Goal: Information Seeking & Learning: Learn about a topic

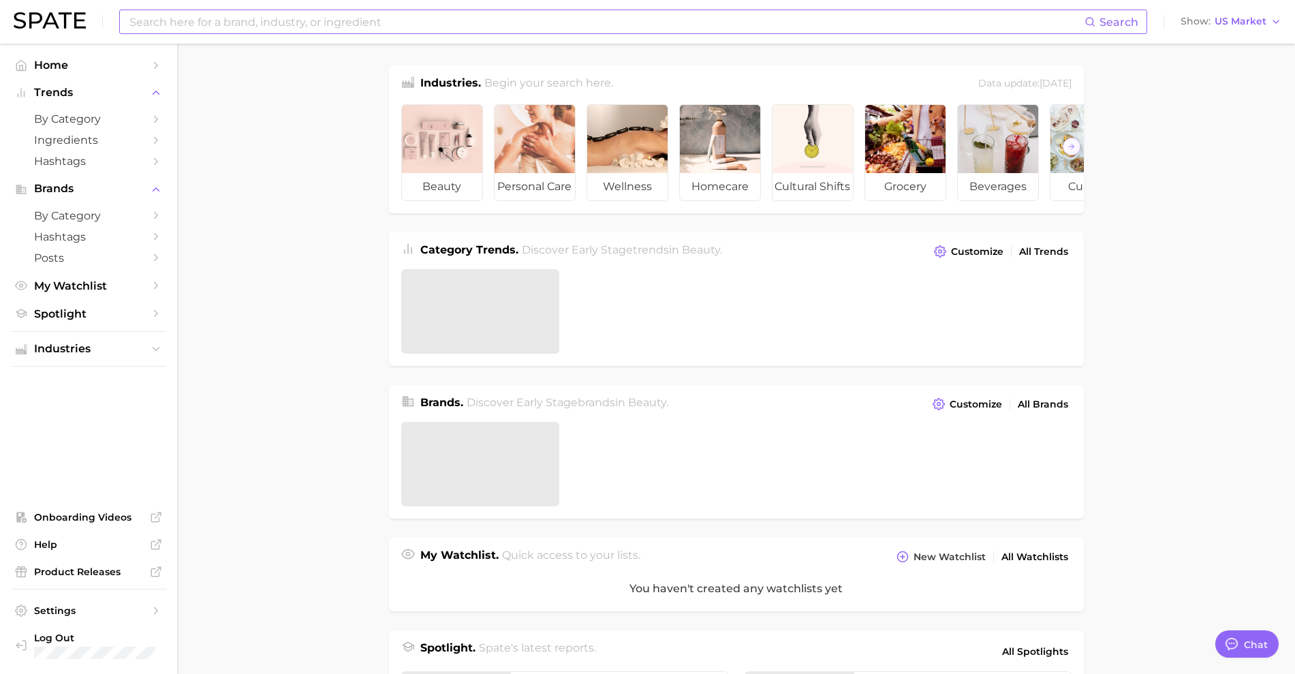
click at [294, 19] on input at bounding box center [606, 21] width 957 height 23
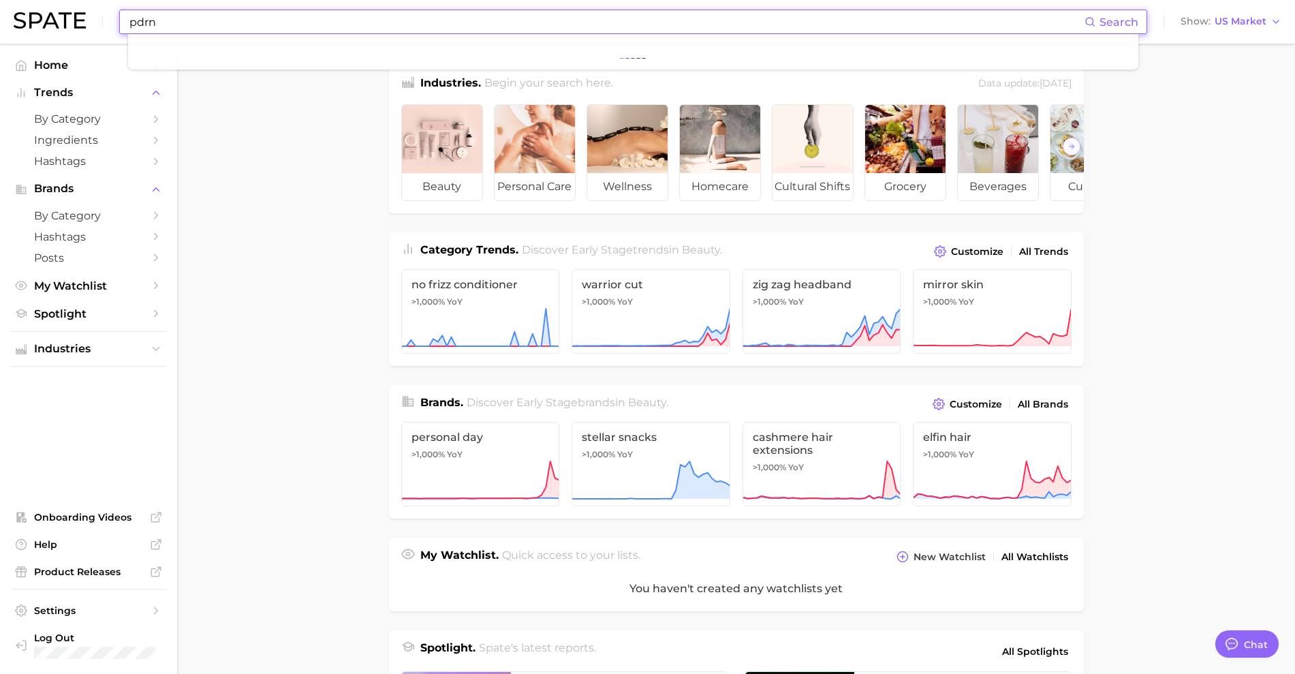
type input "pdrn"
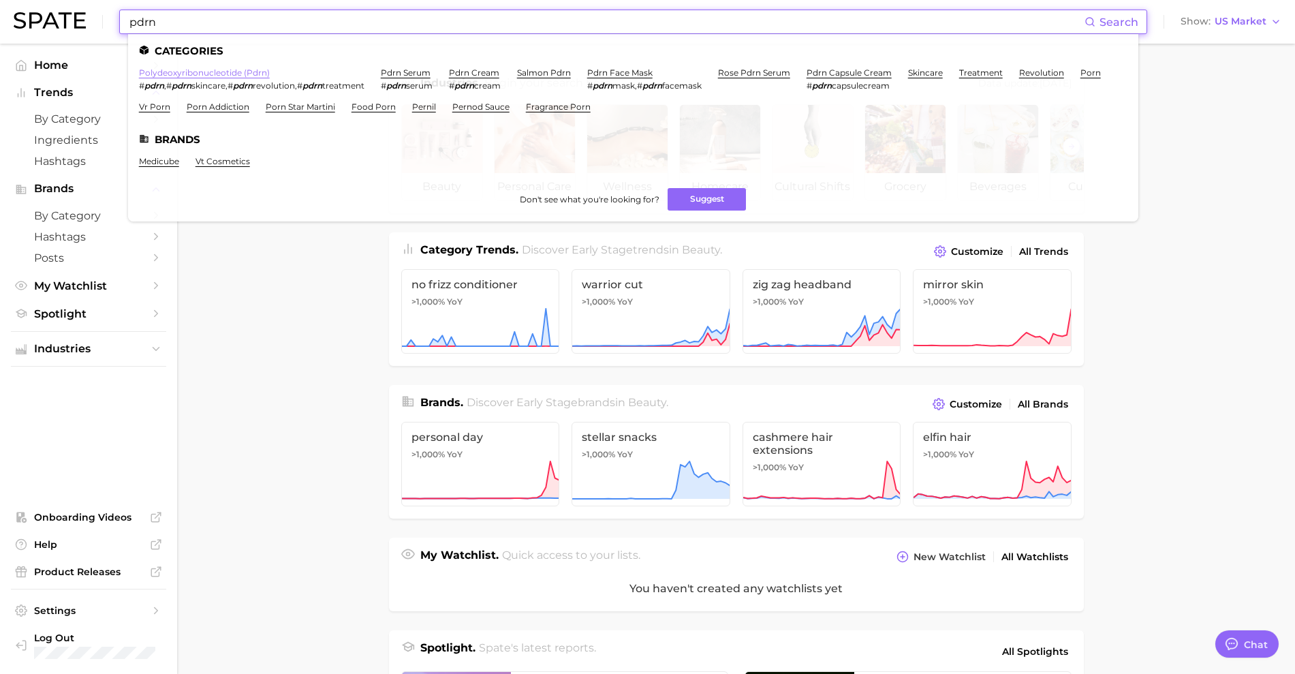
click at [176, 77] on link "polydeoxyribonucleotide (pdrn)" at bounding box center [204, 72] width 131 height 10
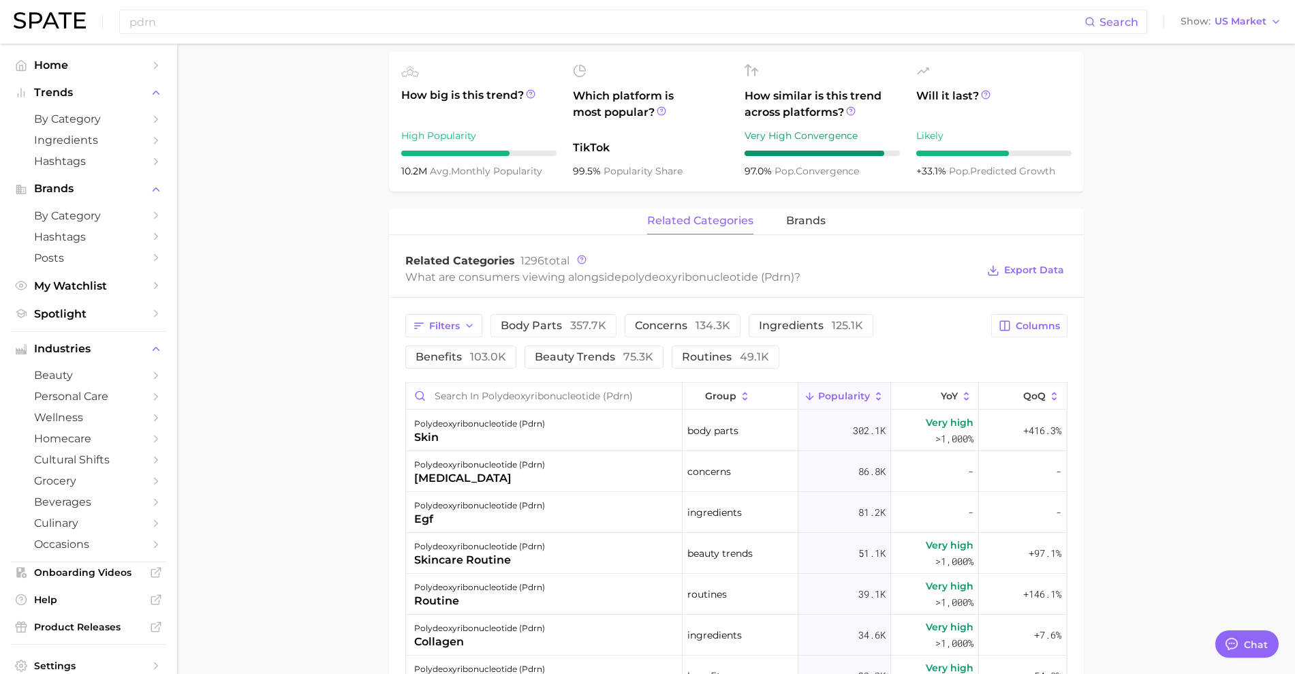
scroll to position [511, 0]
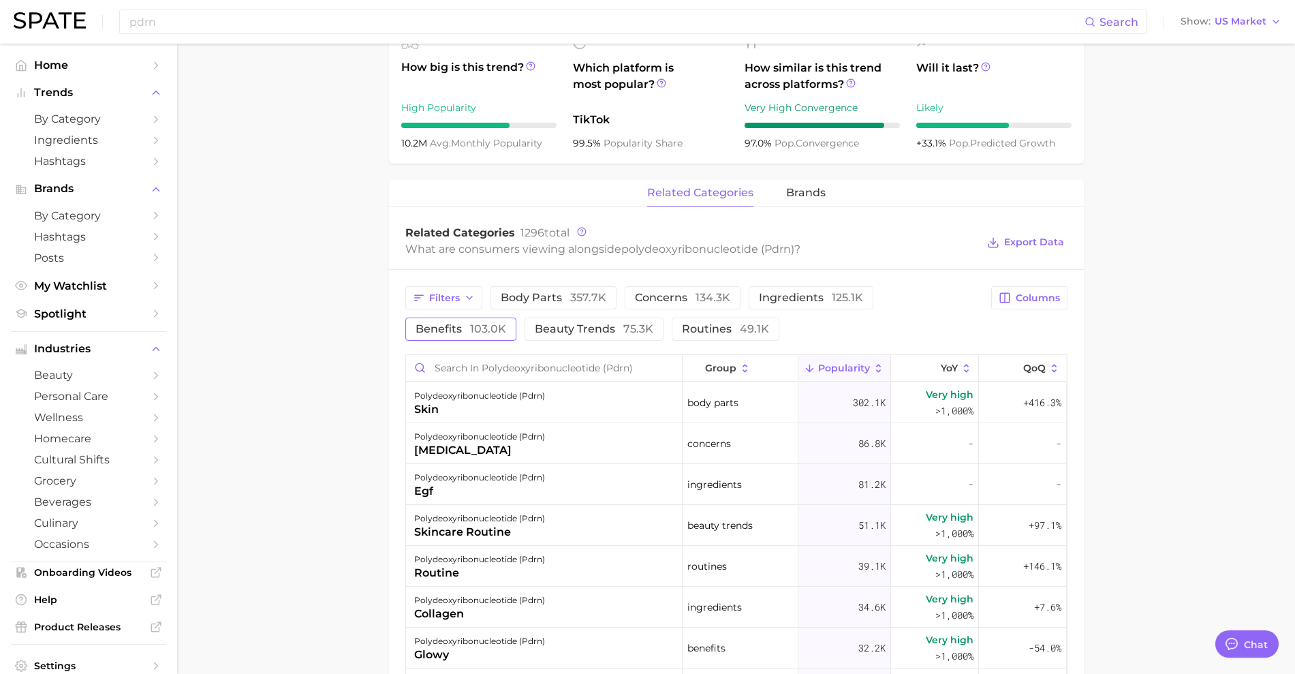
click at [483, 331] on span "103.0k" at bounding box center [488, 328] width 36 height 13
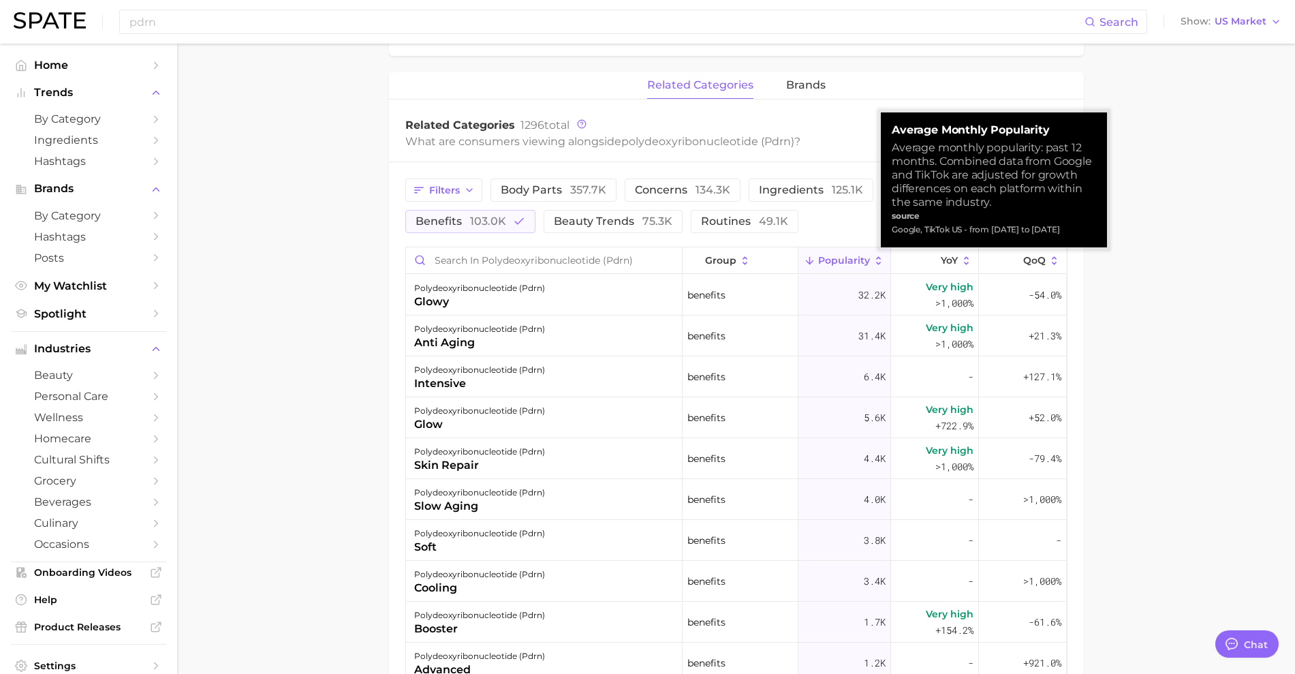
scroll to position [439, 0]
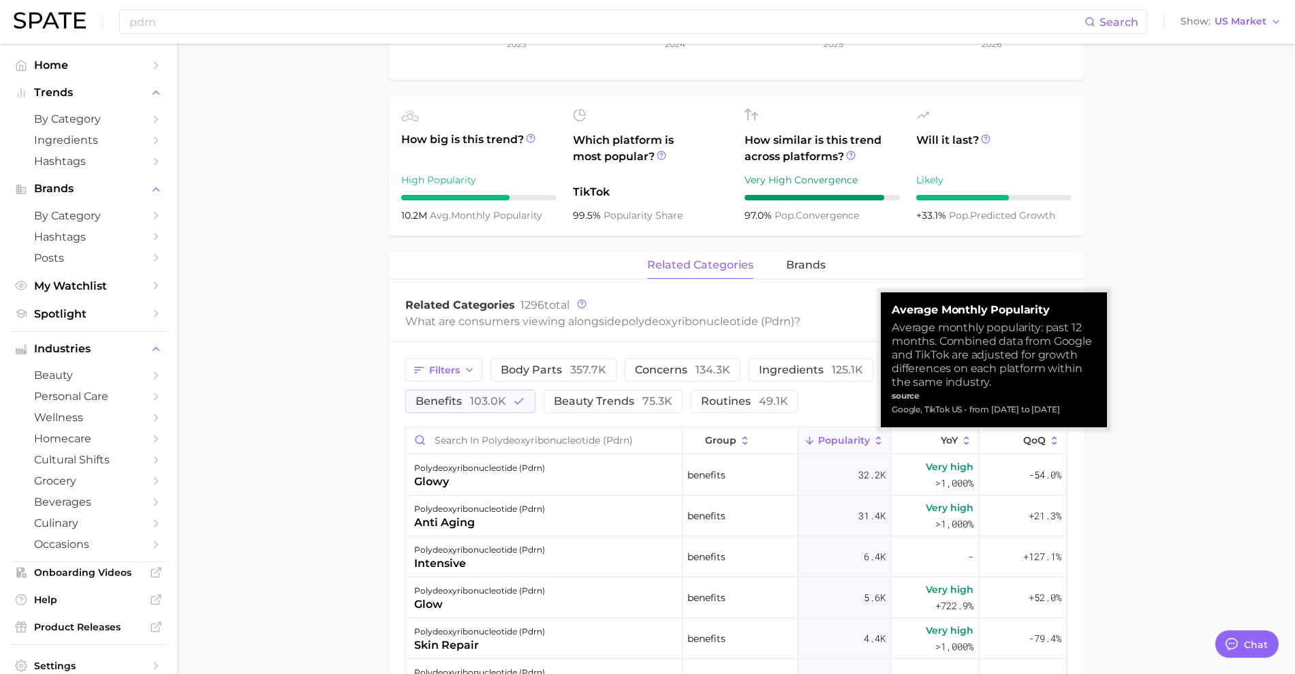
click at [1193, 348] on main "1. ingredients 2. scientific products 3. polydeoxyribonucleotide (pdrn) Overvie…" at bounding box center [736, 395] width 1118 height 1580
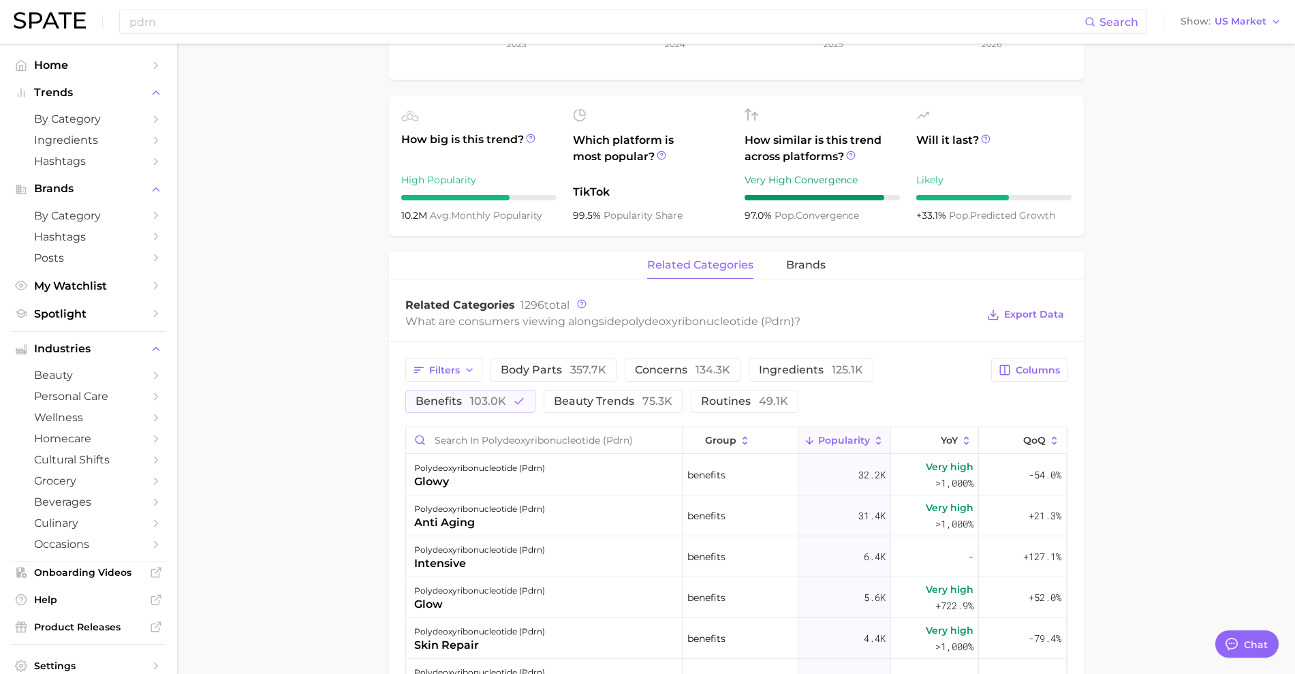
scroll to position [780, 0]
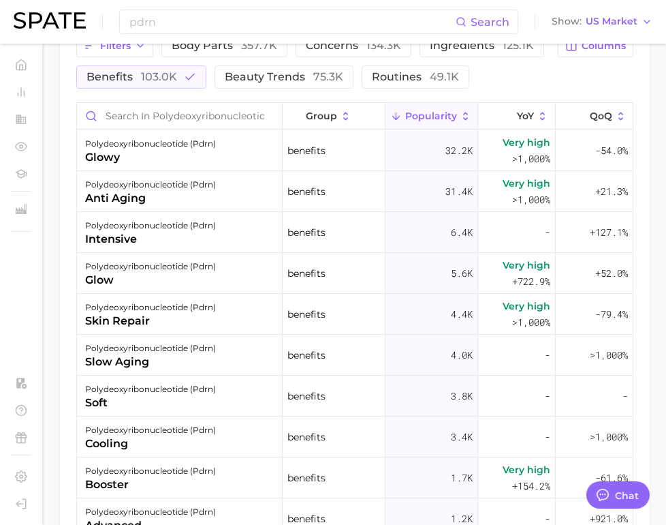
type textarea "x"
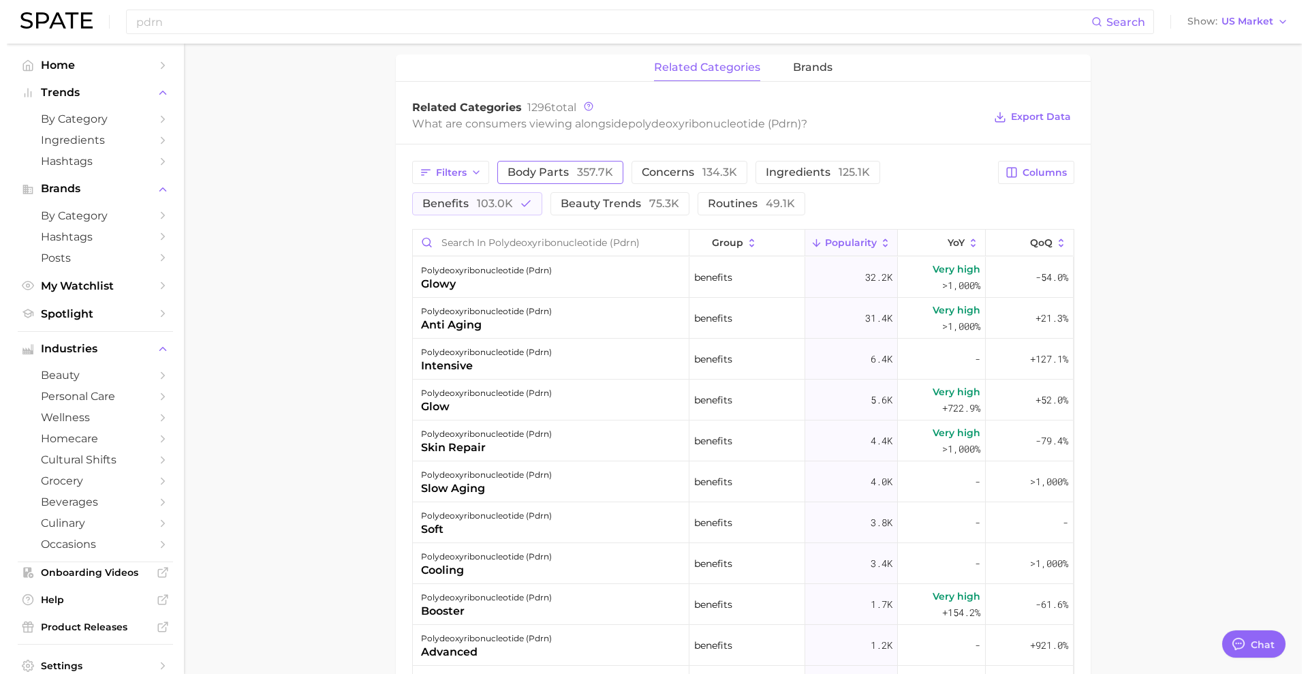
scroll to position [609, 0]
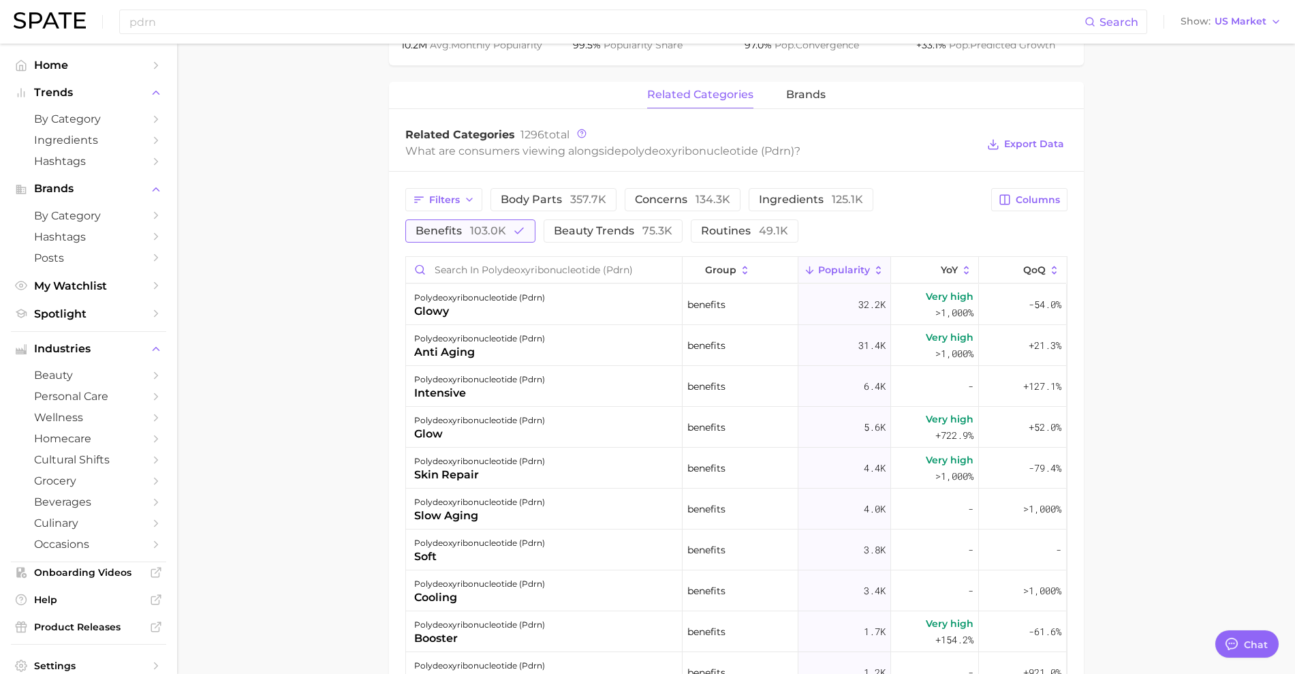
click at [499, 233] on span "103.0k" at bounding box center [488, 230] width 36 height 13
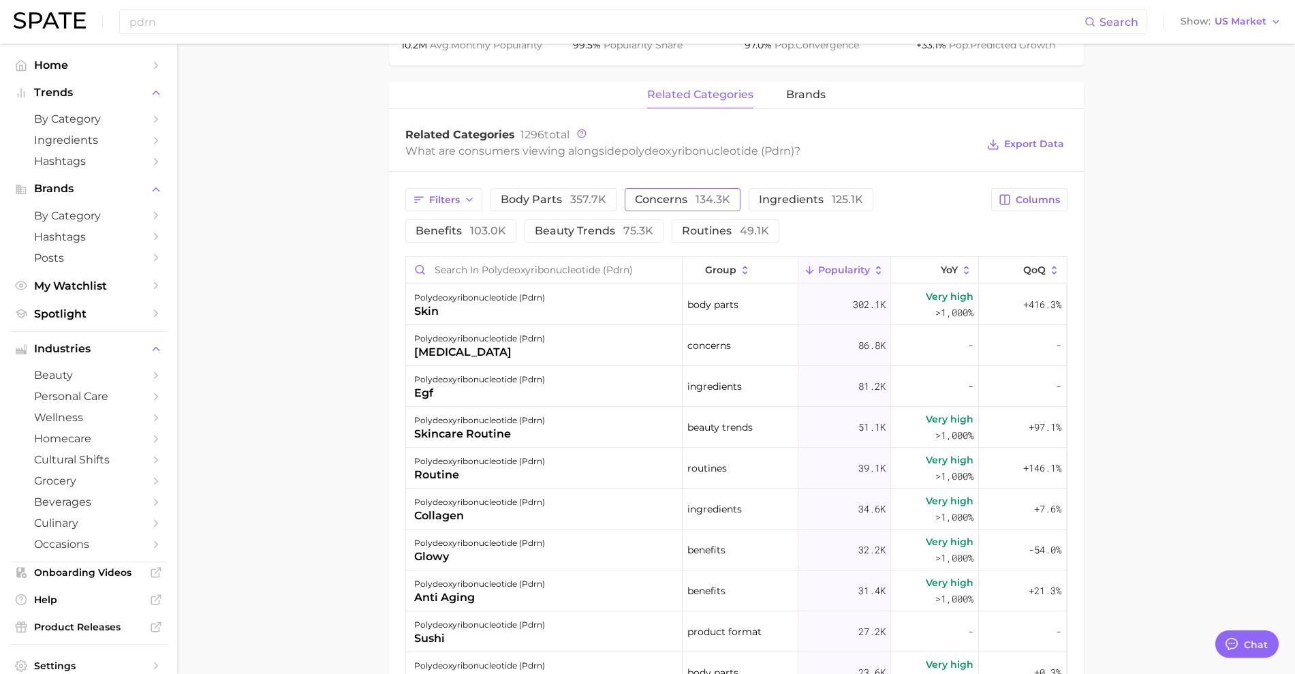
click at [648, 198] on span "concerns 134.3k" at bounding box center [682, 199] width 95 height 11
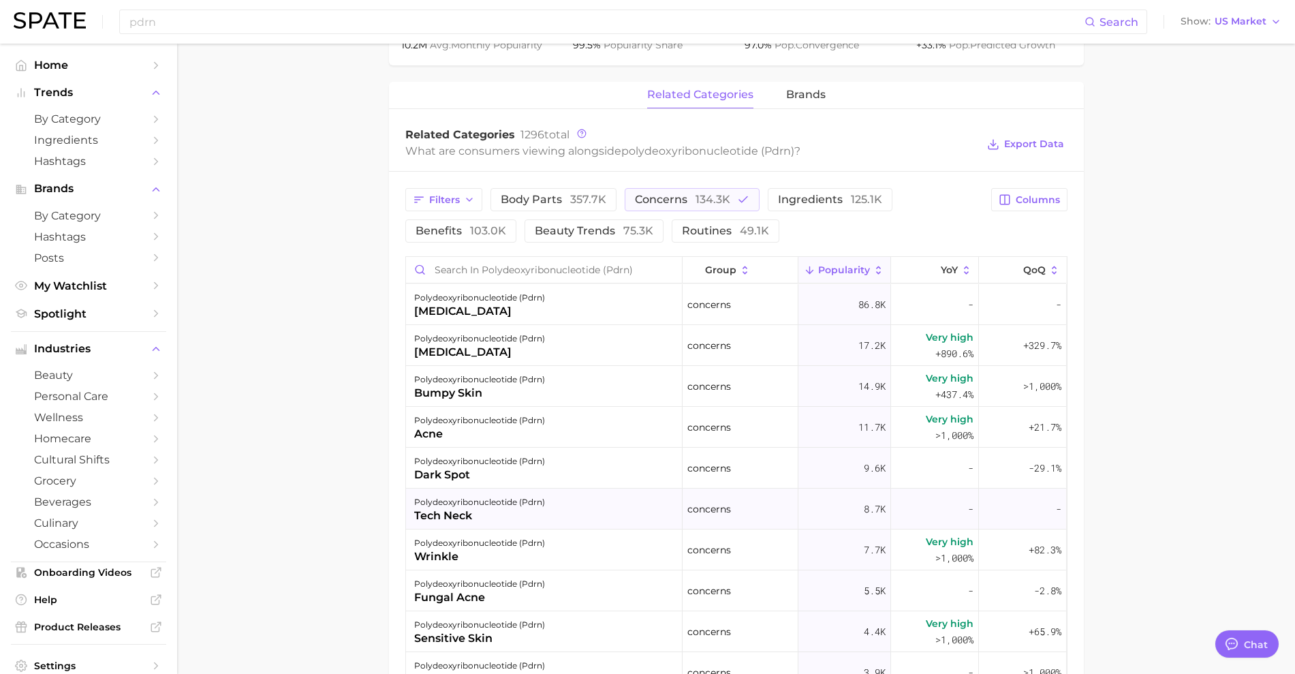
click at [571, 511] on div "polydeoxyribonucleotide (pdrn) tech neck" at bounding box center [544, 509] width 277 height 41
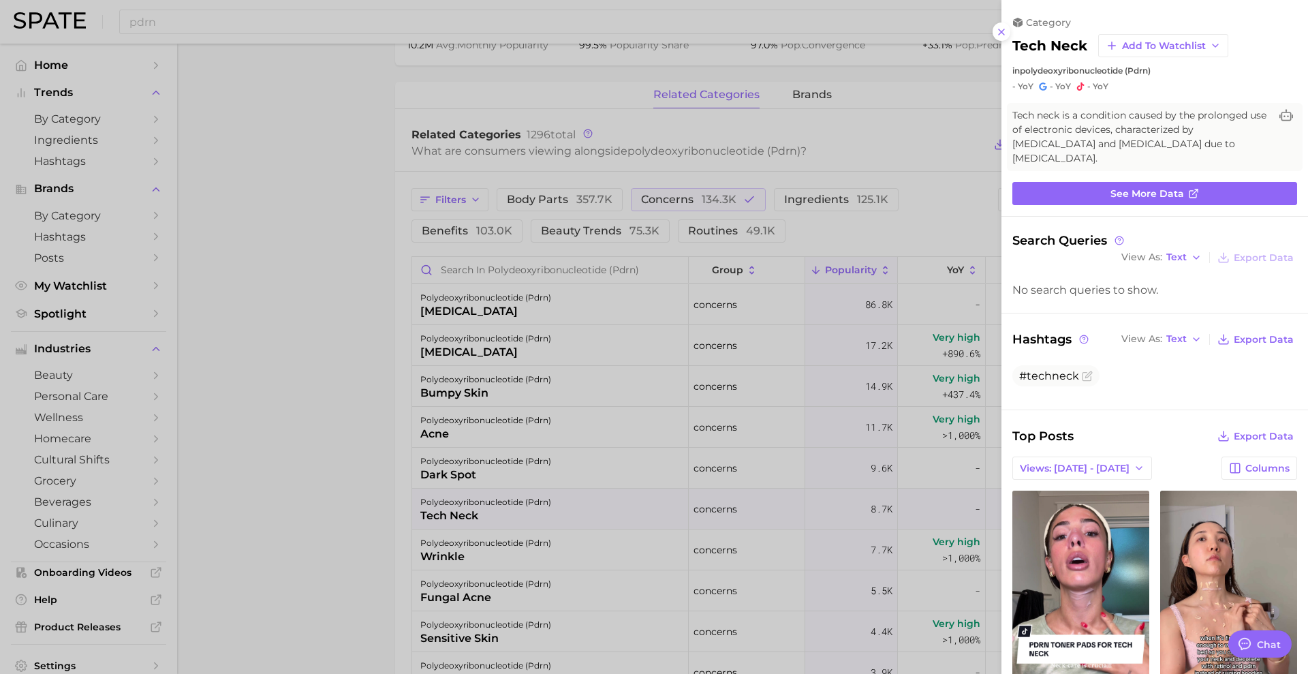
scroll to position [89, 0]
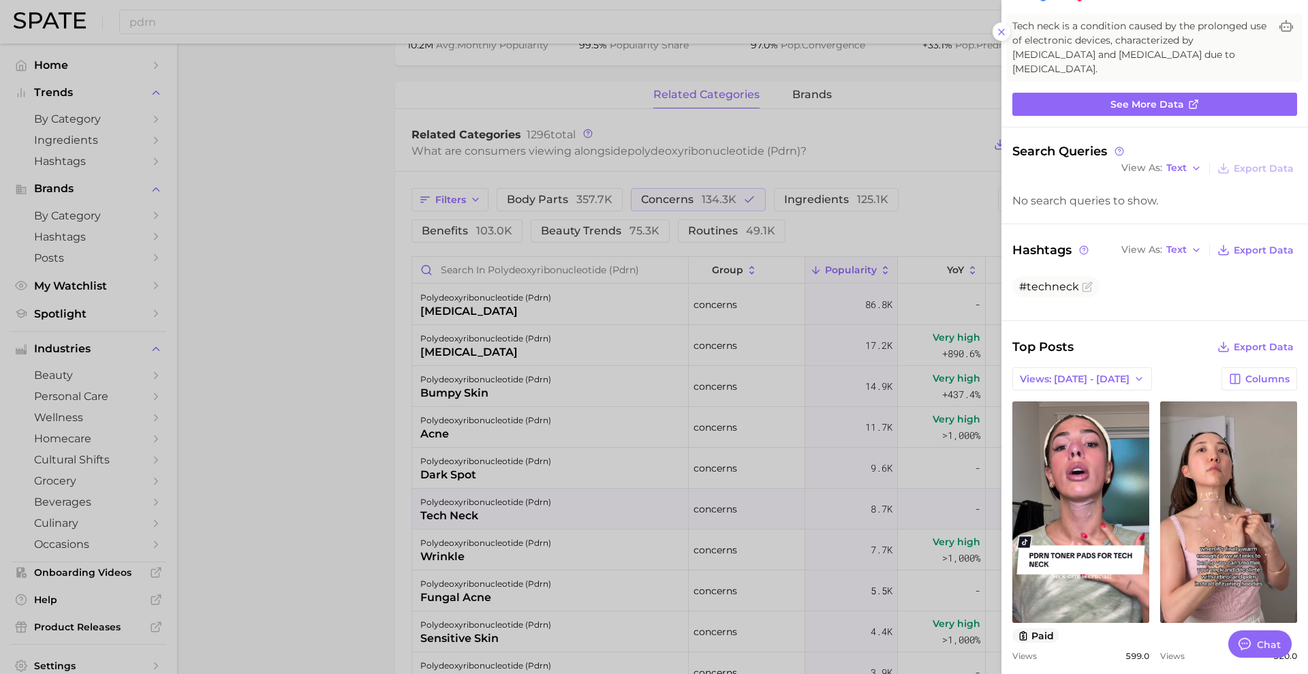
click at [951, 206] on div at bounding box center [654, 337] width 1308 height 674
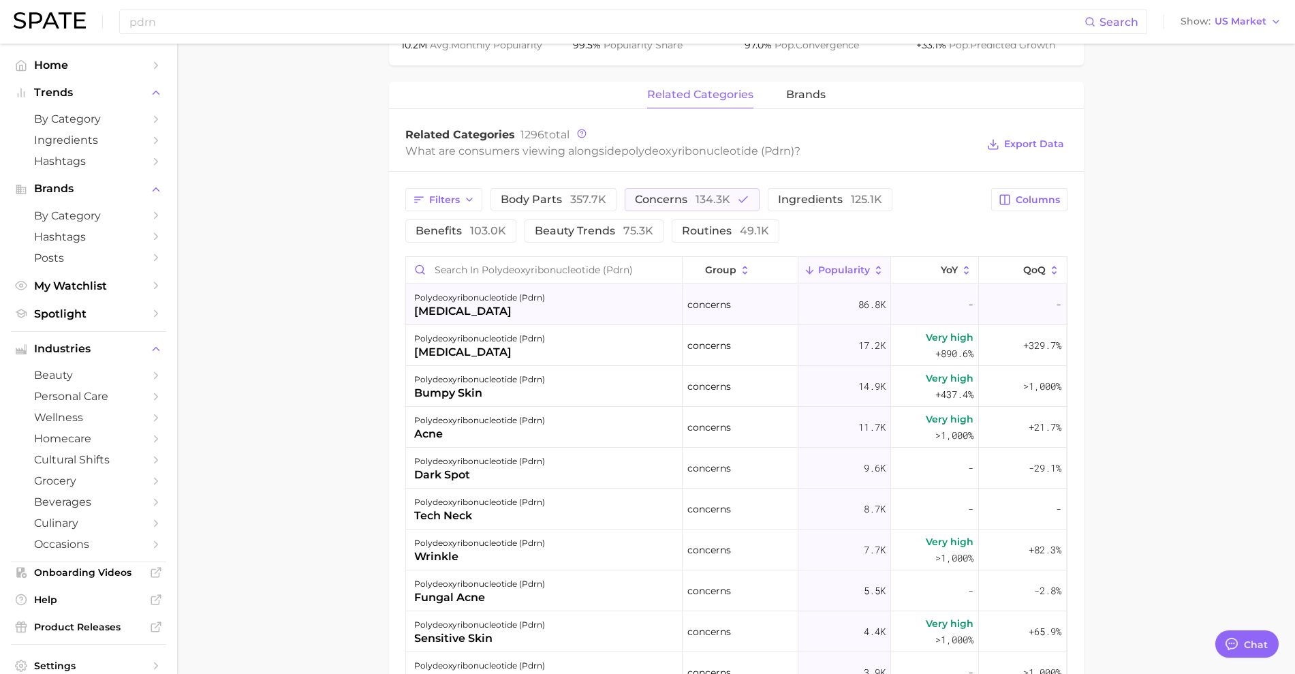
click at [598, 309] on div "polydeoxyribonucleotide (pdrn) [MEDICAL_DATA]" at bounding box center [544, 304] width 277 height 41
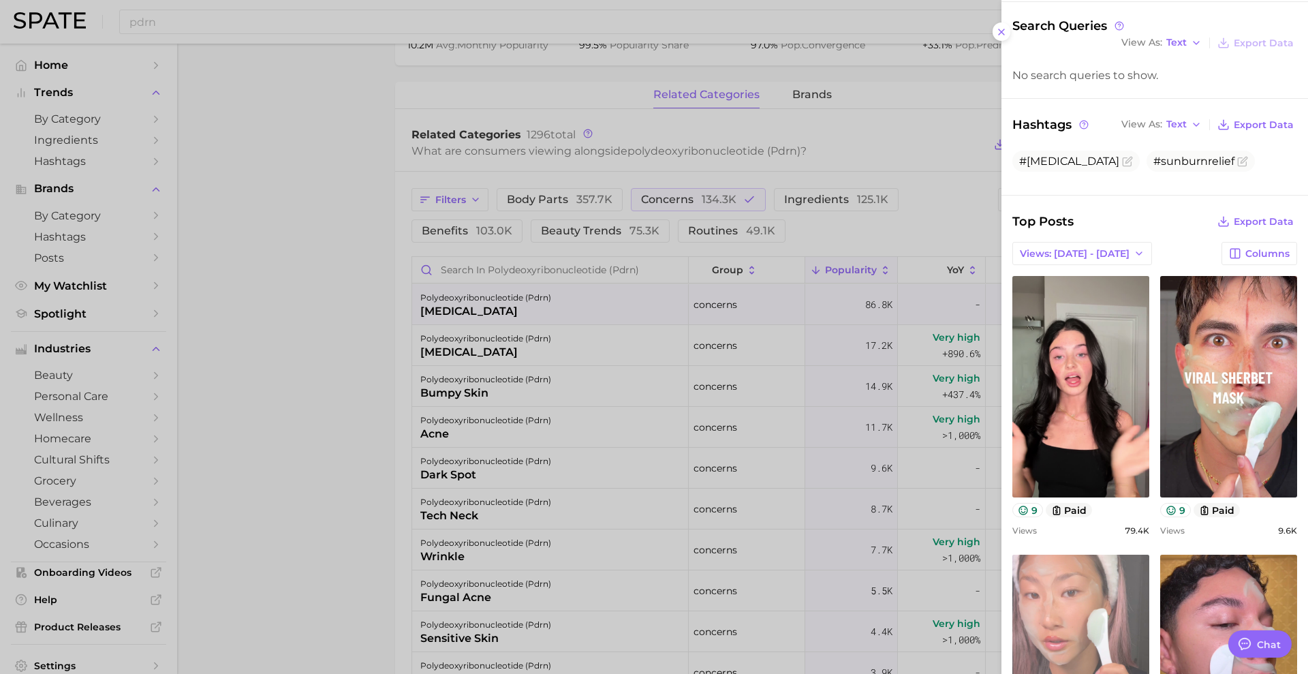
scroll to position [155, 0]
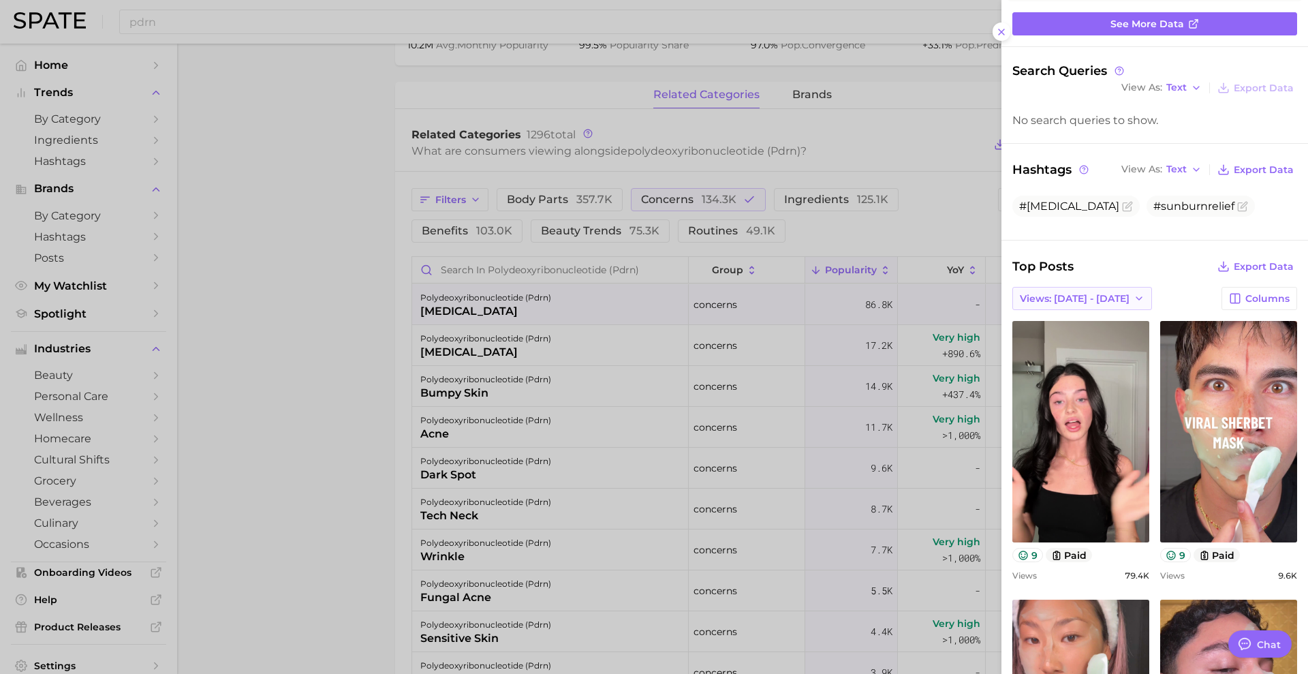
click at [1077, 293] on span "Views: [DATE] - [DATE]" at bounding box center [1075, 299] width 110 height 12
click at [1072, 339] on button "Total Views" at bounding box center [1077, 348] width 150 height 25
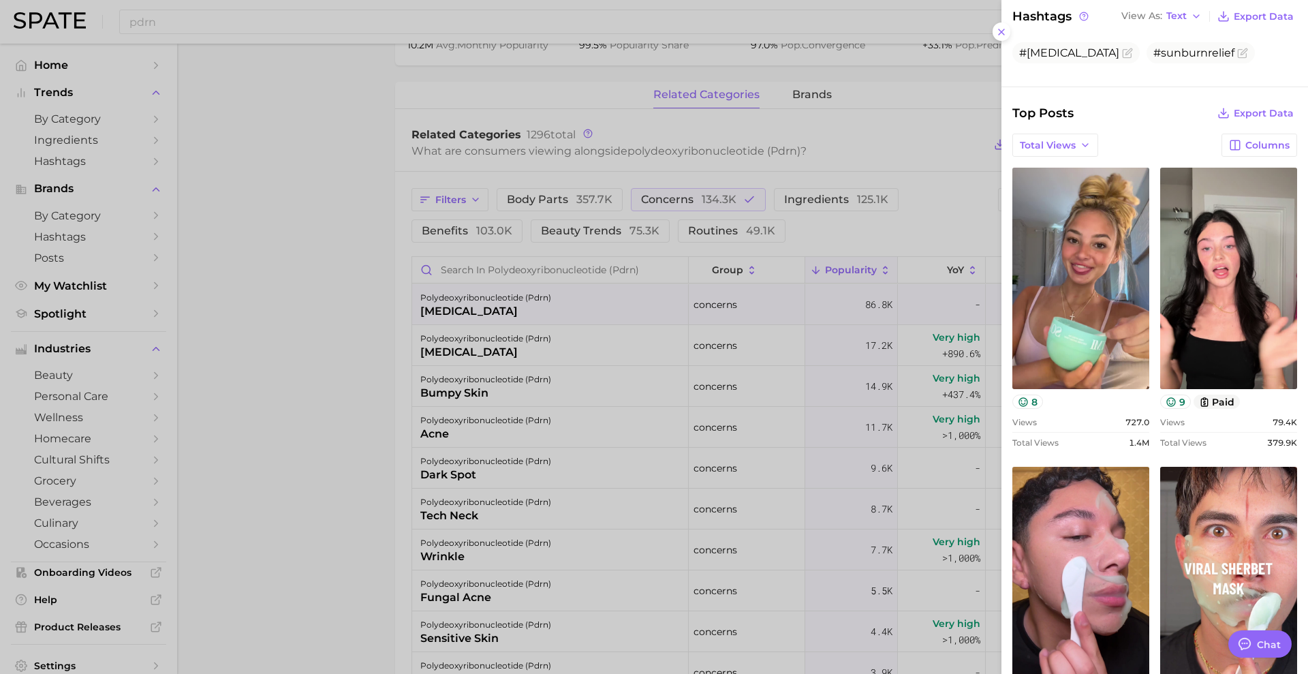
scroll to position [0, 0]
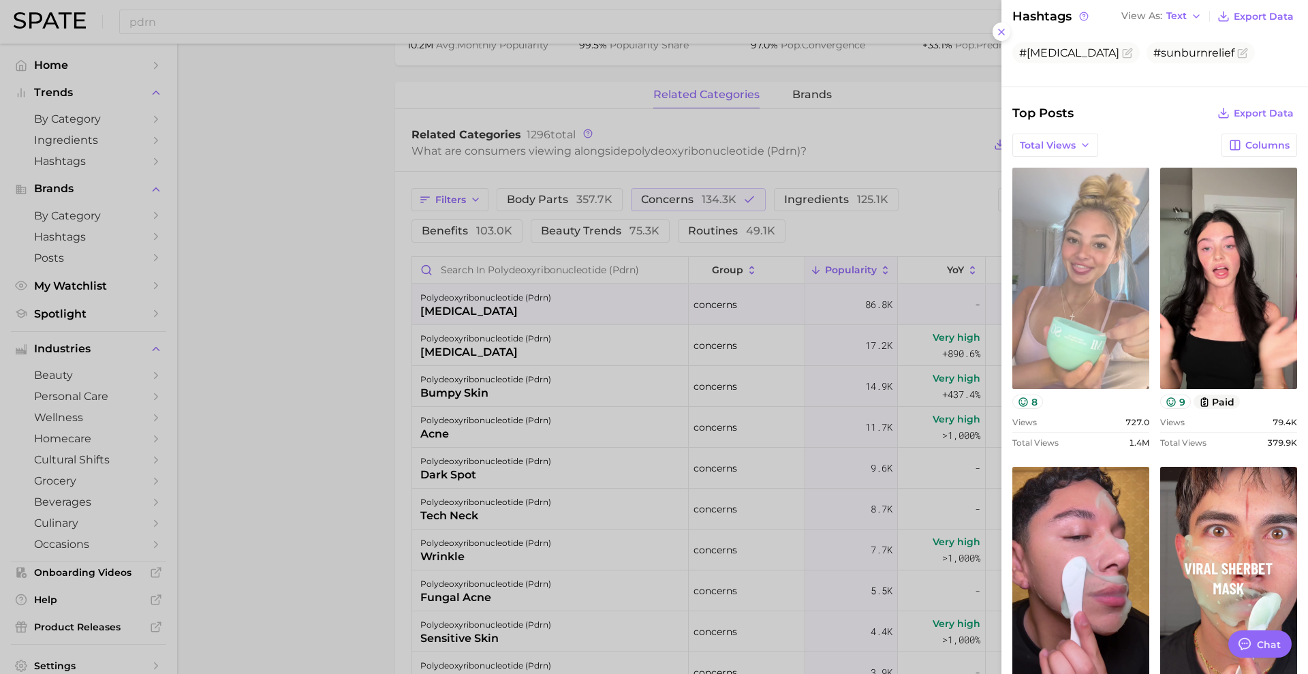
click at [1106, 328] on link "view post on TikTok" at bounding box center [1081, 278] width 137 height 221
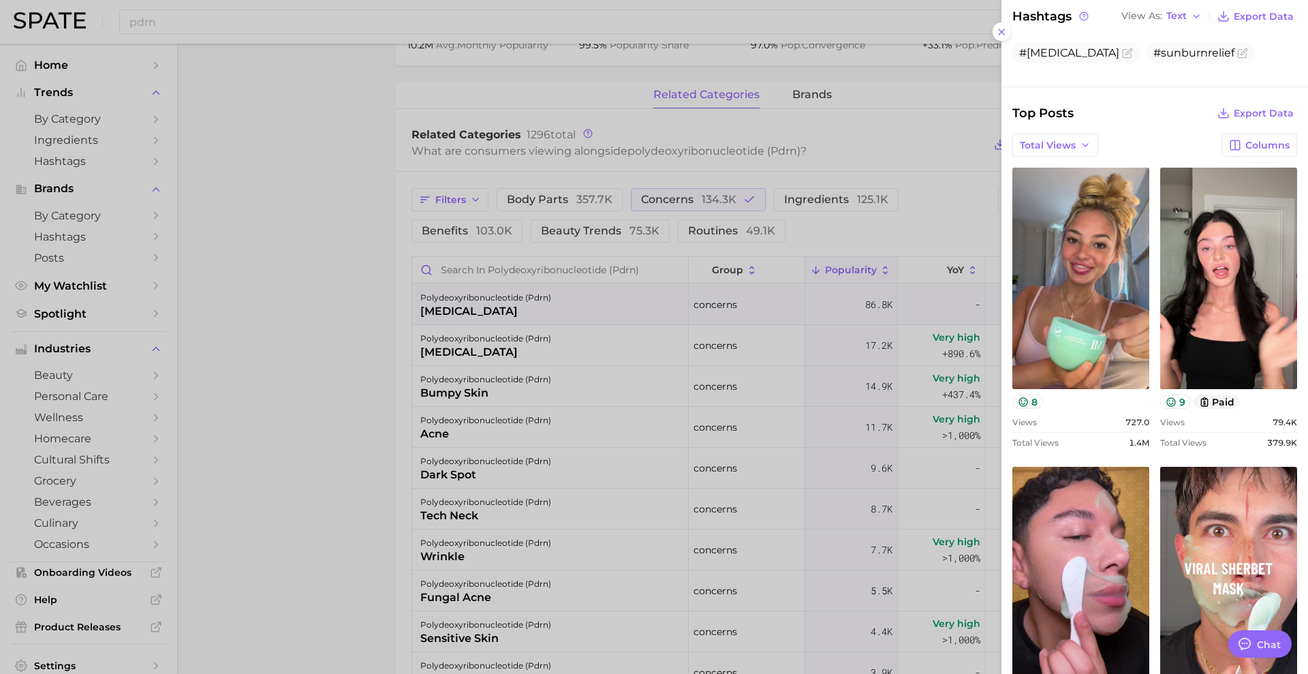
click at [358, 401] on div at bounding box center [654, 337] width 1308 height 674
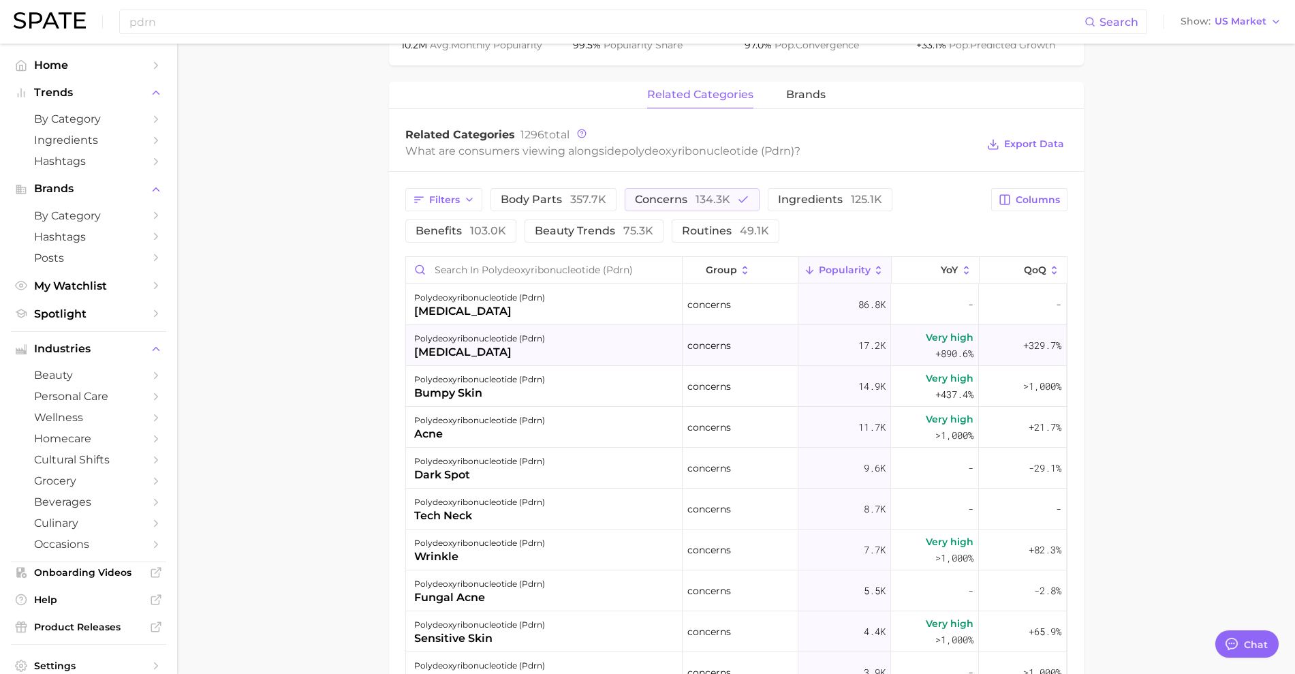
click at [570, 350] on div "polydeoxyribonucleotide (pdrn) [MEDICAL_DATA]" at bounding box center [544, 345] width 277 height 41
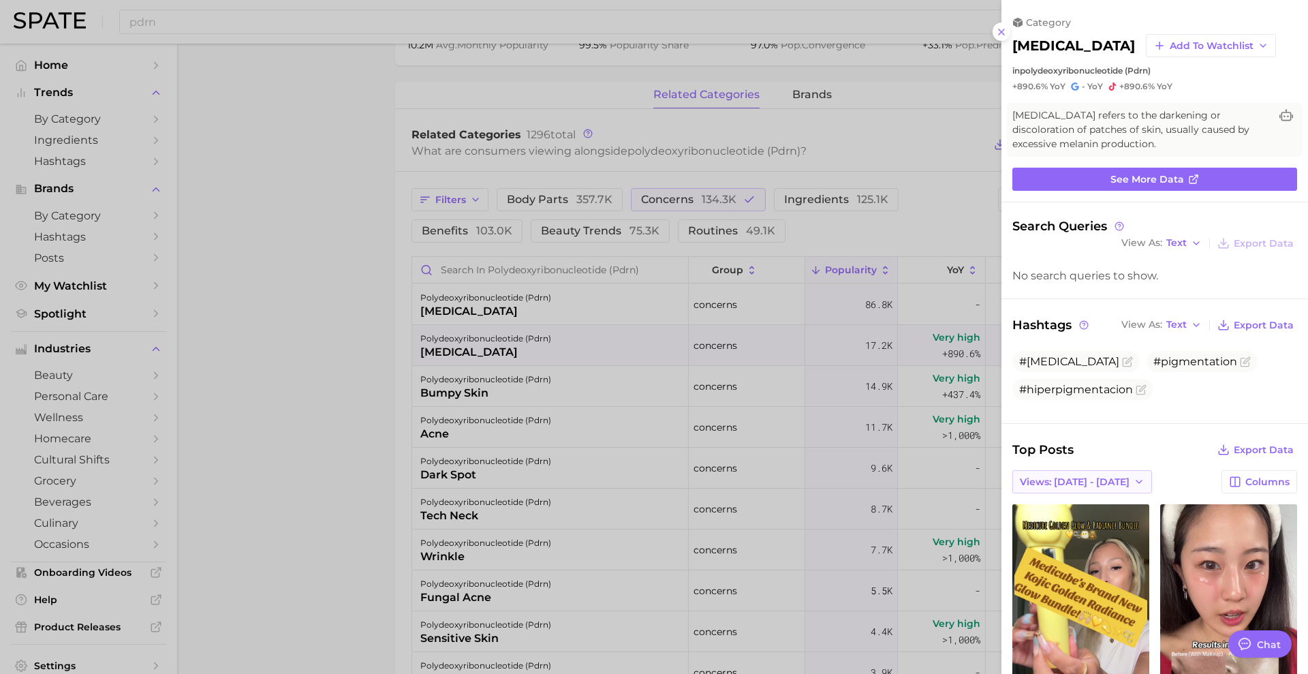
click at [1103, 478] on span "Views: [DATE] - [DATE]" at bounding box center [1075, 482] width 110 height 12
click at [1062, 529] on button "Total Views" at bounding box center [1077, 531] width 150 height 25
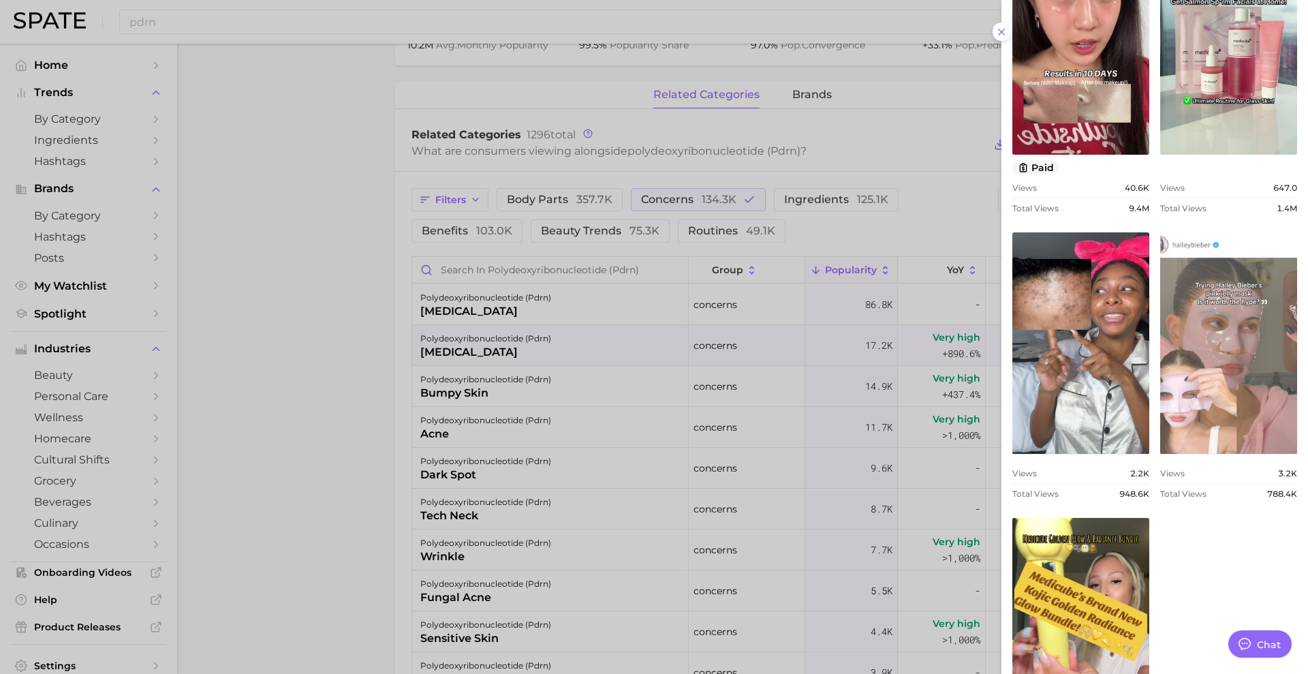
scroll to position [401, 0]
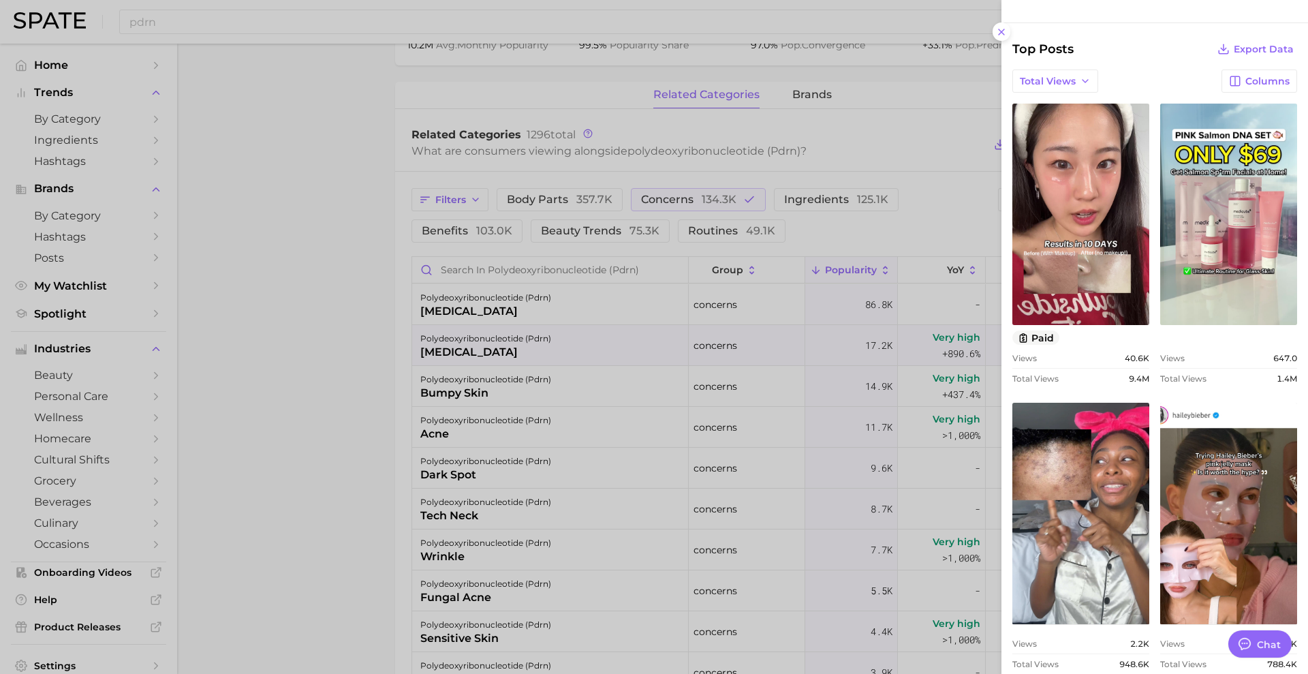
click at [362, 351] on div at bounding box center [654, 337] width 1308 height 674
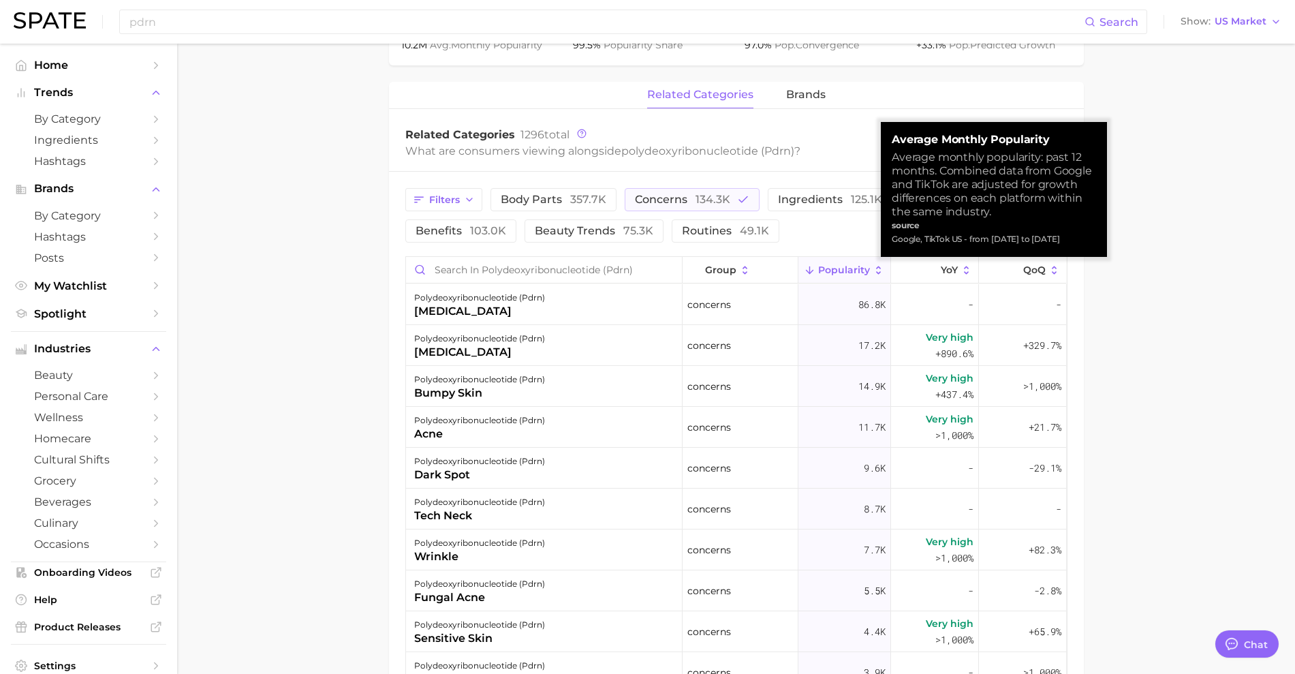
click at [827, 271] on span "Popularity" at bounding box center [844, 269] width 52 height 11
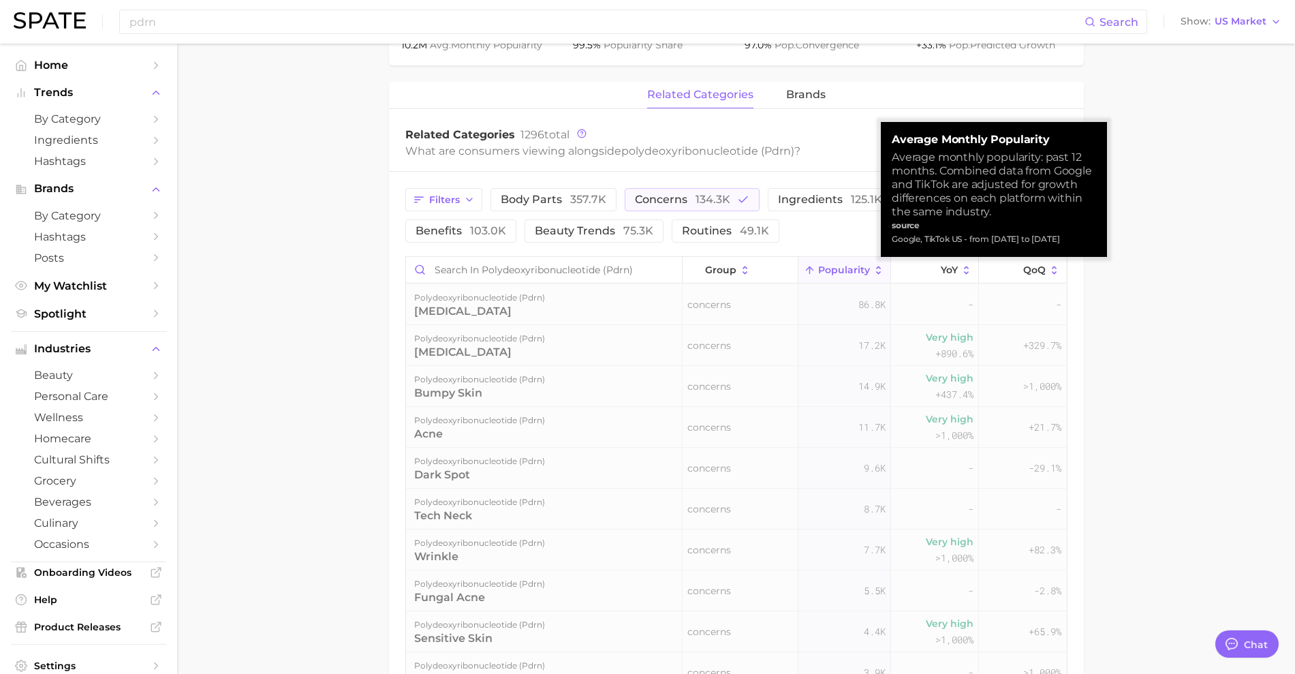
click at [827, 271] on span "Popularity" at bounding box center [844, 269] width 52 height 11
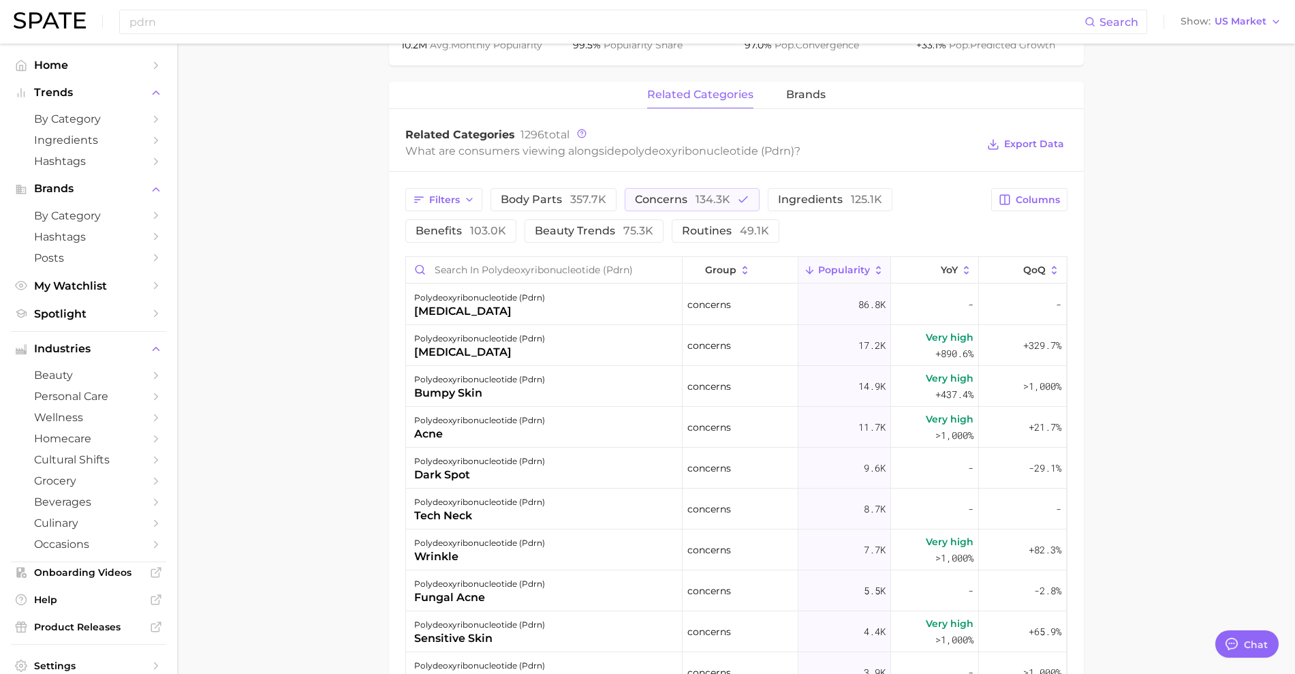
click at [1152, 328] on main "1. ingredients 2. scientific products 3. polydeoxyribonucleotide (pdrn) Overvie…" at bounding box center [736, 224] width 1118 height 1580
click at [494, 224] on button "benefits 103.0k" at bounding box center [460, 230] width 111 height 23
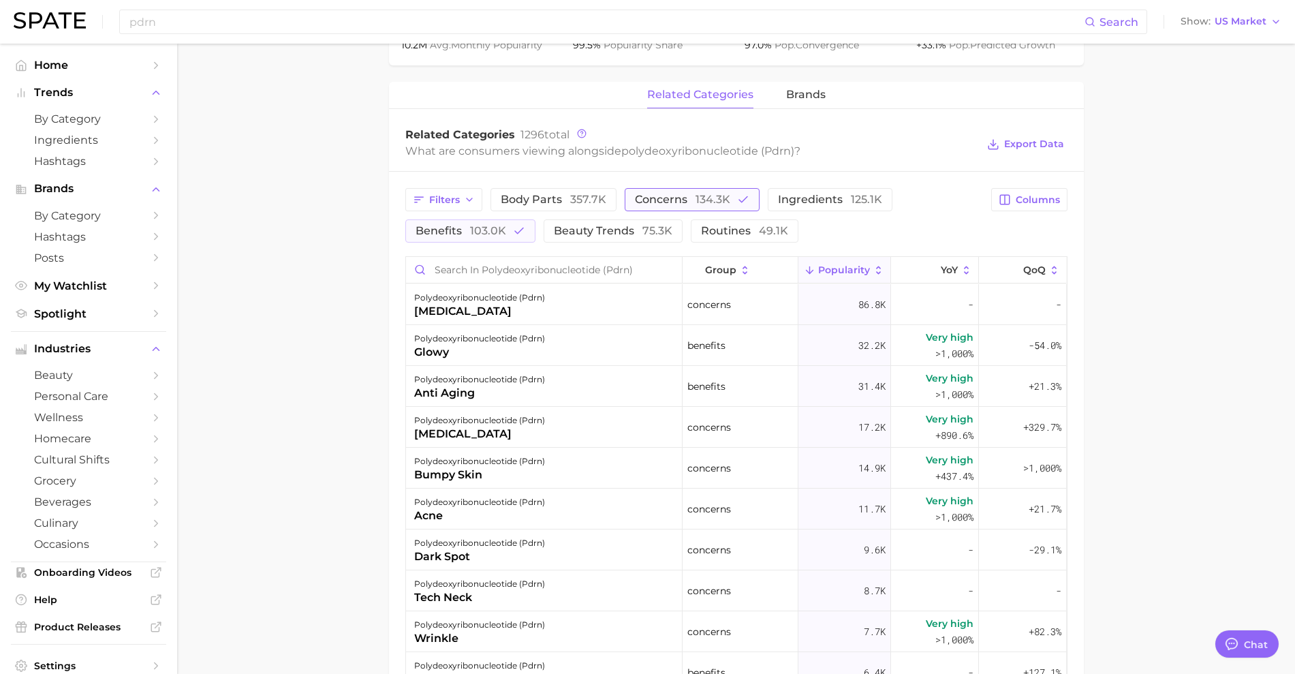
click at [658, 189] on button "concerns 134.3k" at bounding box center [692, 199] width 135 height 23
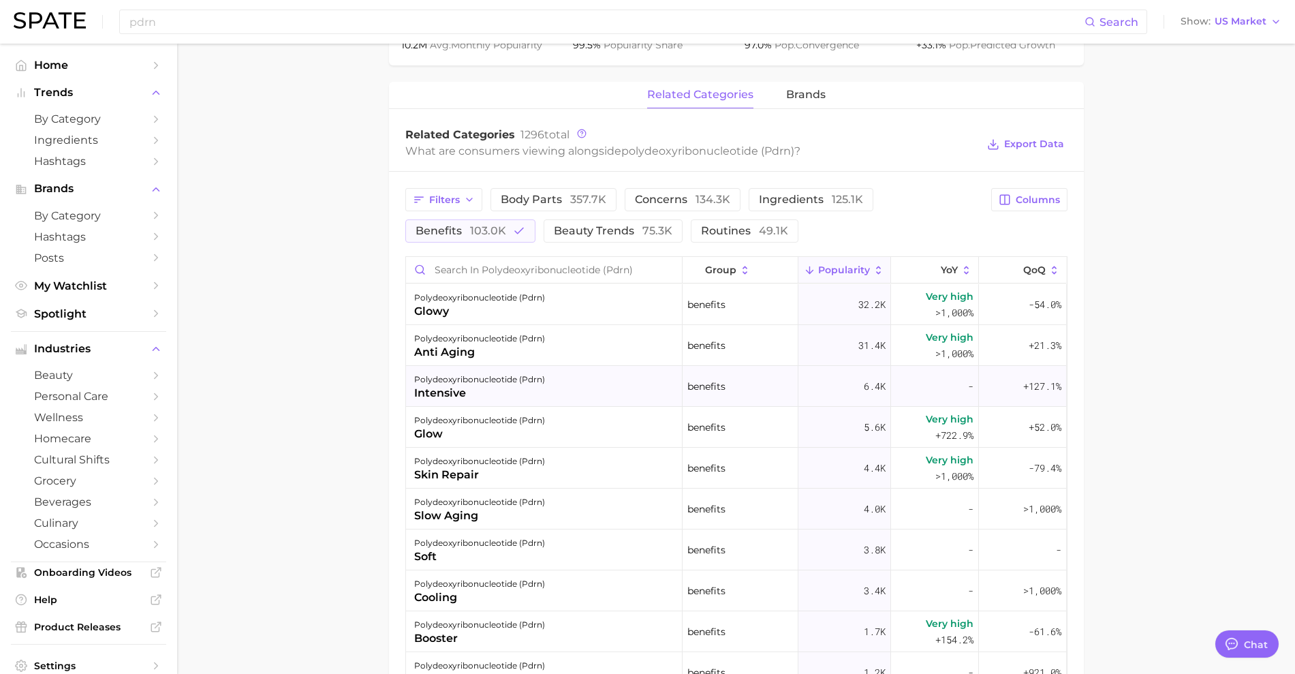
click at [502, 386] on div "polydeoxyribonucleotide (pdrn)" at bounding box center [479, 379] width 131 height 16
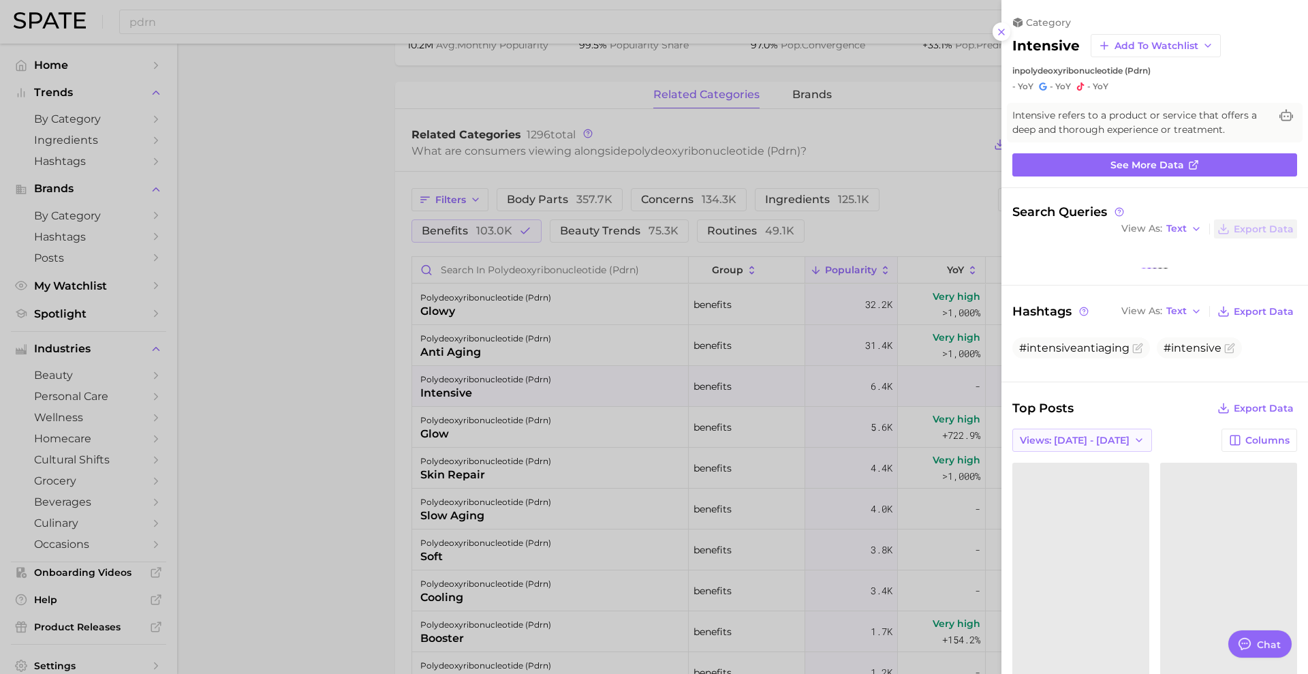
click at [1100, 437] on span "Views: [DATE] - [DATE]" at bounding box center [1075, 441] width 110 height 12
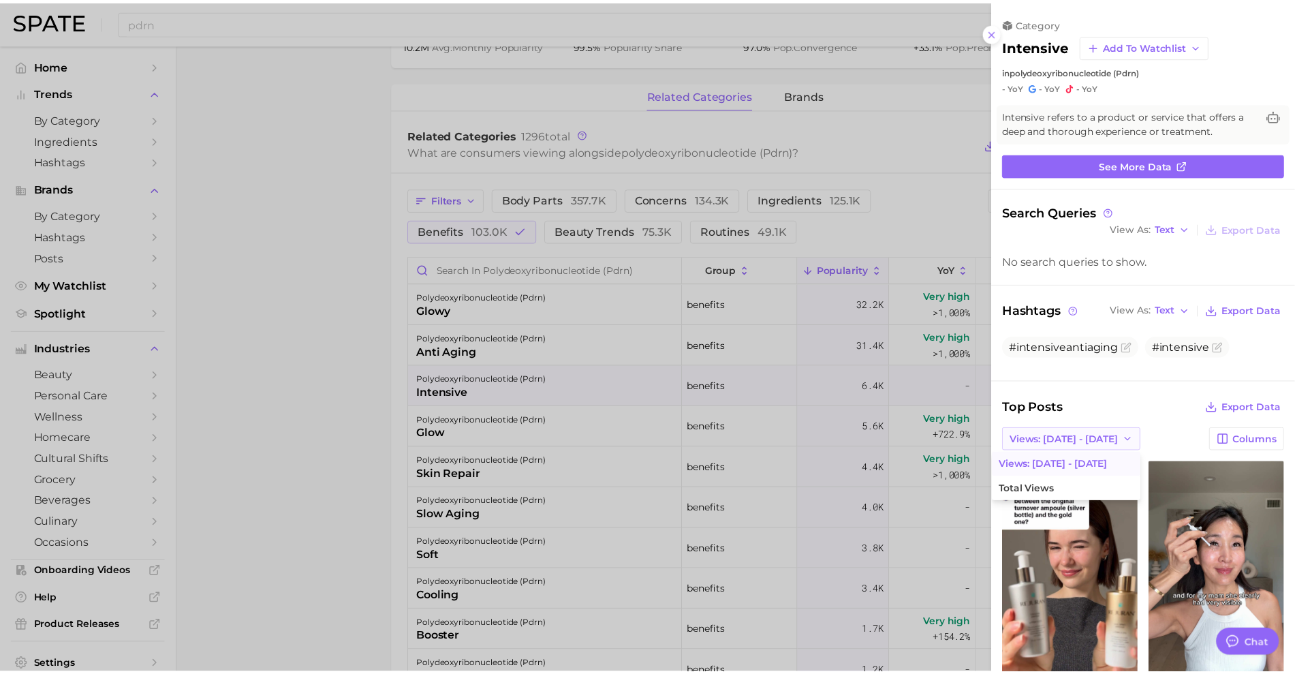
scroll to position [0, 0]
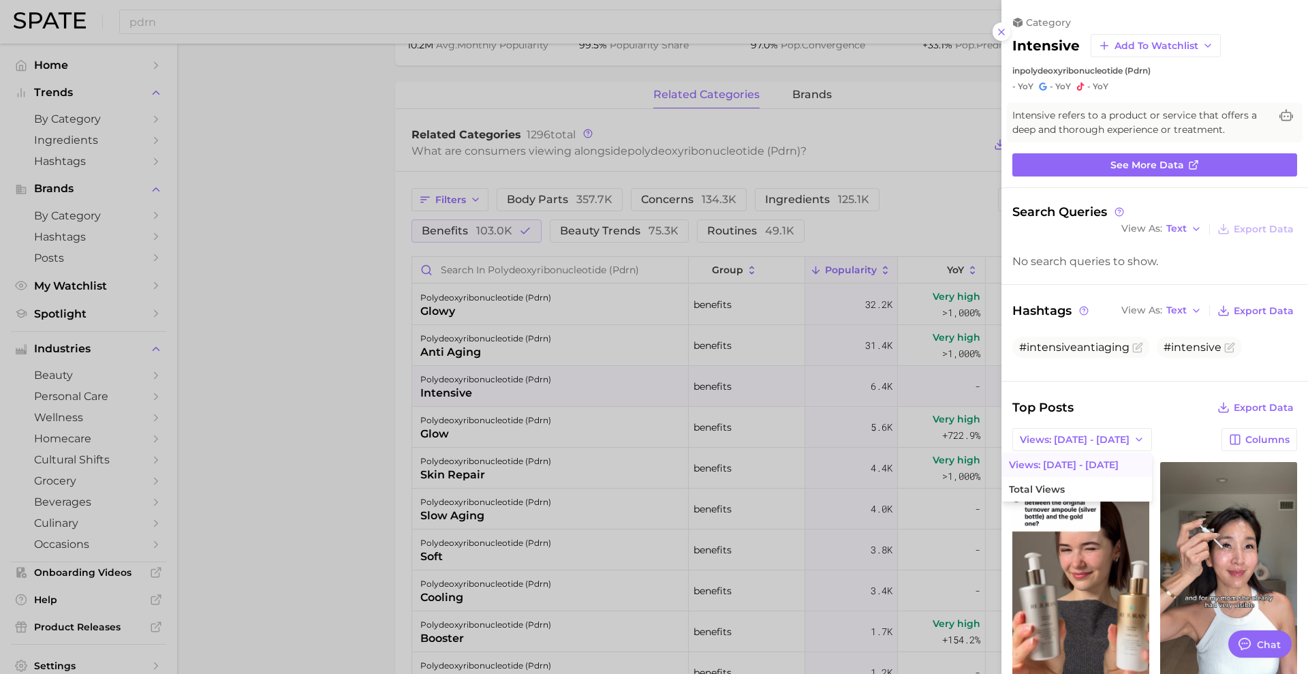
click at [932, 213] on div at bounding box center [654, 337] width 1308 height 674
click at [926, 214] on div at bounding box center [654, 337] width 1308 height 674
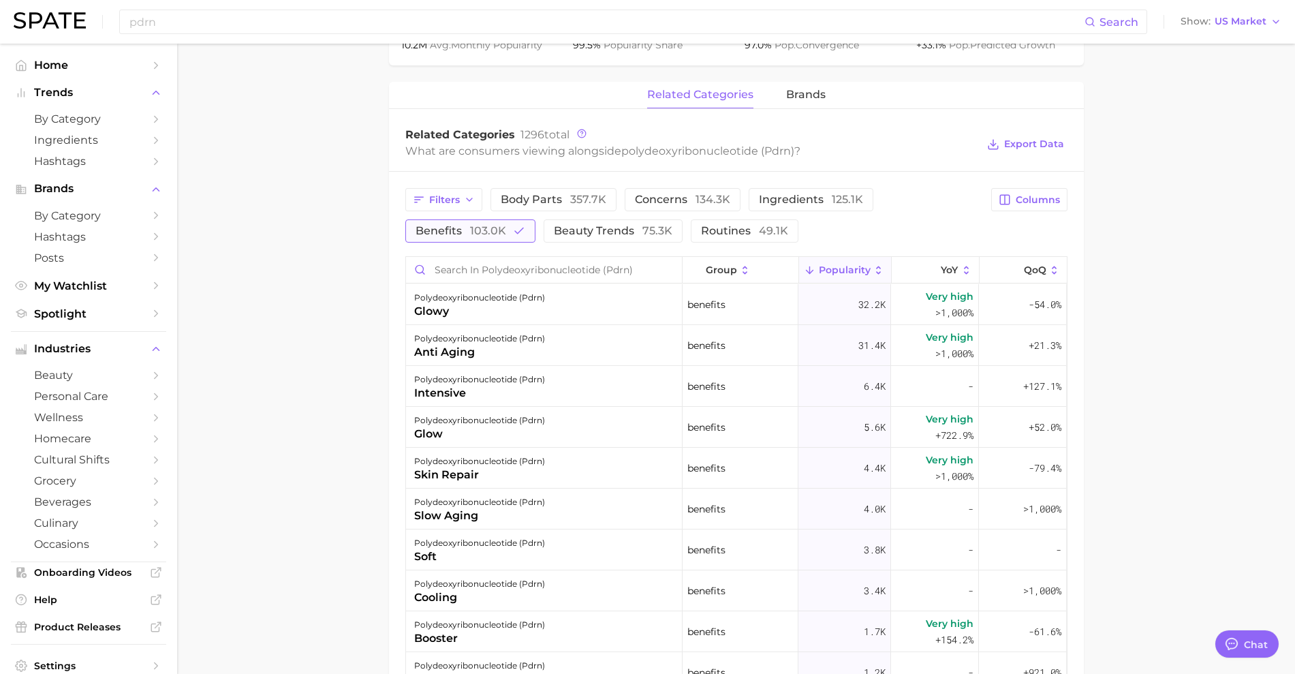
click at [498, 229] on span "103.0k" at bounding box center [488, 230] width 36 height 13
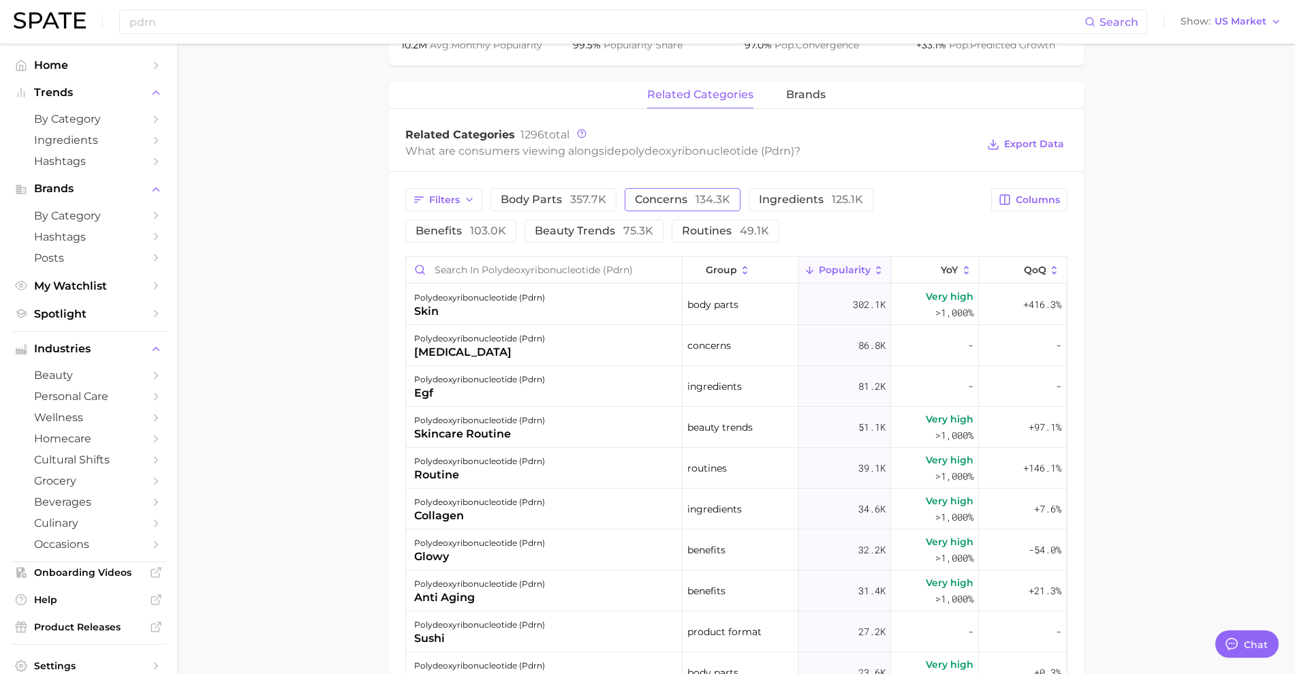
click at [704, 204] on span "134.3k" at bounding box center [713, 199] width 35 height 13
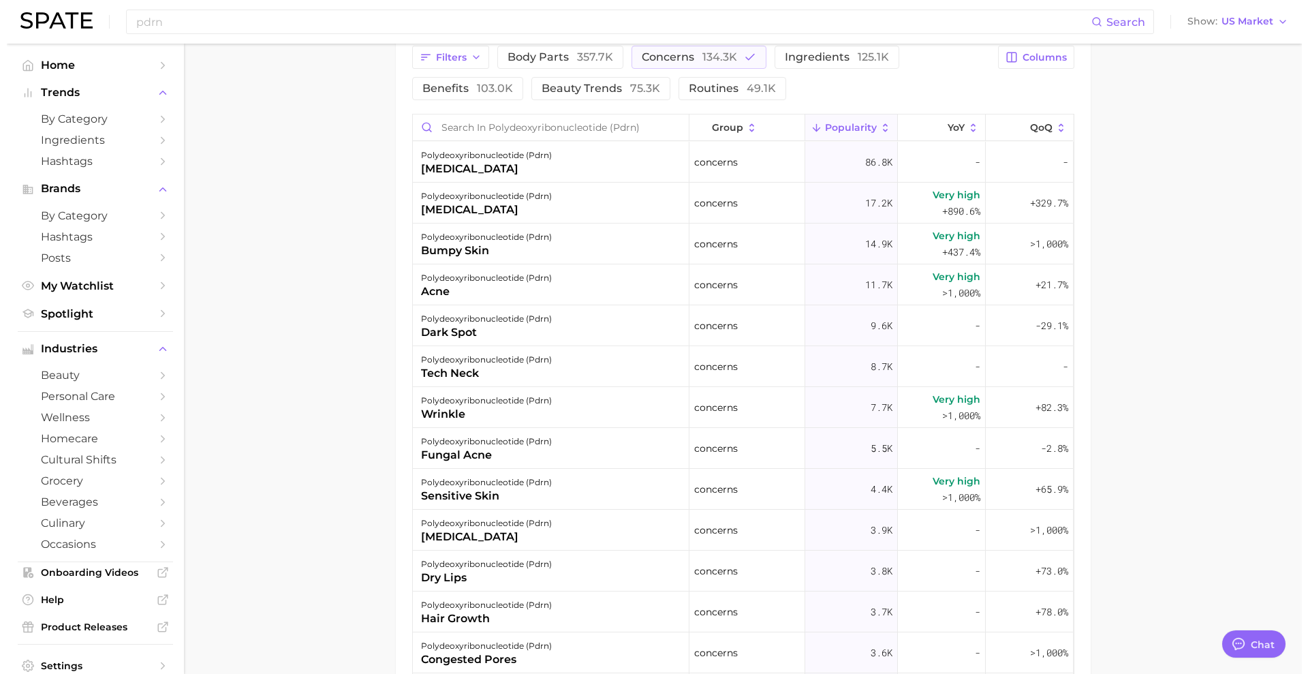
scroll to position [780, 0]
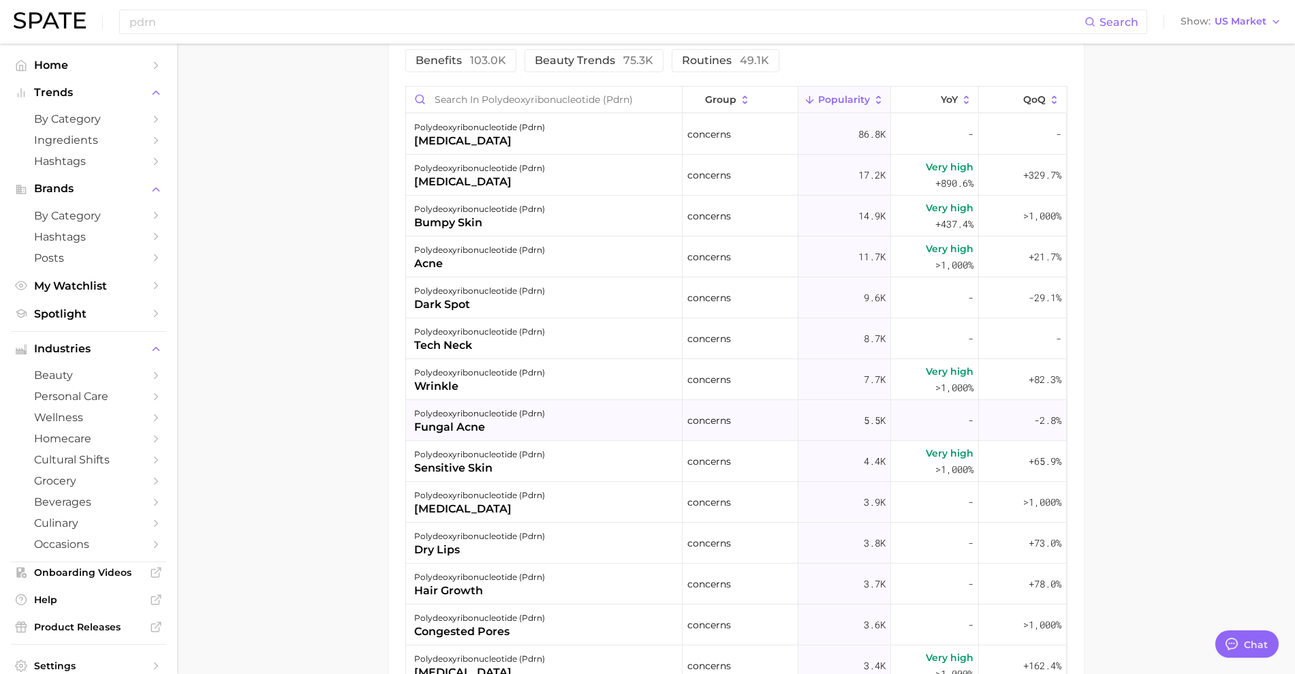
click at [534, 424] on div "fungal acne" at bounding box center [479, 427] width 131 height 16
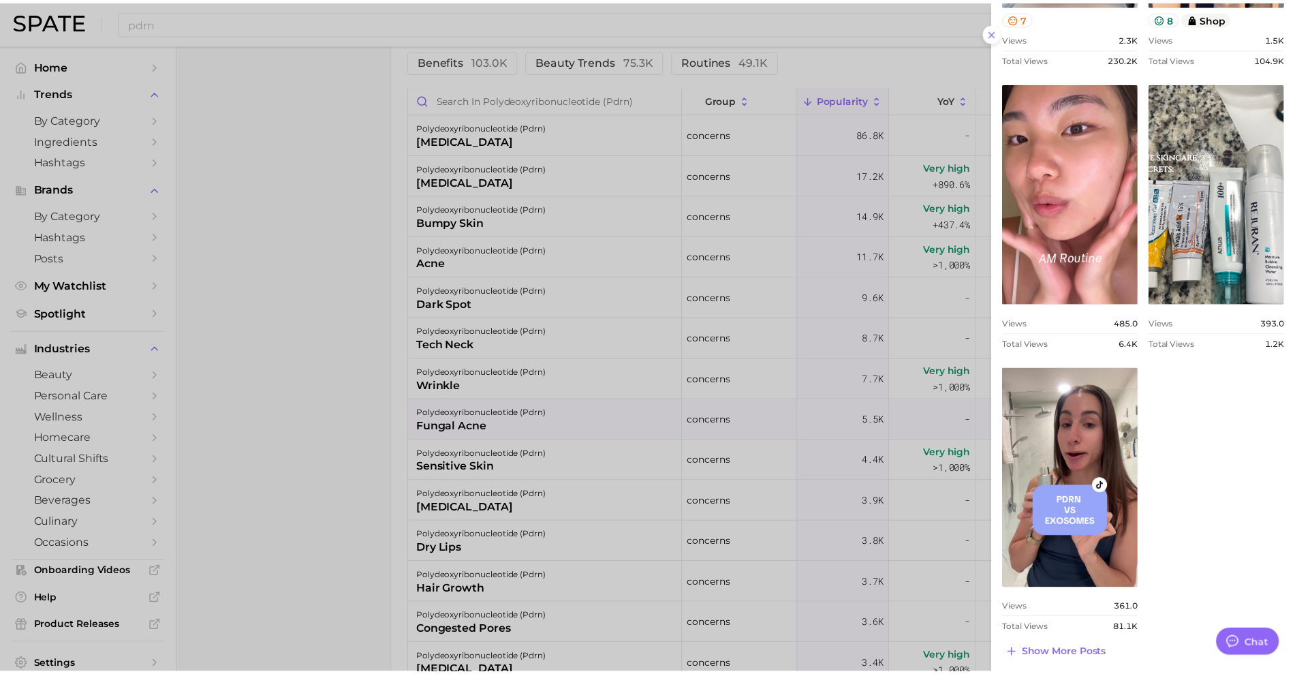
scroll to position [699, 0]
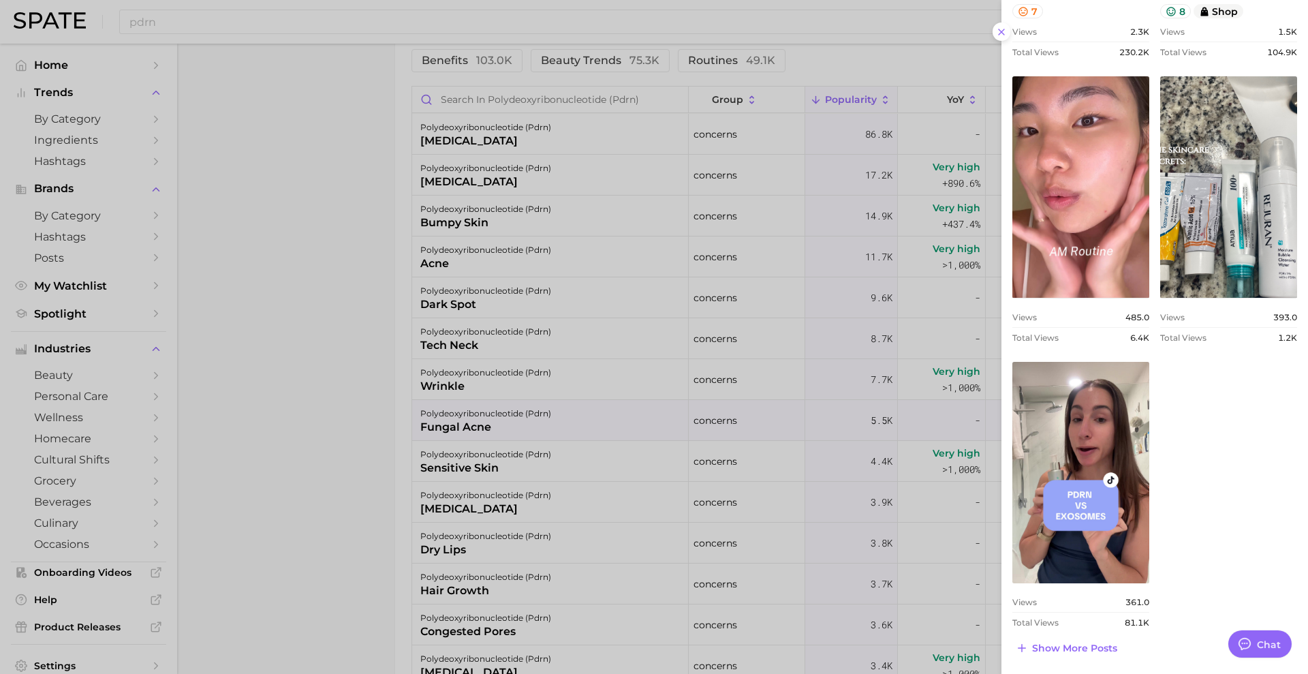
click at [337, 342] on div at bounding box center [654, 337] width 1308 height 674
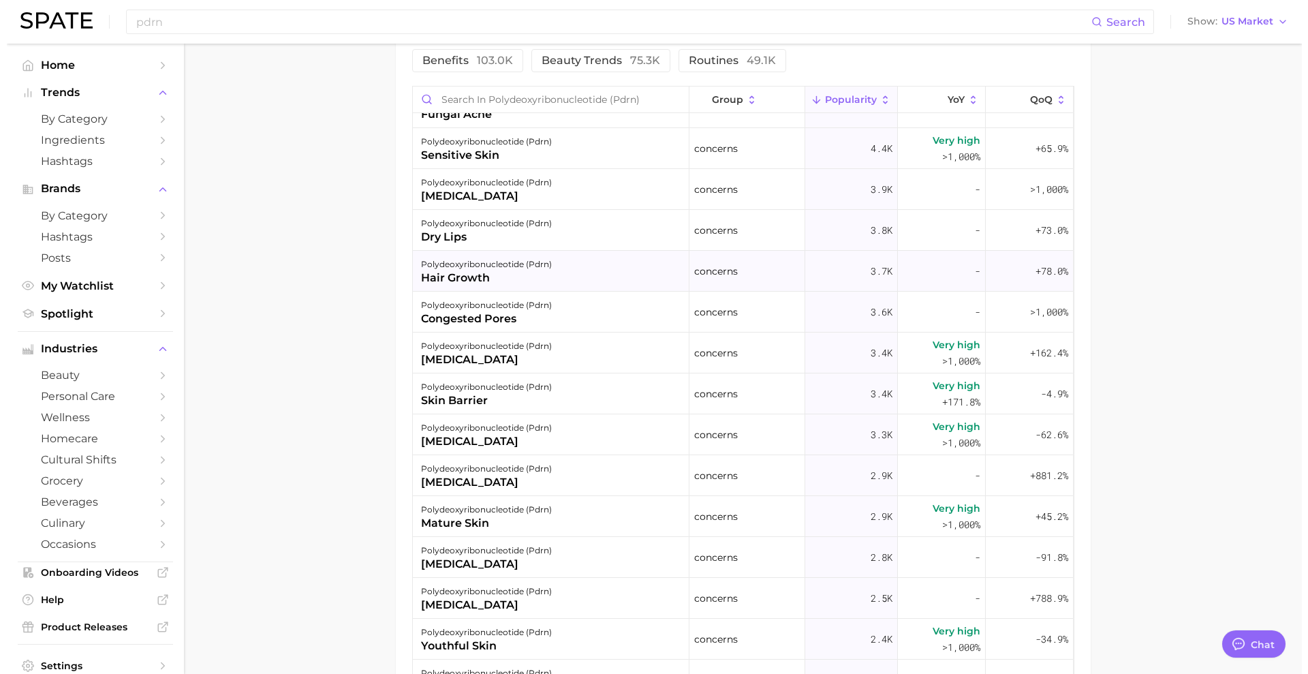
scroll to position [341, 0]
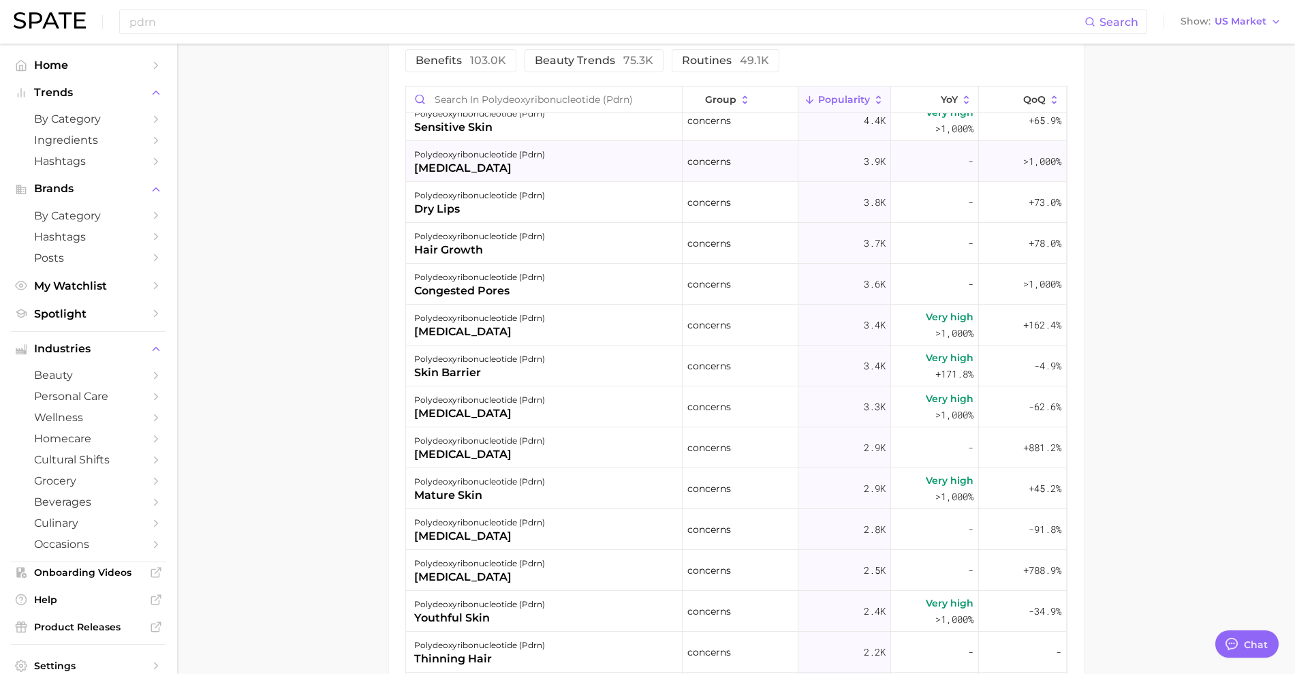
click at [463, 149] on div "polydeoxyribonucleotide (pdrn)" at bounding box center [479, 155] width 131 height 16
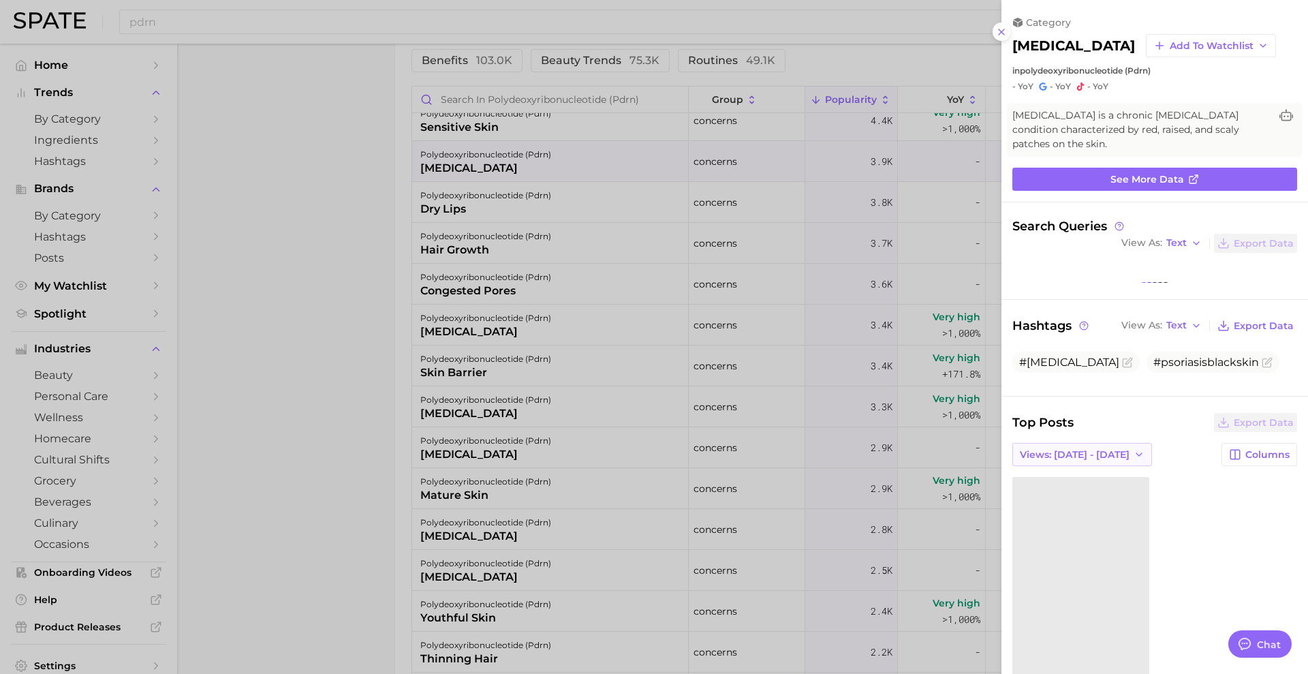
click at [1080, 452] on span "Views: [DATE] - [DATE]" at bounding box center [1075, 455] width 110 height 12
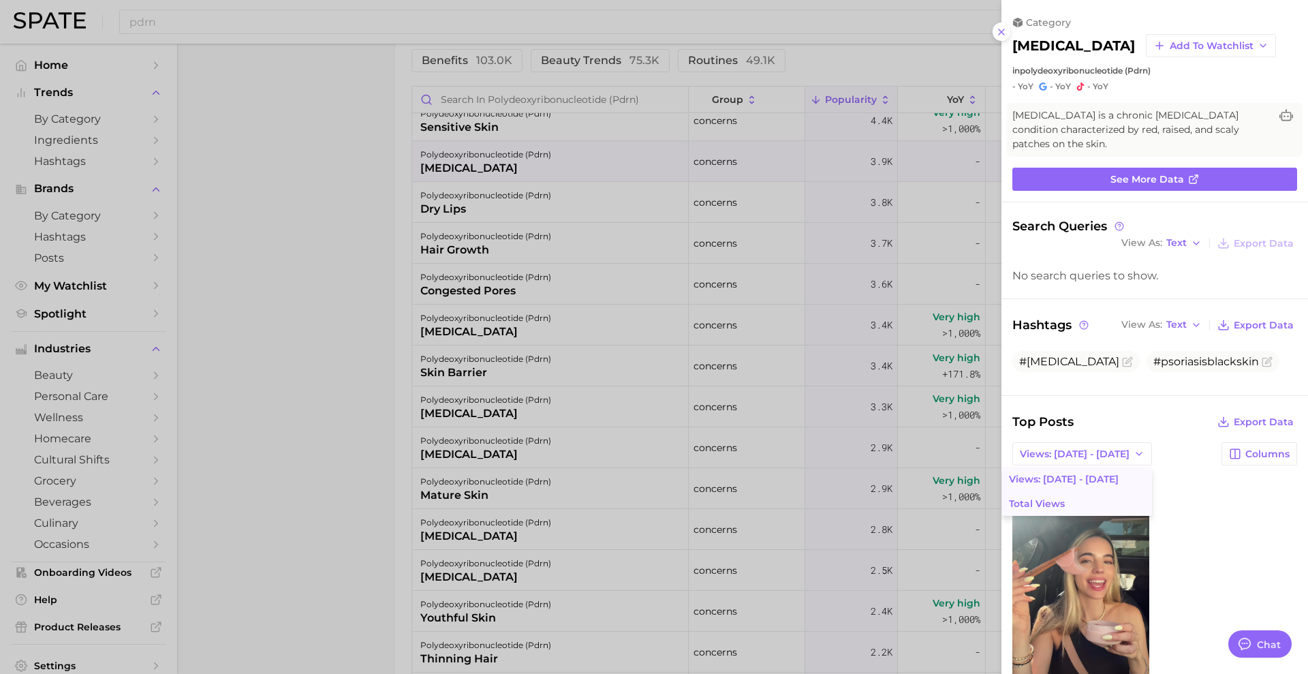
scroll to position [0, 0]
click at [1093, 493] on button "Total Views" at bounding box center [1077, 503] width 150 height 25
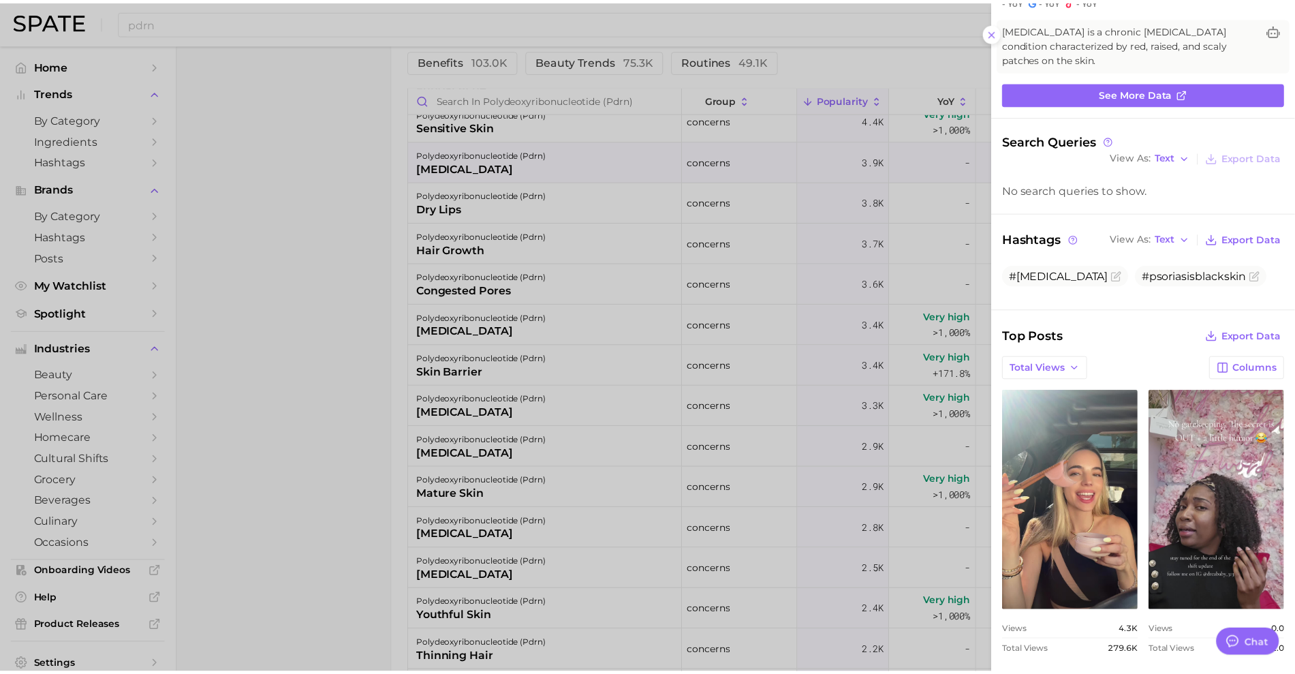
scroll to position [95, 0]
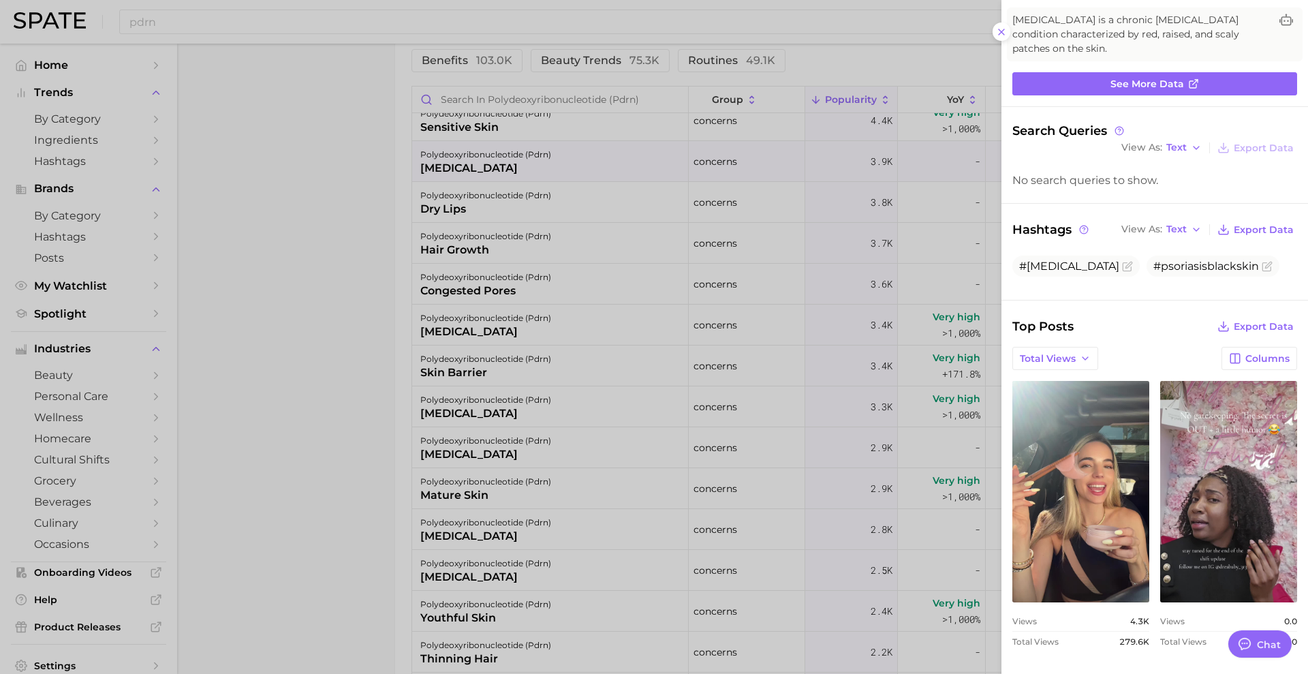
click at [587, 233] on div at bounding box center [654, 337] width 1308 height 674
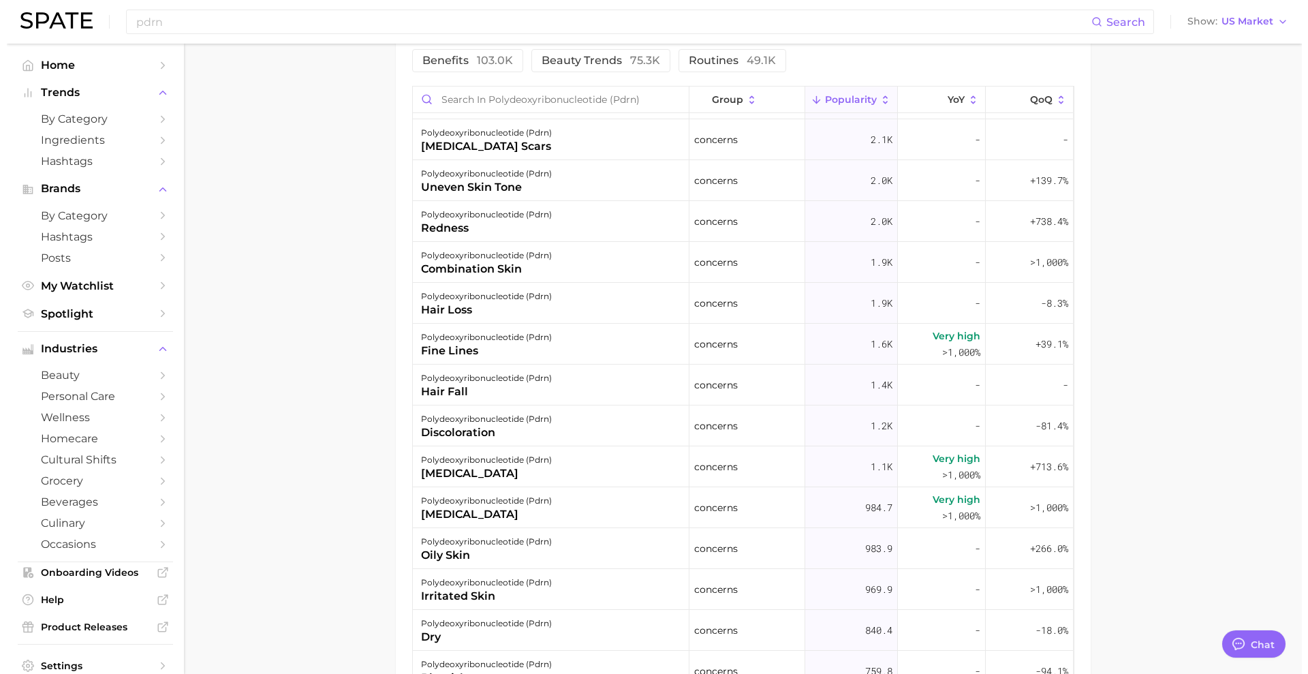
scroll to position [1022, 0]
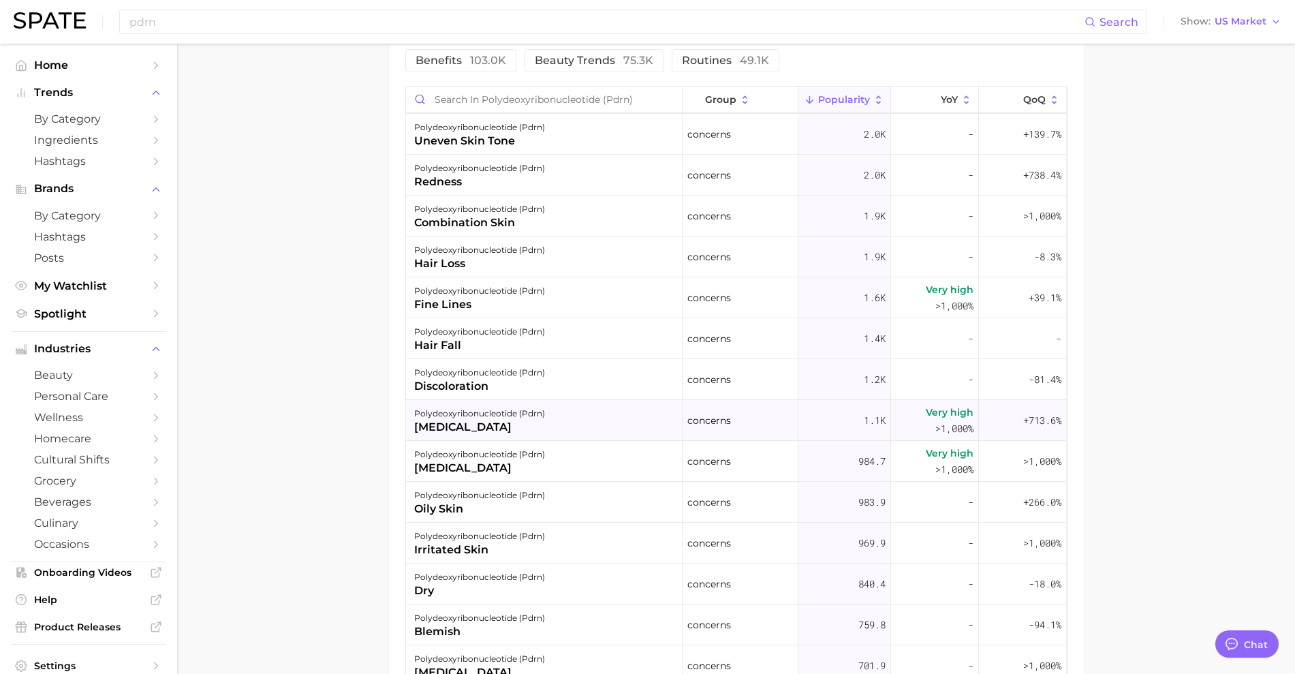
click at [469, 422] on div "[MEDICAL_DATA]" at bounding box center [479, 427] width 131 height 16
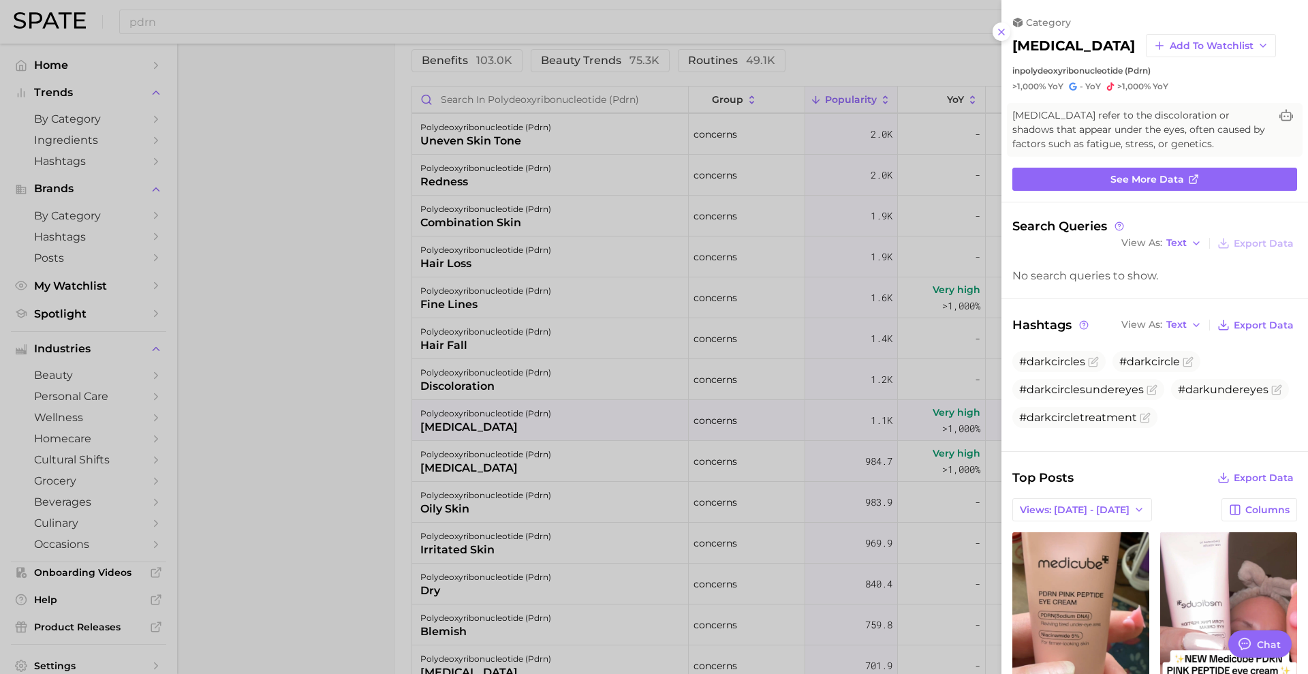
scroll to position [0, 0]
click at [1098, 501] on button "Views: [DATE] - [DATE]" at bounding box center [1083, 509] width 140 height 23
click at [1064, 559] on button "Total Views" at bounding box center [1077, 559] width 150 height 25
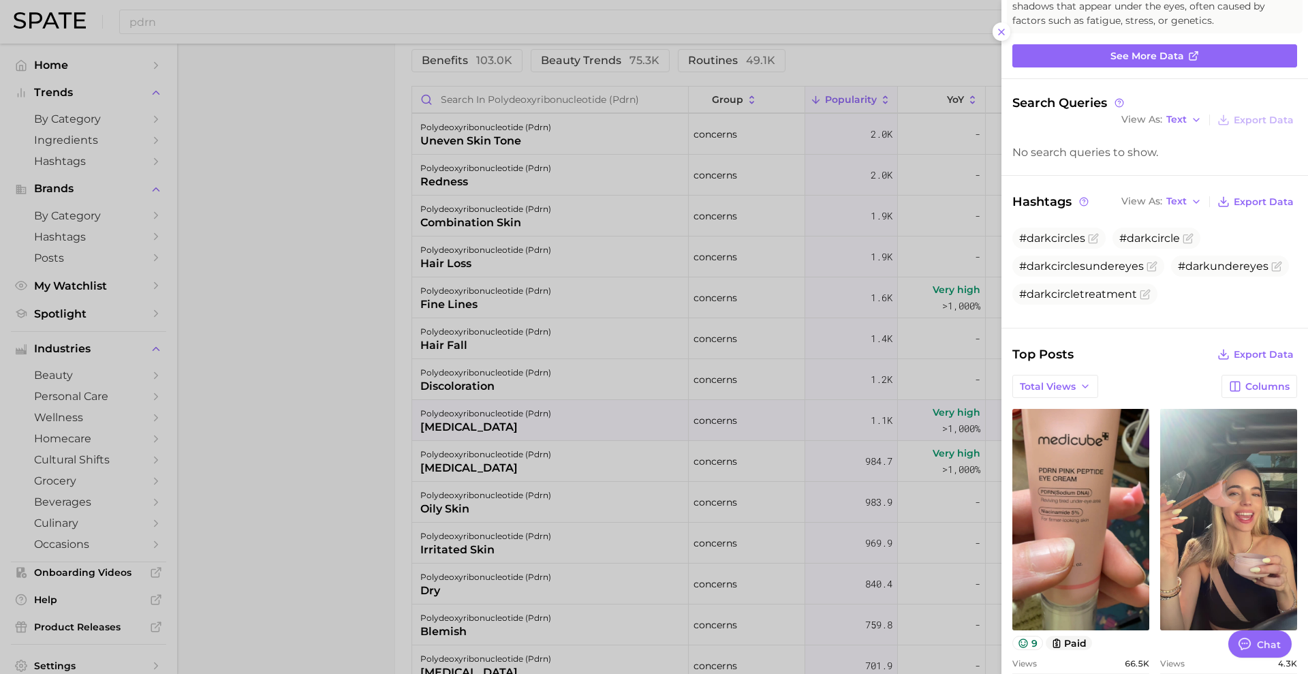
click at [723, 418] on div at bounding box center [654, 337] width 1308 height 674
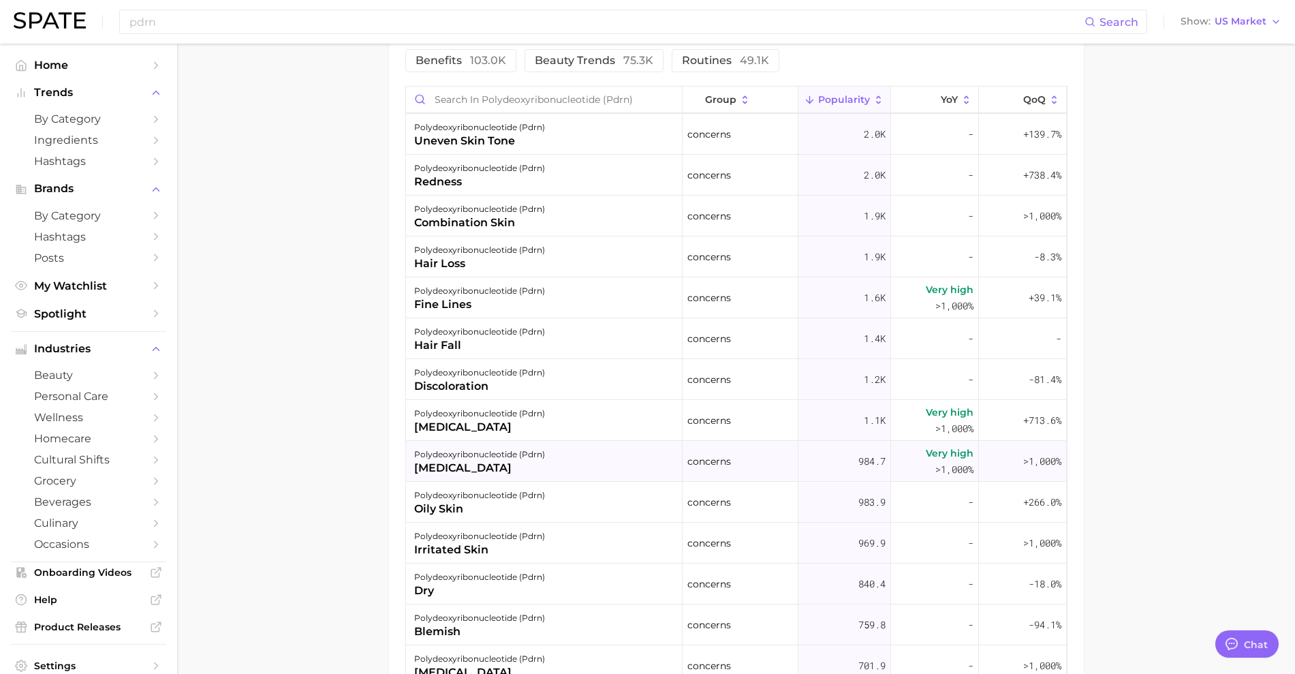
click at [534, 465] on div "[MEDICAL_DATA]" at bounding box center [479, 468] width 131 height 16
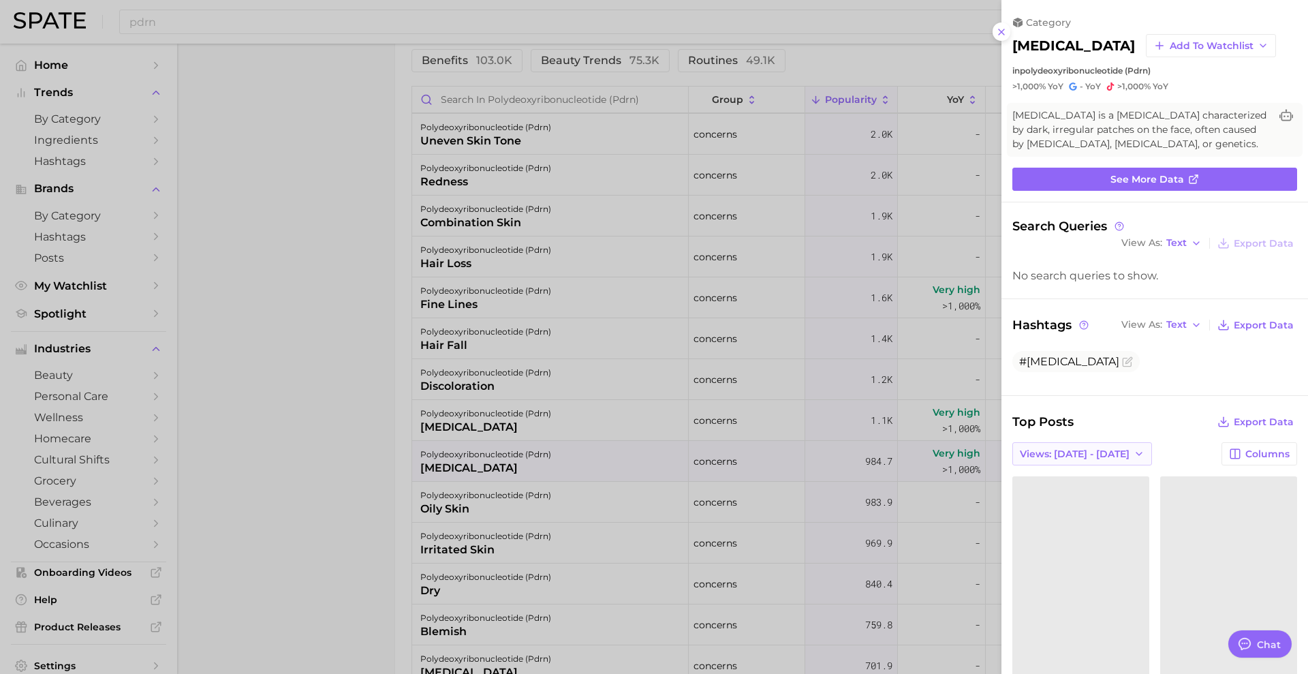
click at [1134, 458] on icon "button" at bounding box center [1139, 453] width 11 height 11
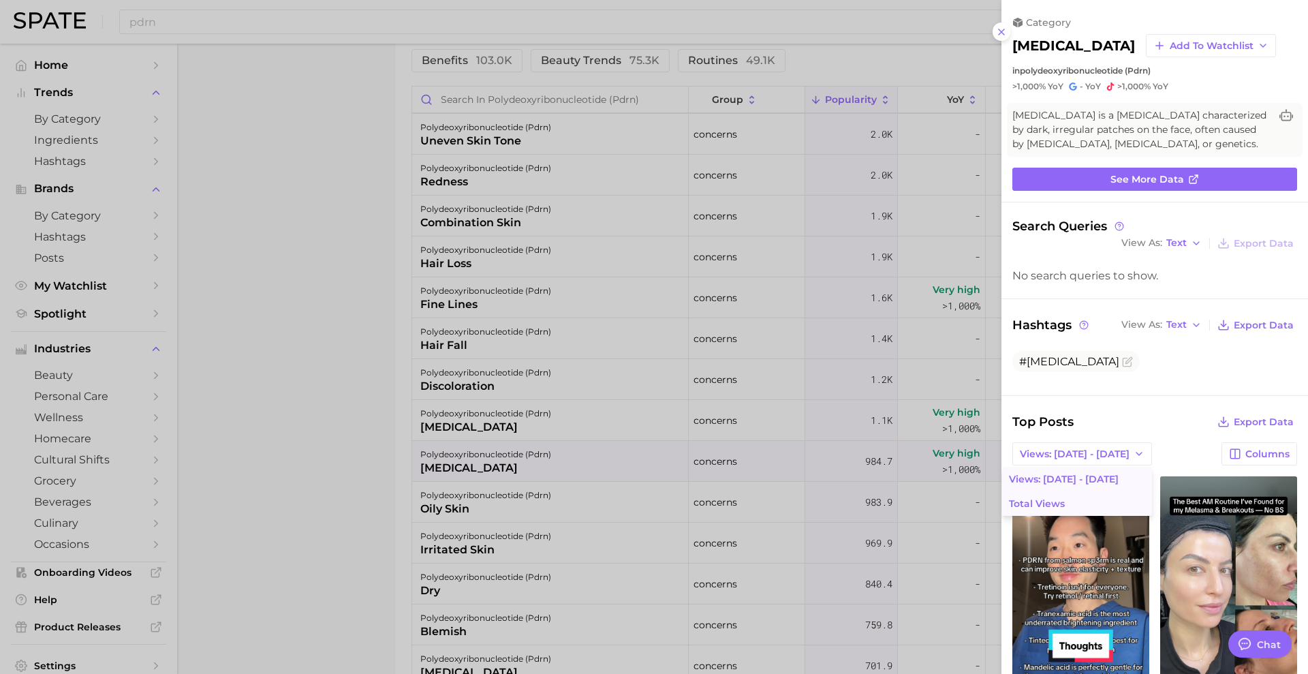
click at [1078, 495] on button "Total Views" at bounding box center [1077, 503] width 150 height 25
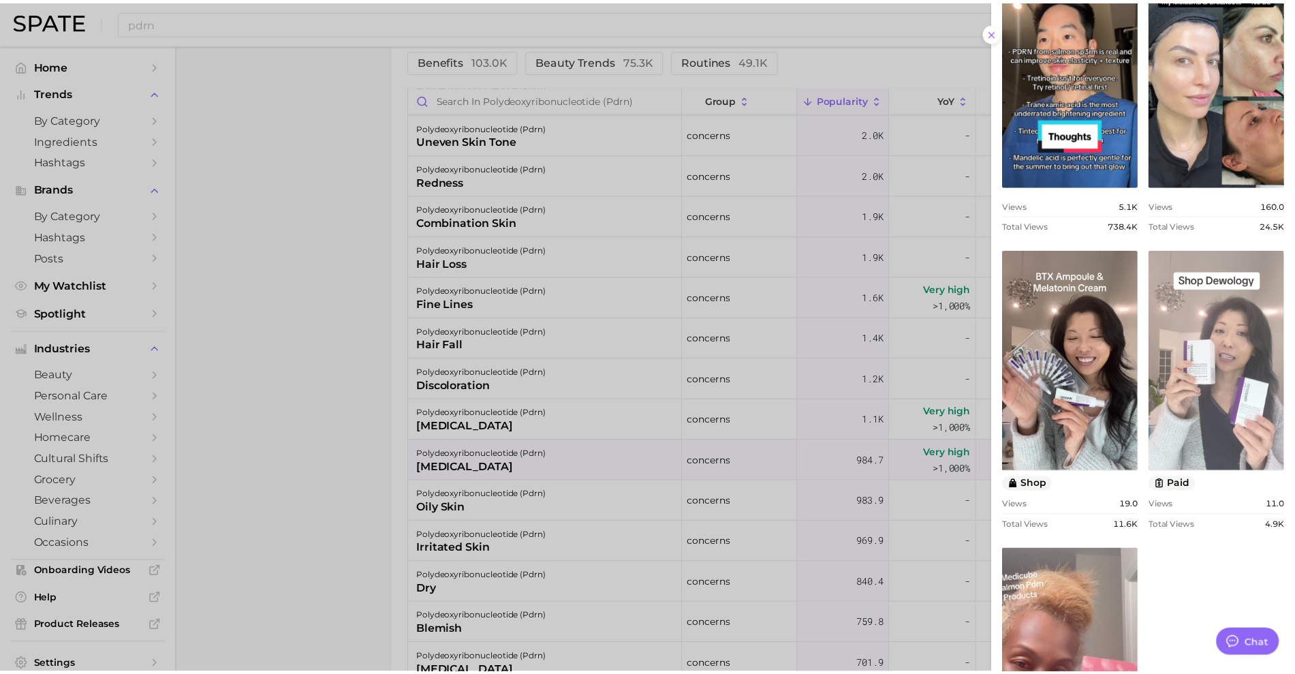
scroll to position [681, 0]
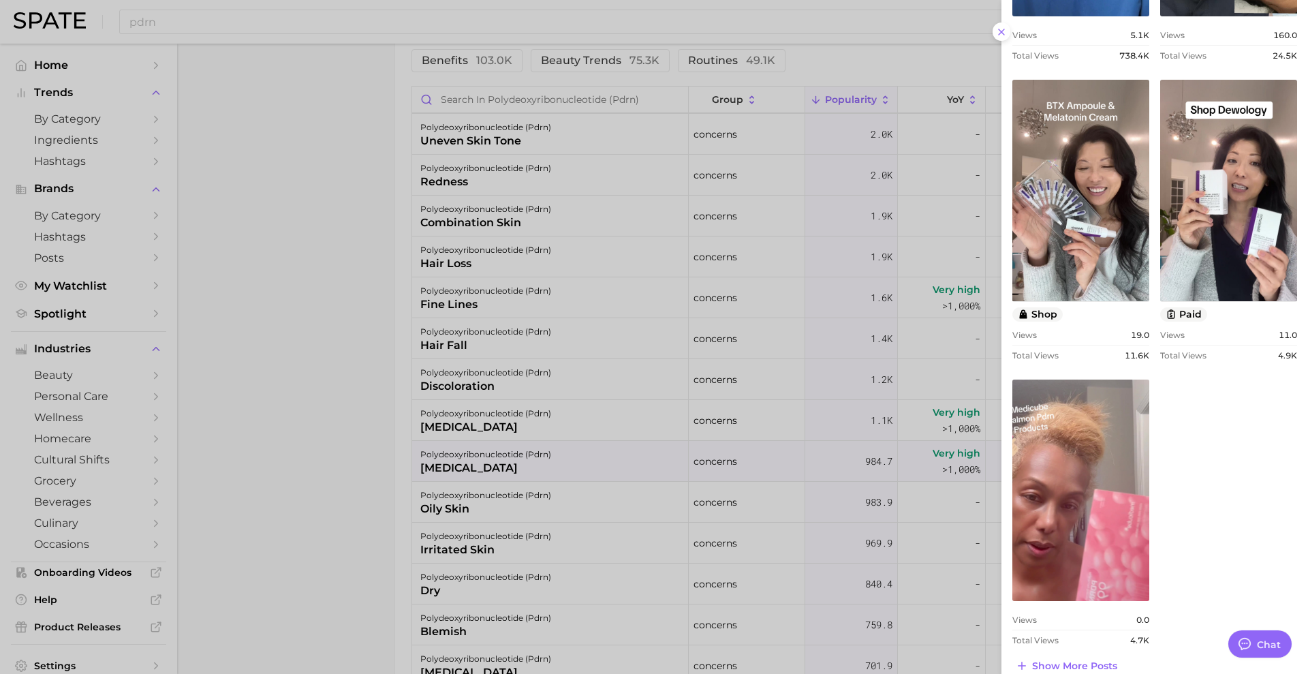
click at [865, 396] on div at bounding box center [654, 337] width 1308 height 674
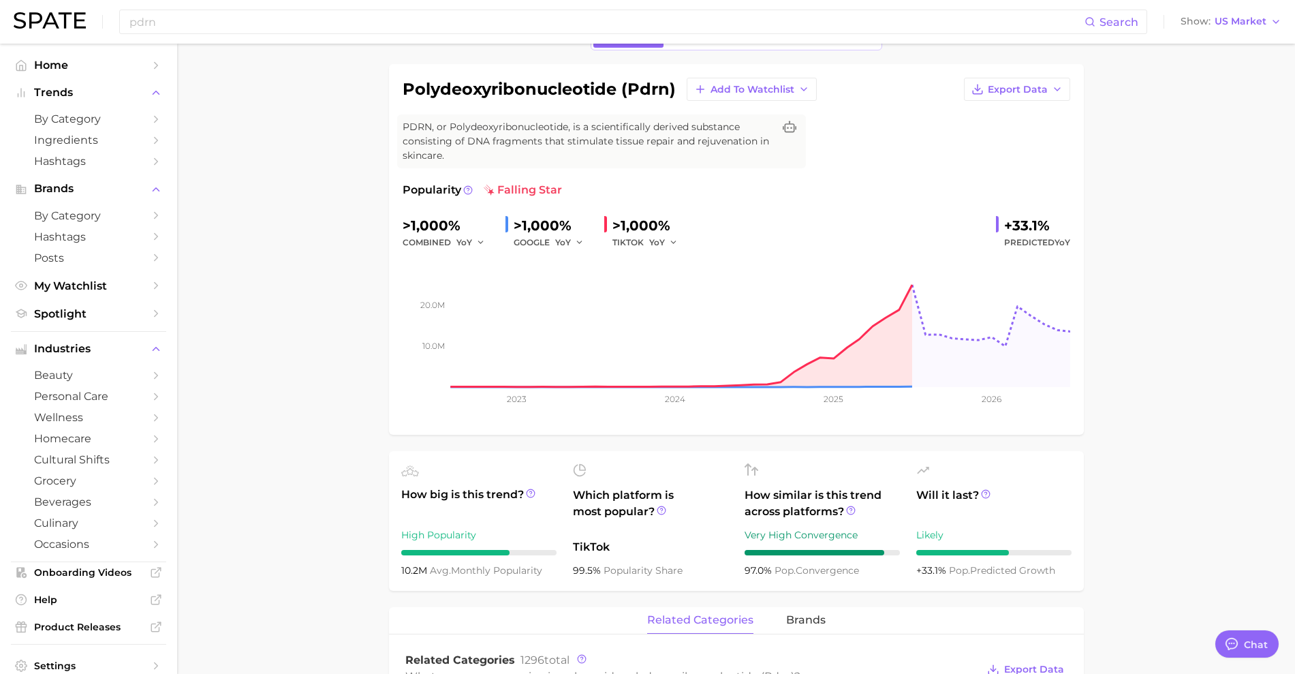
scroll to position [0, 0]
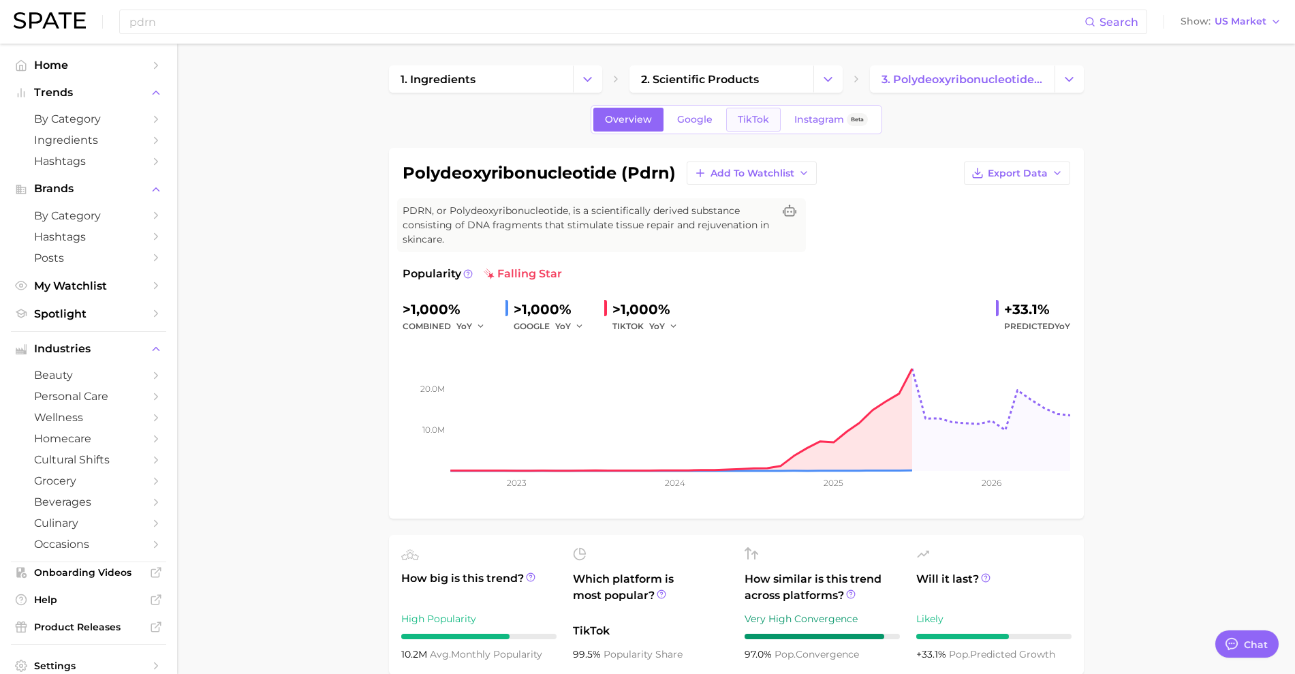
click at [755, 109] on link "TikTok" at bounding box center [753, 120] width 55 height 24
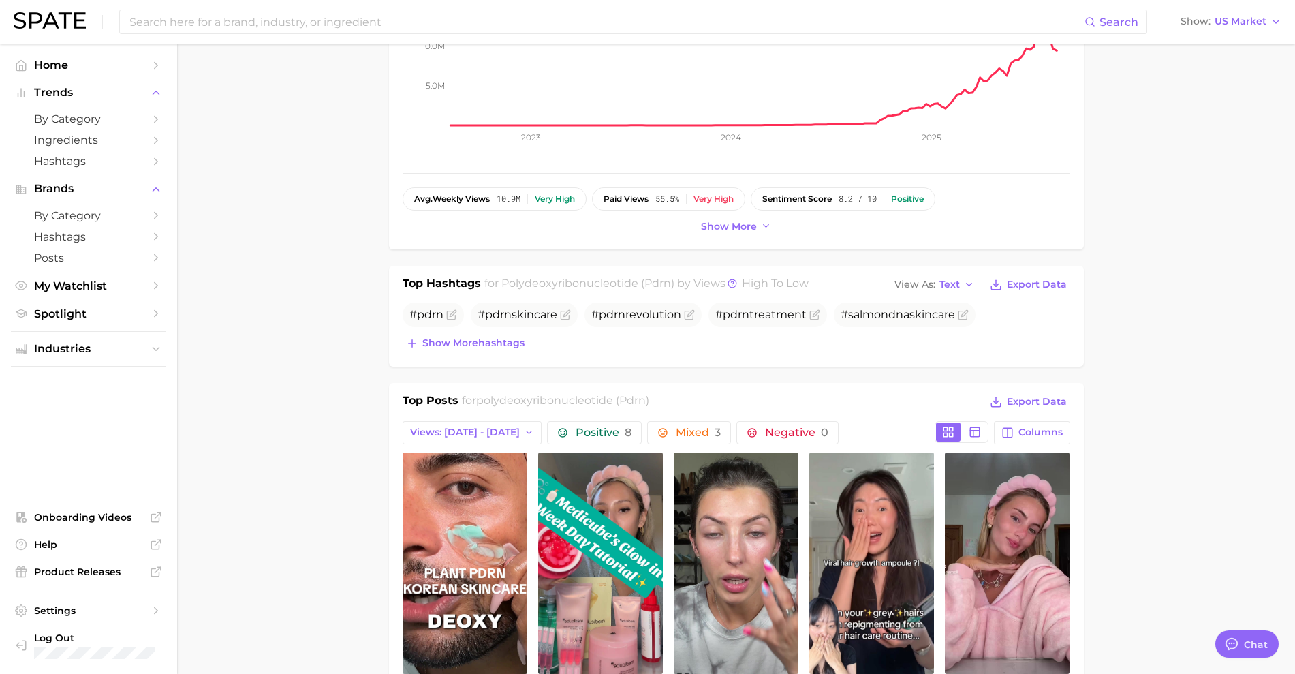
scroll to position [511, 0]
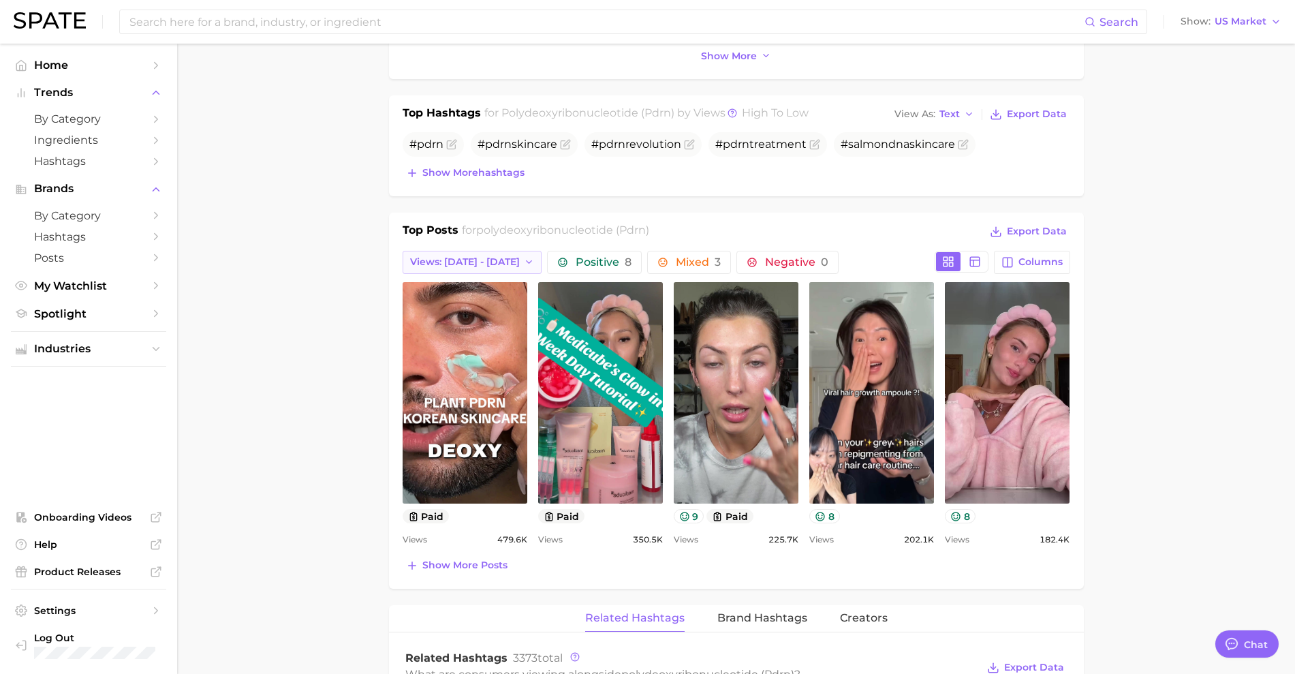
click at [476, 265] on span "Views: [DATE] - [DATE]" at bounding box center [465, 262] width 110 height 12
click at [455, 333] on button "Total Views" at bounding box center [467, 336] width 150 height 25
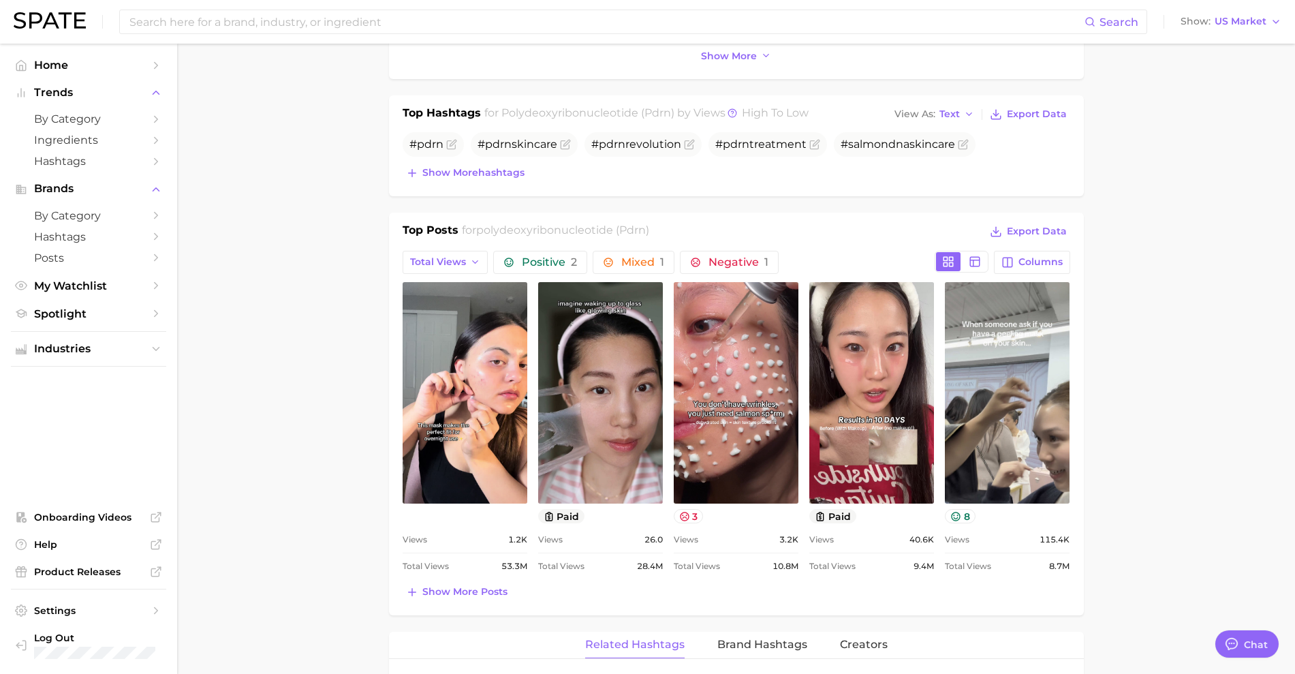
scroll to position [0, 0]
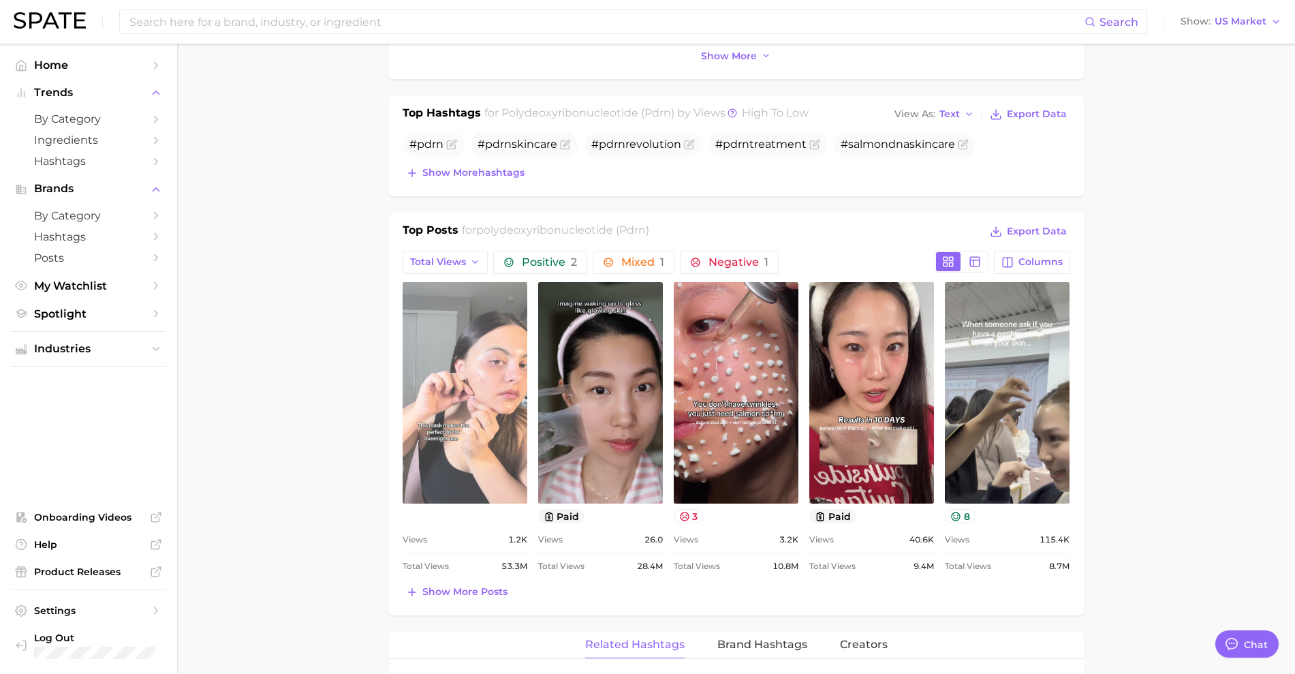
click at [441, 437] on link "view post on TikTok" at bounding box center [465, 392] width 125 height 221
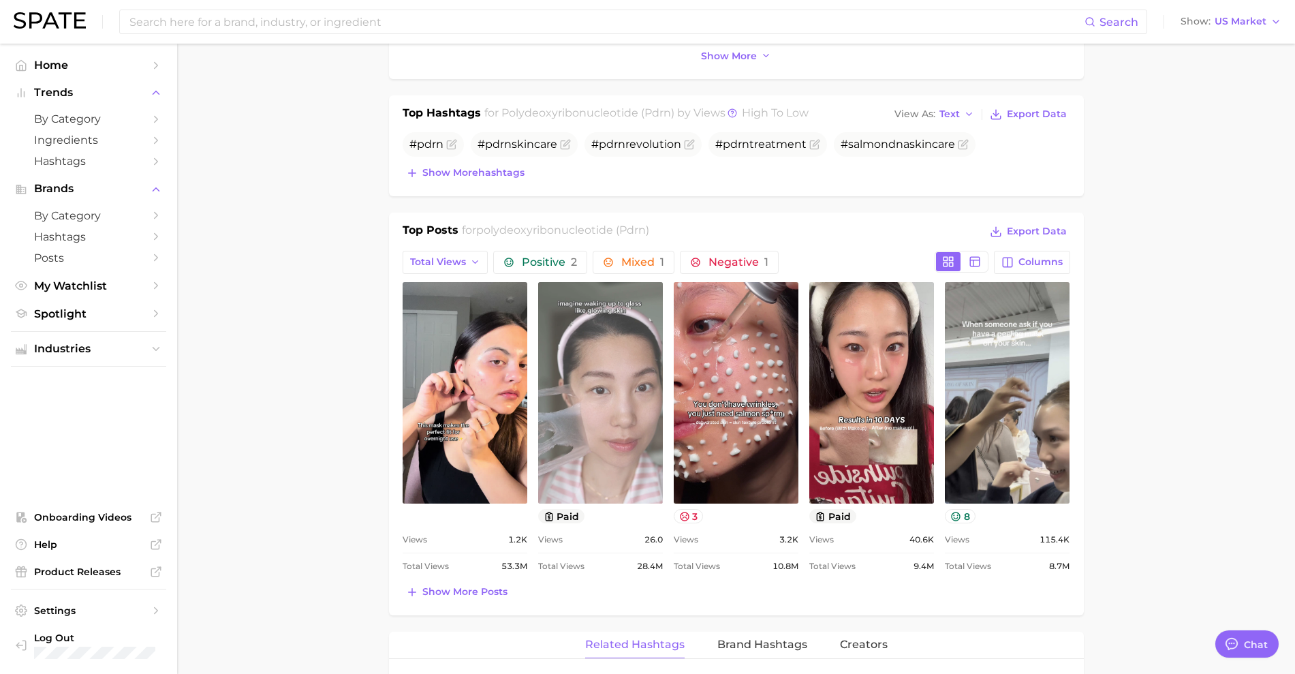
click at [585, 374] on link "view post on TikTok" at bounding box center [600, 392] width 125 height 221
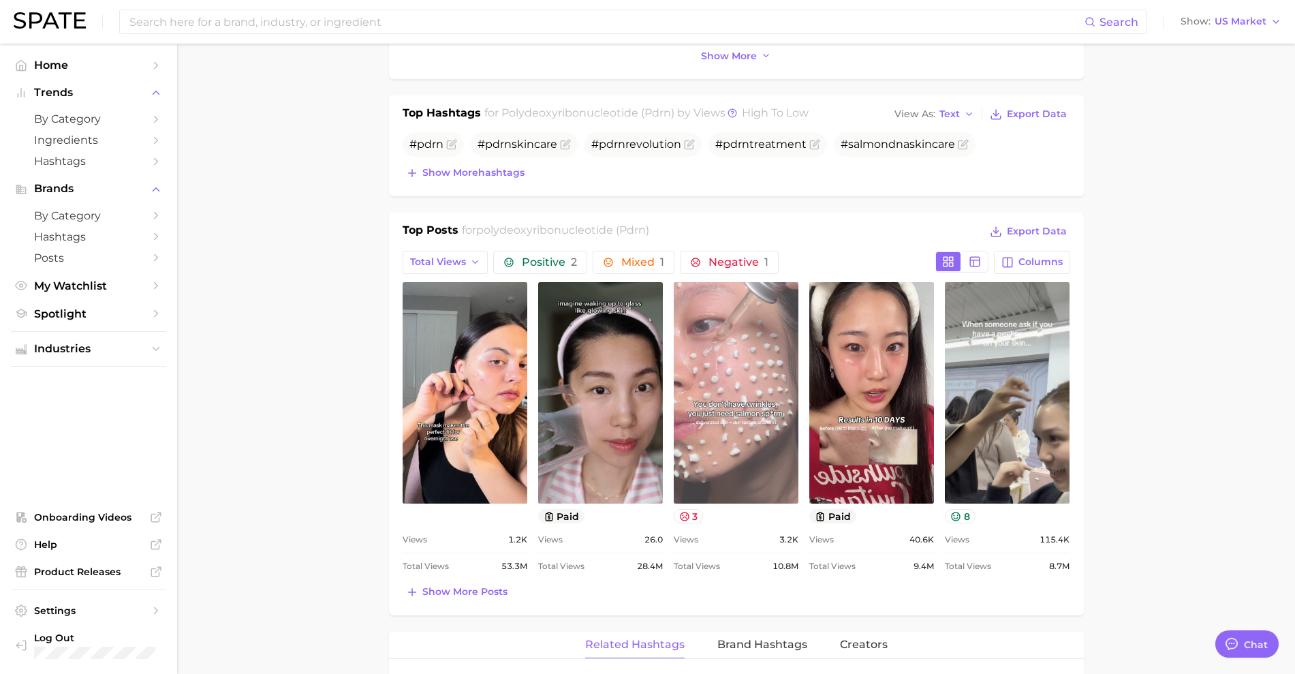
click at [754, 382] on link "view post on TikTok" at bounding box center [736, 392] width 125 height 221
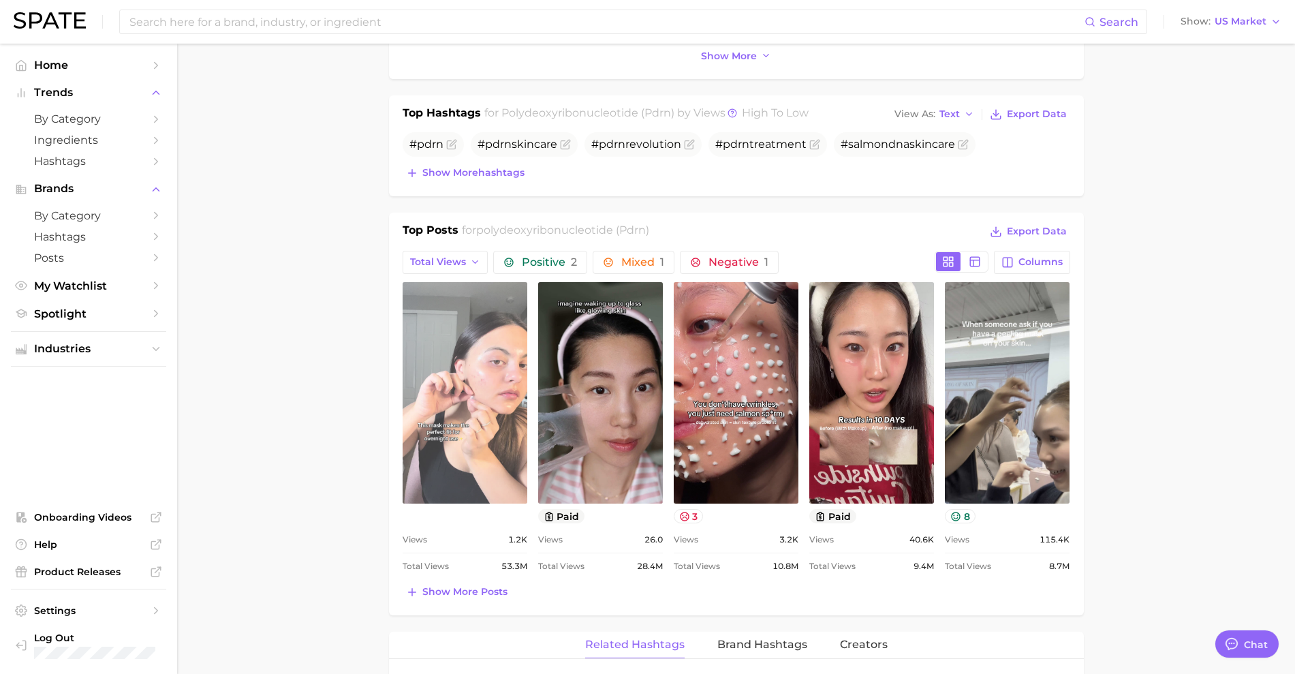
click at [491, 369] on link "view post on TikTok" at bounding box center [465, 392] width 125 height 221
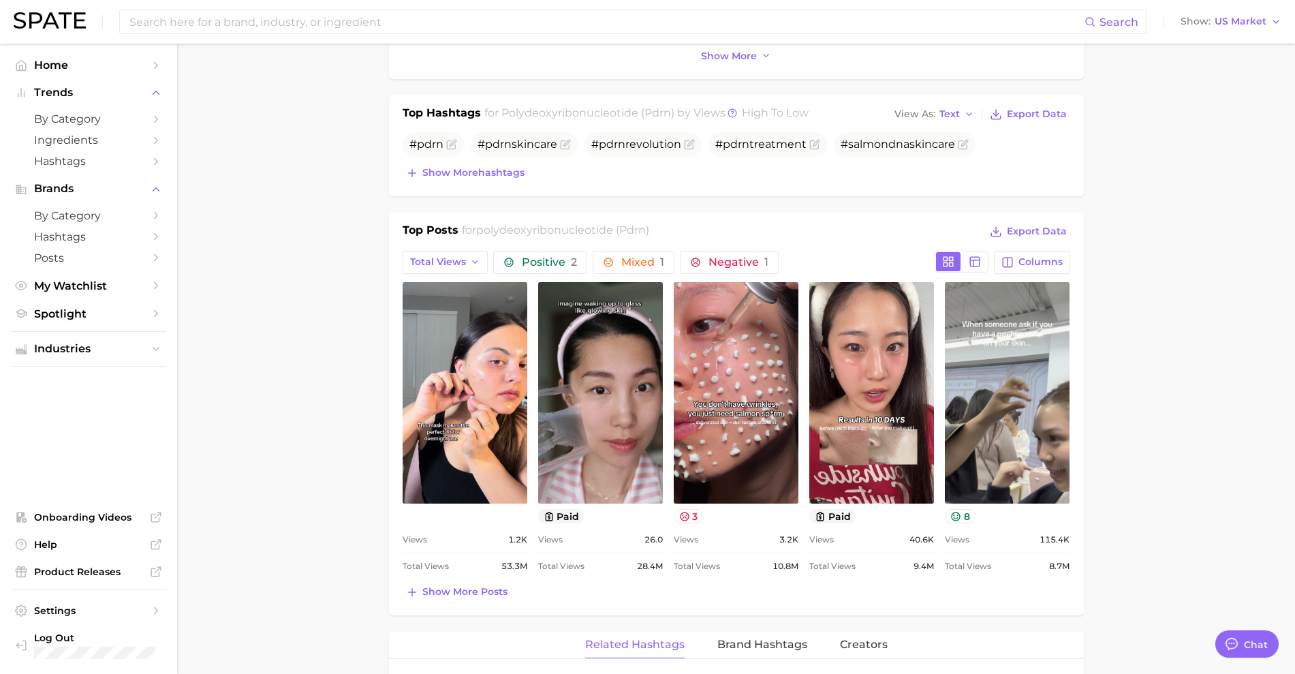
scroll to position [681, 0]
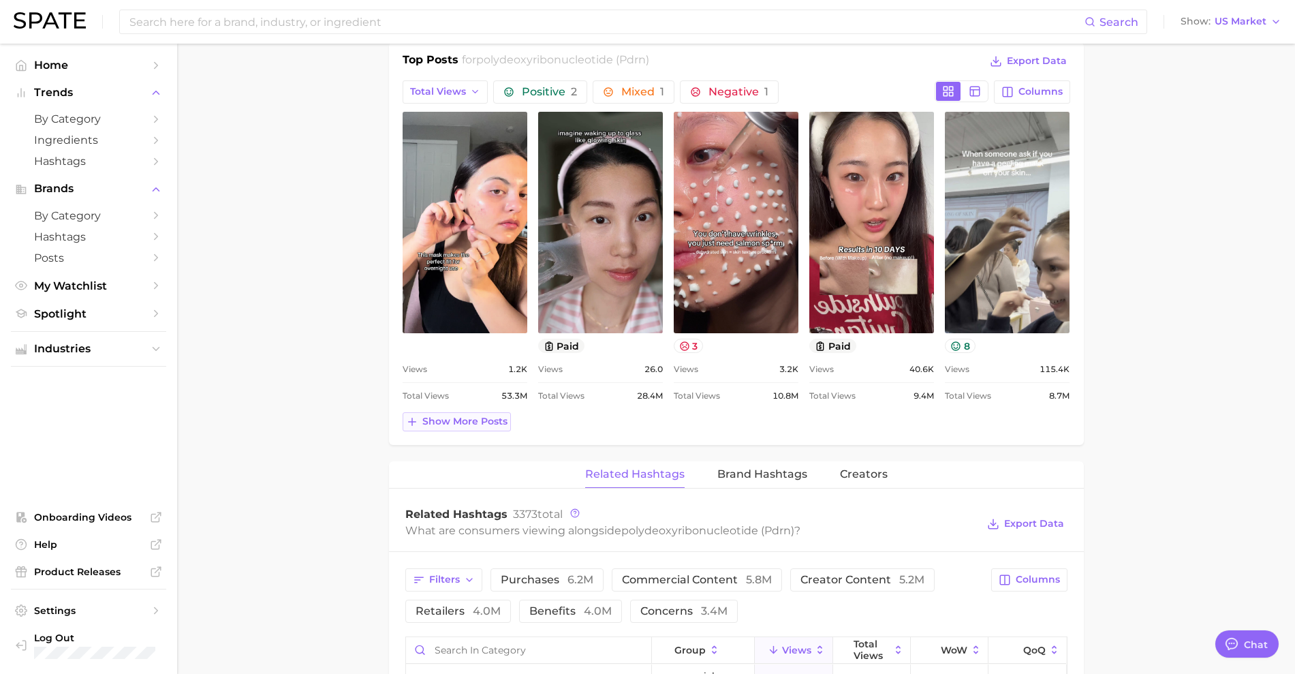
click at [493, 419] on span "Show more posts" at bounding box center [464, 422] width 85 height 12
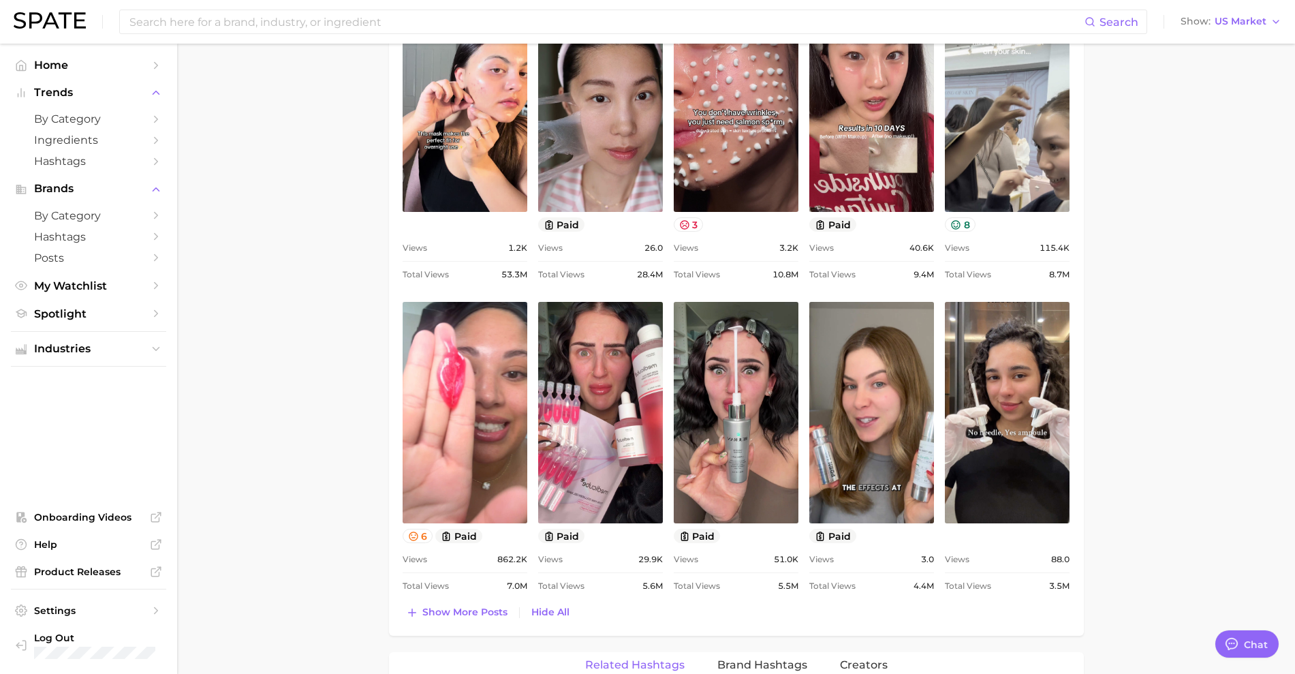
scroll to position [852, 0]
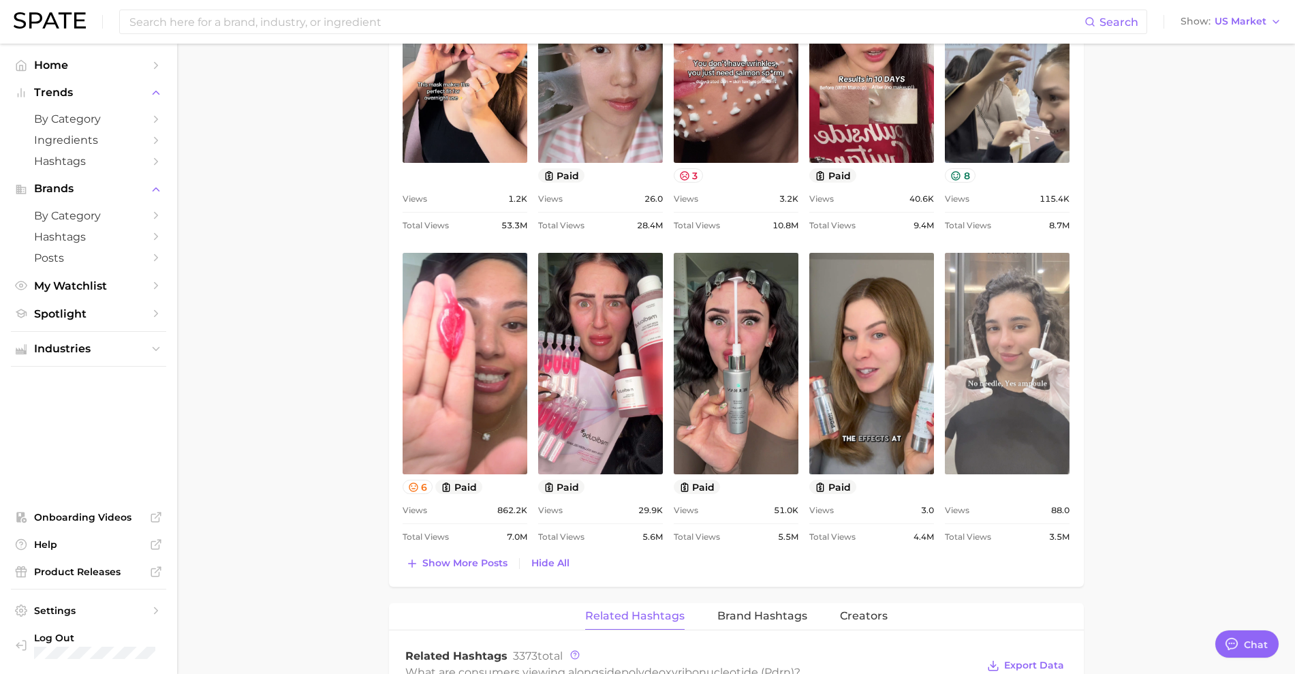
click at [1002, 372] on link "view post on TikTok" at bounding box center [1007, 363] width 125 height 221
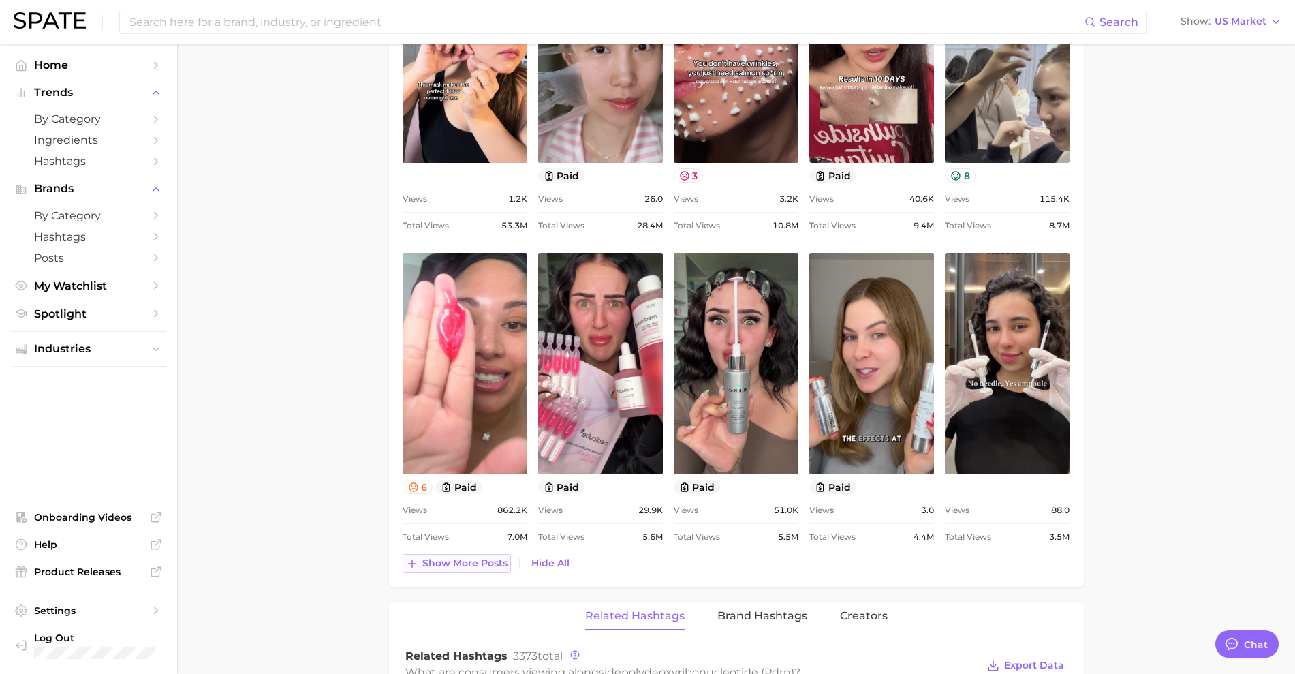
click at [451, 560] on span "Show more posts" at bounding box center [464, 563] width 85 height 12
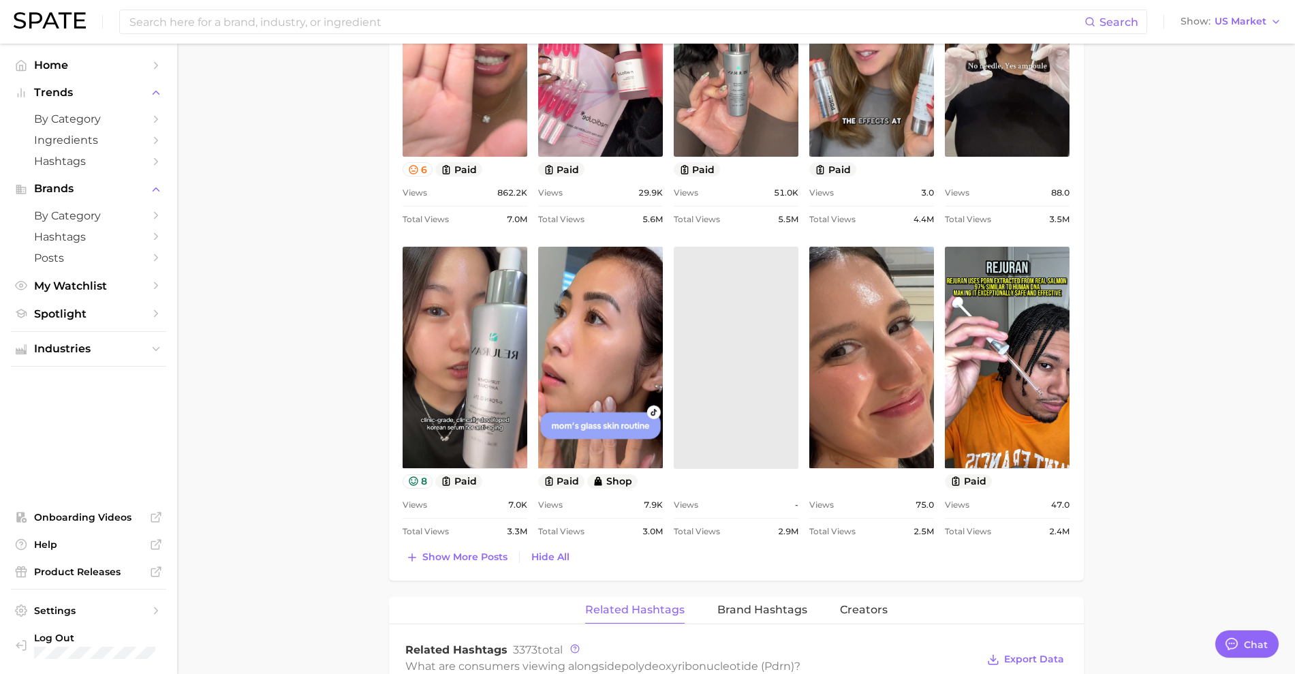
scroll to position [1192, 0]
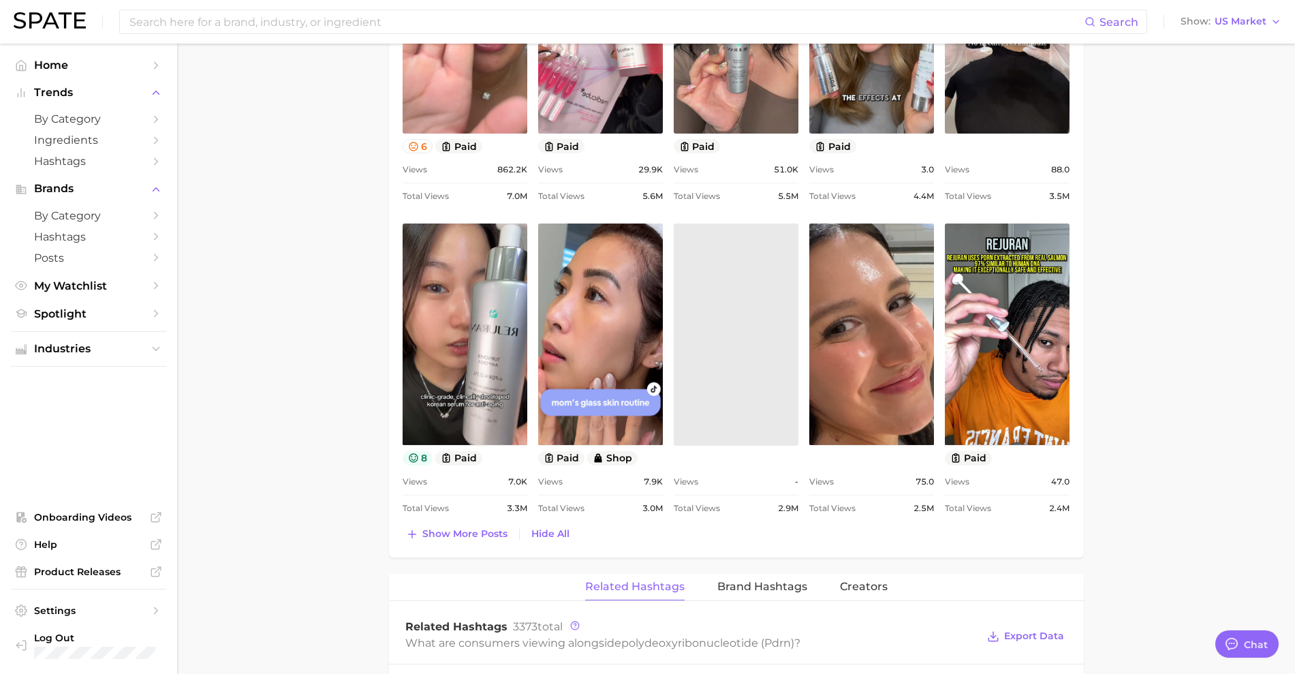
click at [427, 455] on button "8" at bounding box center [418, 458] width 31 height 14
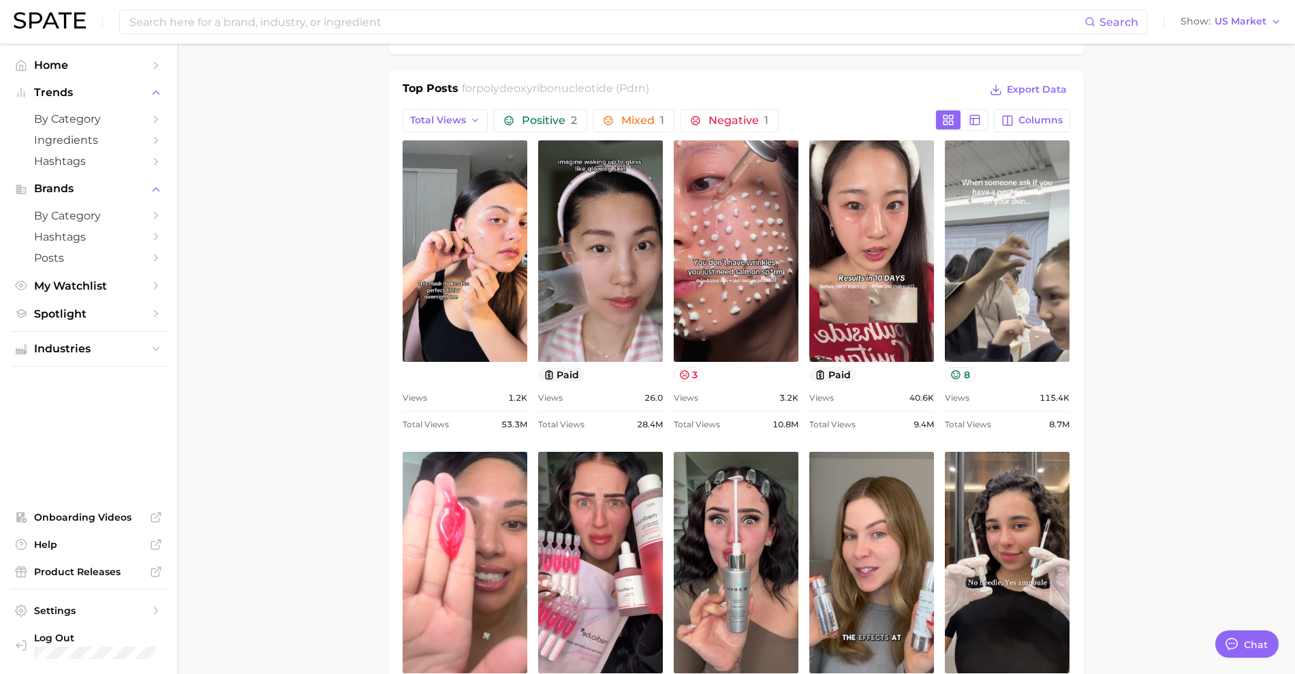
scroll to position [681, 0]
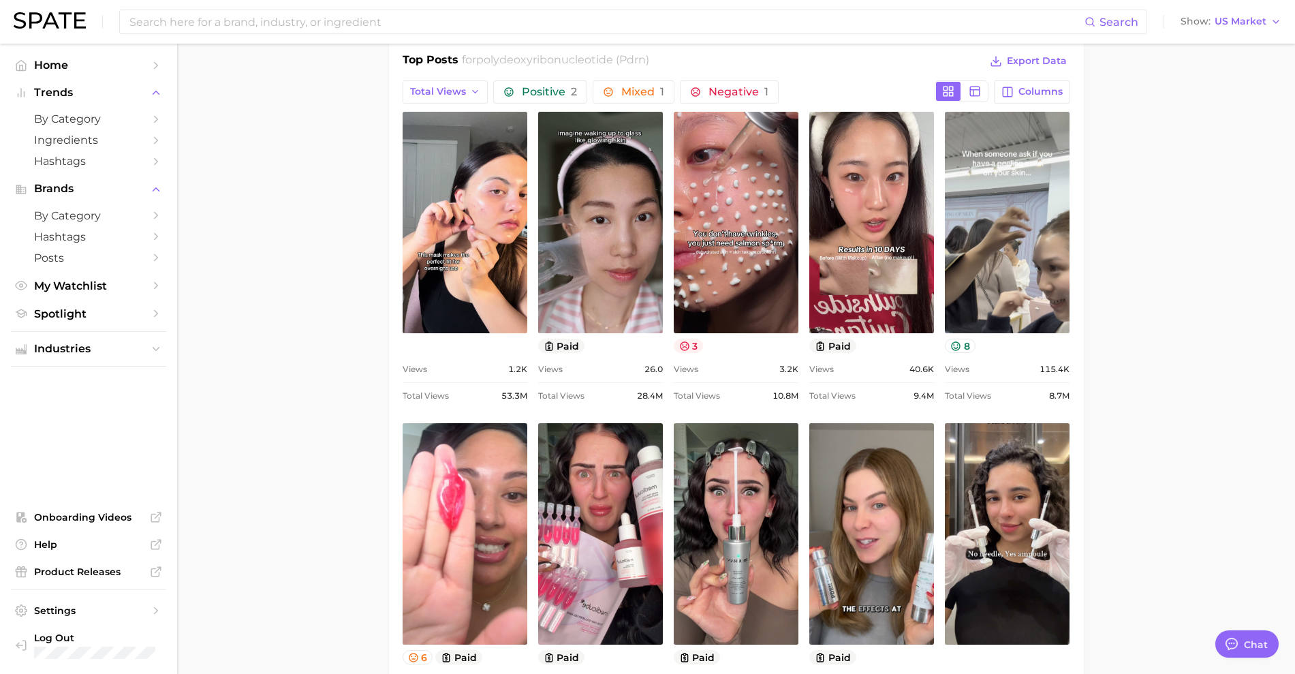
click at [698, 348] on button "3" at bounding box center [689, 346] width 30 height 14
click at [967, 343] on button "8" at bounding box center [960, 346] width 31 height 14
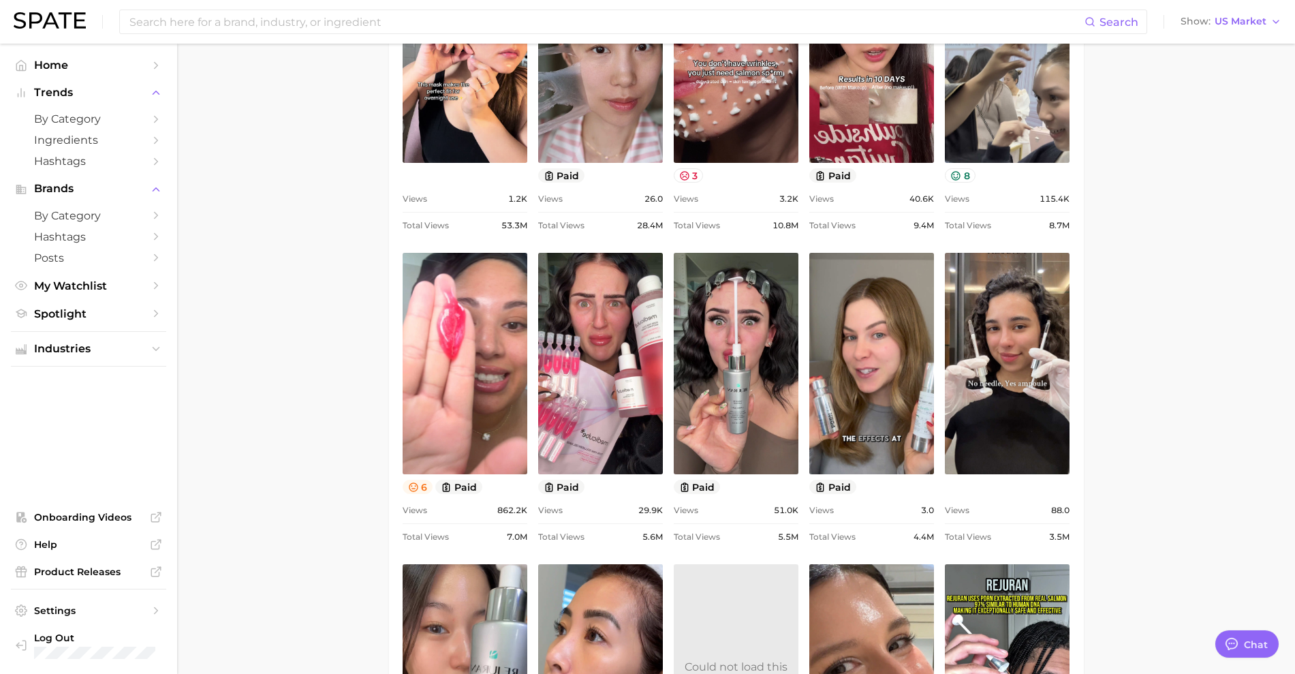
click at [422, 486] on button "6" at bounding box center [418, 487] width 31 height 14
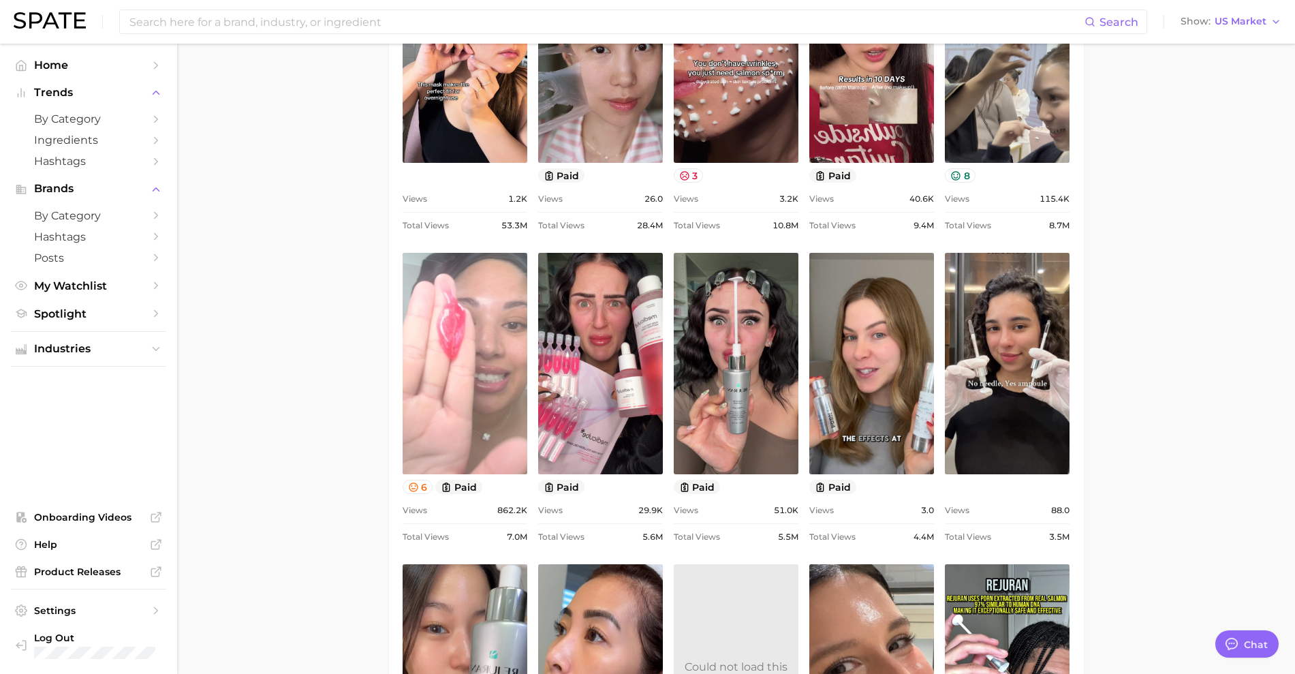
click at [416, 448] on link "view post on TikTok" at bounding box center [465, 363] width 125 height 221
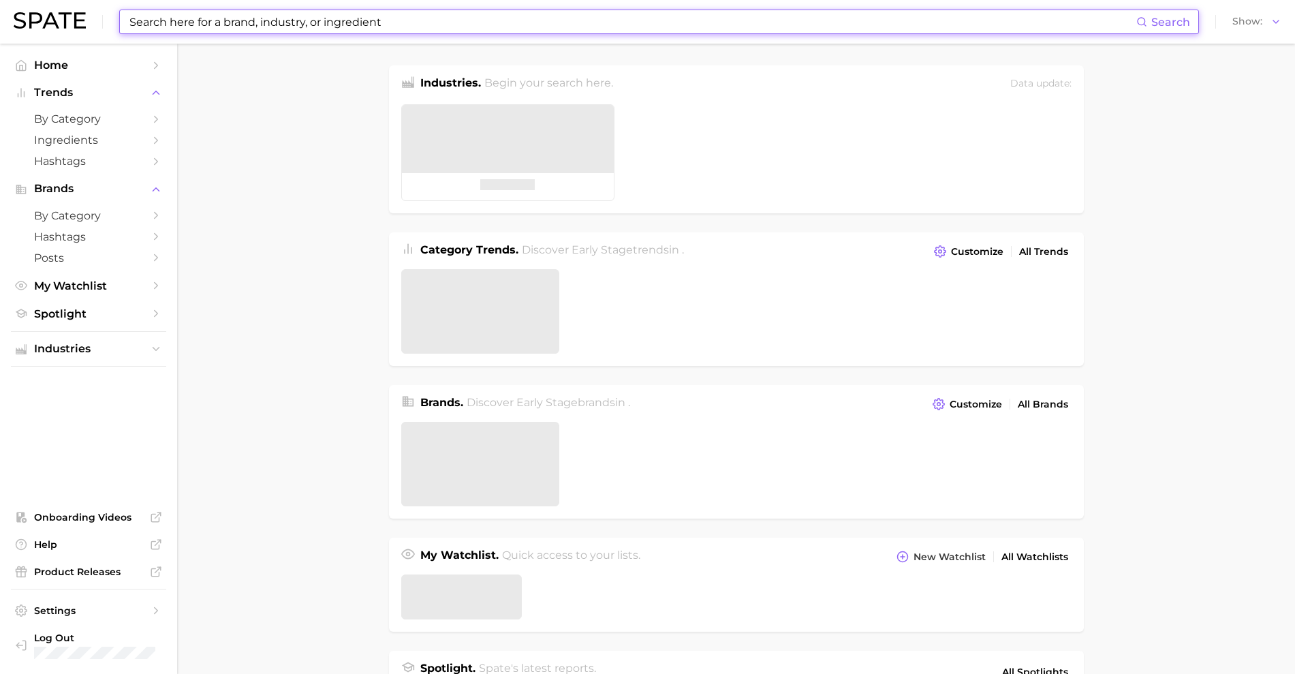
click at [250, 26] on input at bounding box center [632, 21] width 1009 height 23
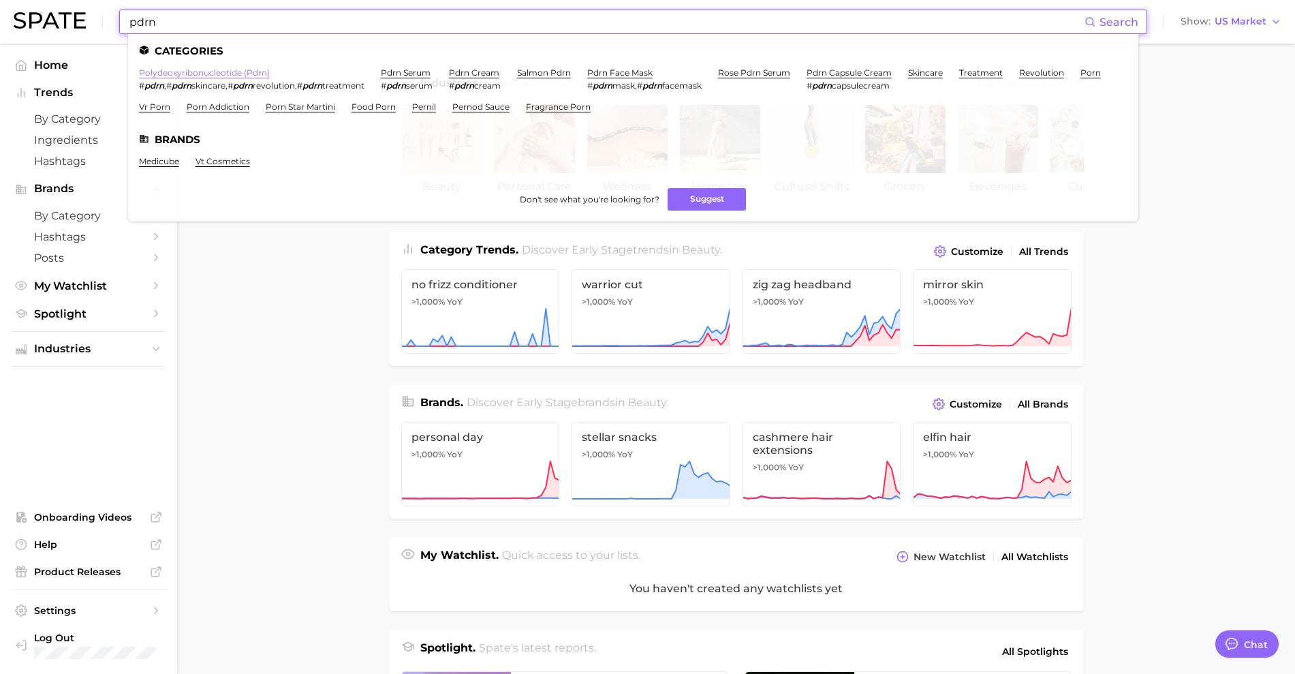
type input "pdrn"
click at [244, 76] on link "polydeoxyribonucleotide (pdrn)" at bounding box center [204, 72] width 131 height 10
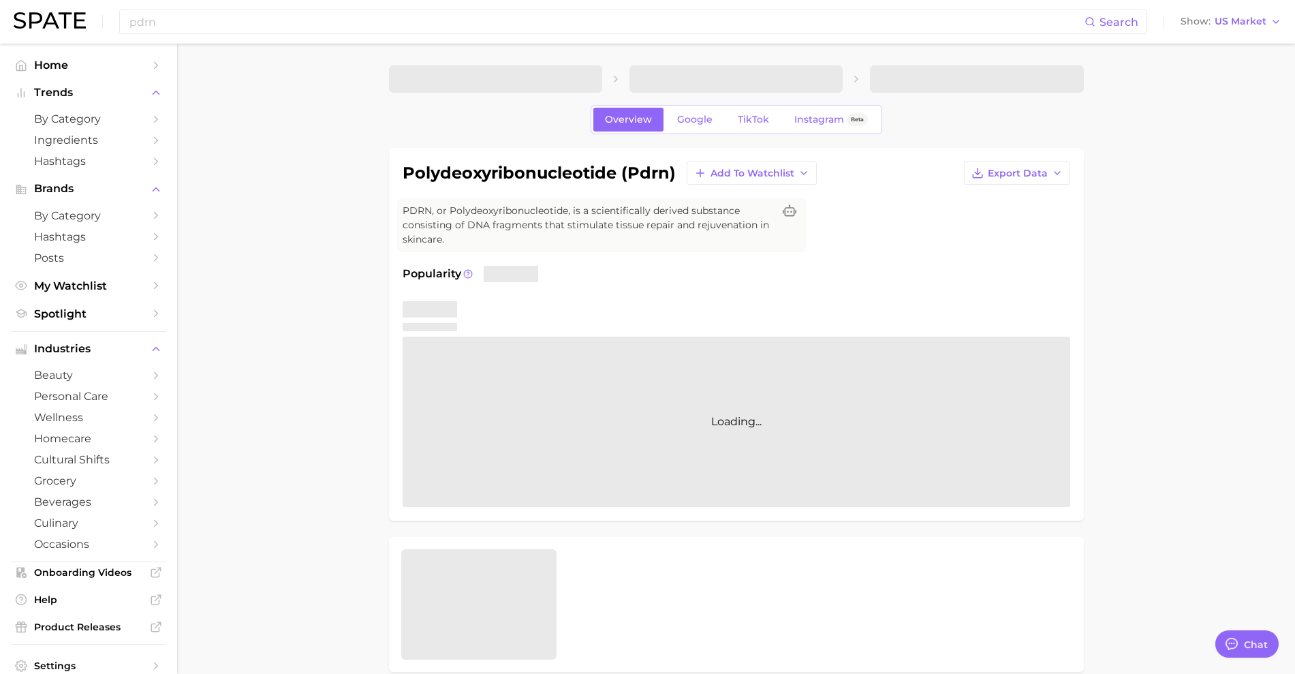
type textarea "x"
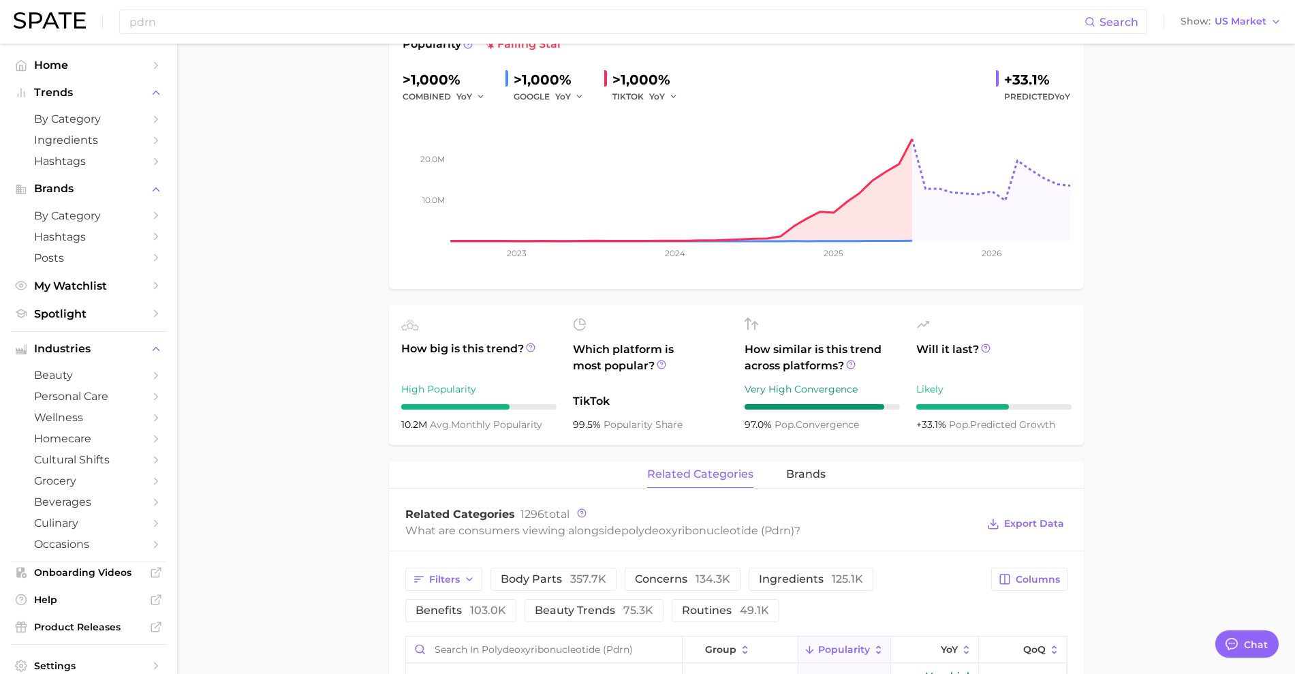
scroll to position [511, 0]
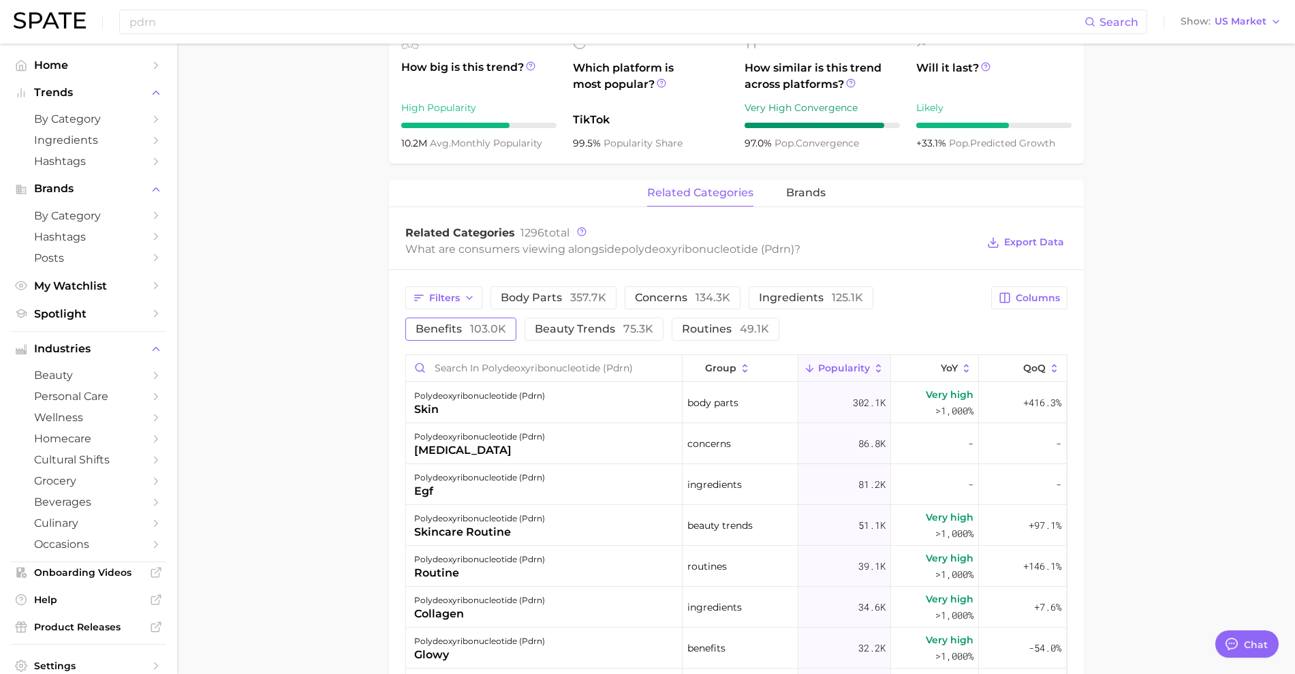
click at [499, 328] on span "103.0k" at bounding box center [488, 328] width 36 height 13
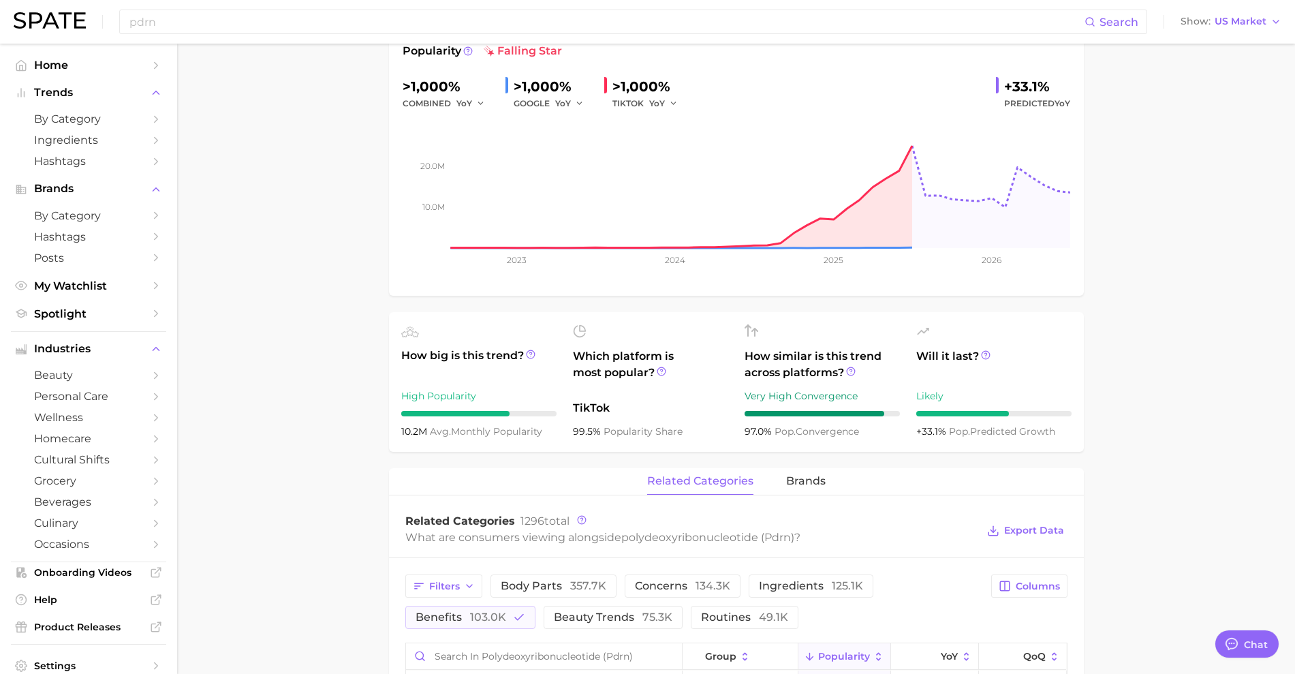
scroll to position [0, 0]
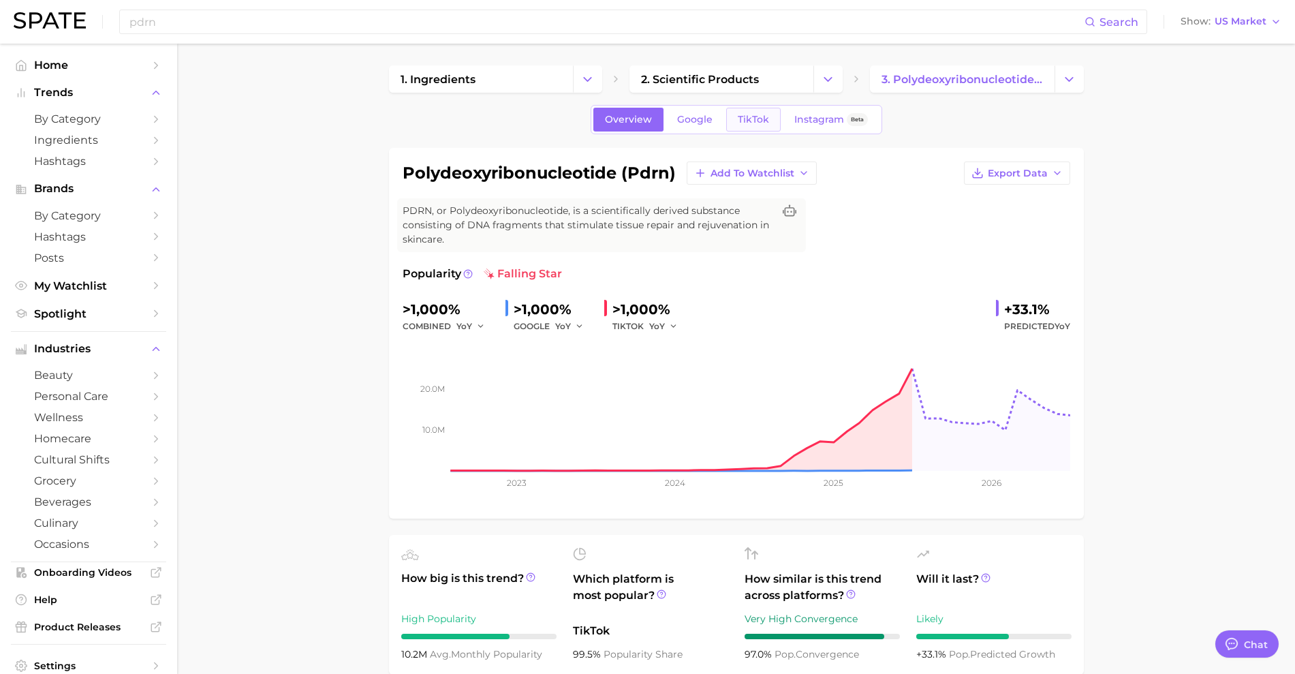
click at [760, 119] on span "TikTok" at bounding box center [753, 120] width 31 height 12
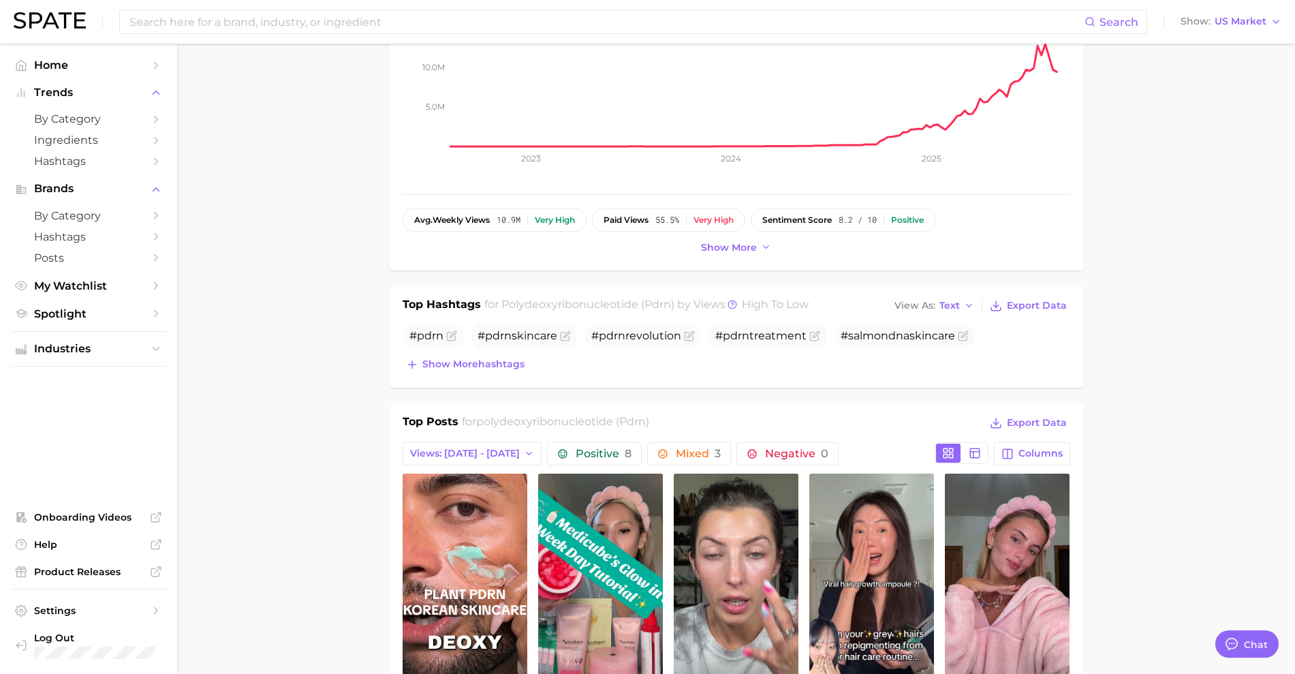
scroll to position [341, 0]
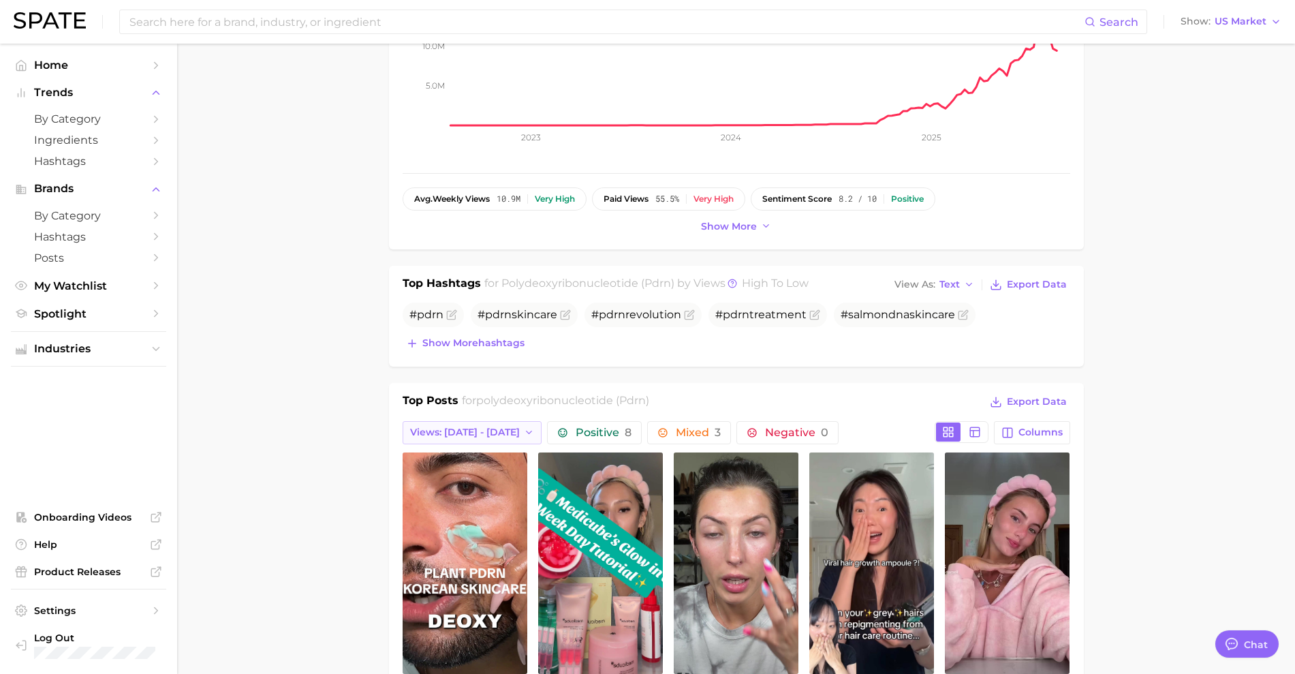
click at [459, 427] on span "Views: [DATE] - [DATE]" at bounding box center [465, 433] width 110 height 12
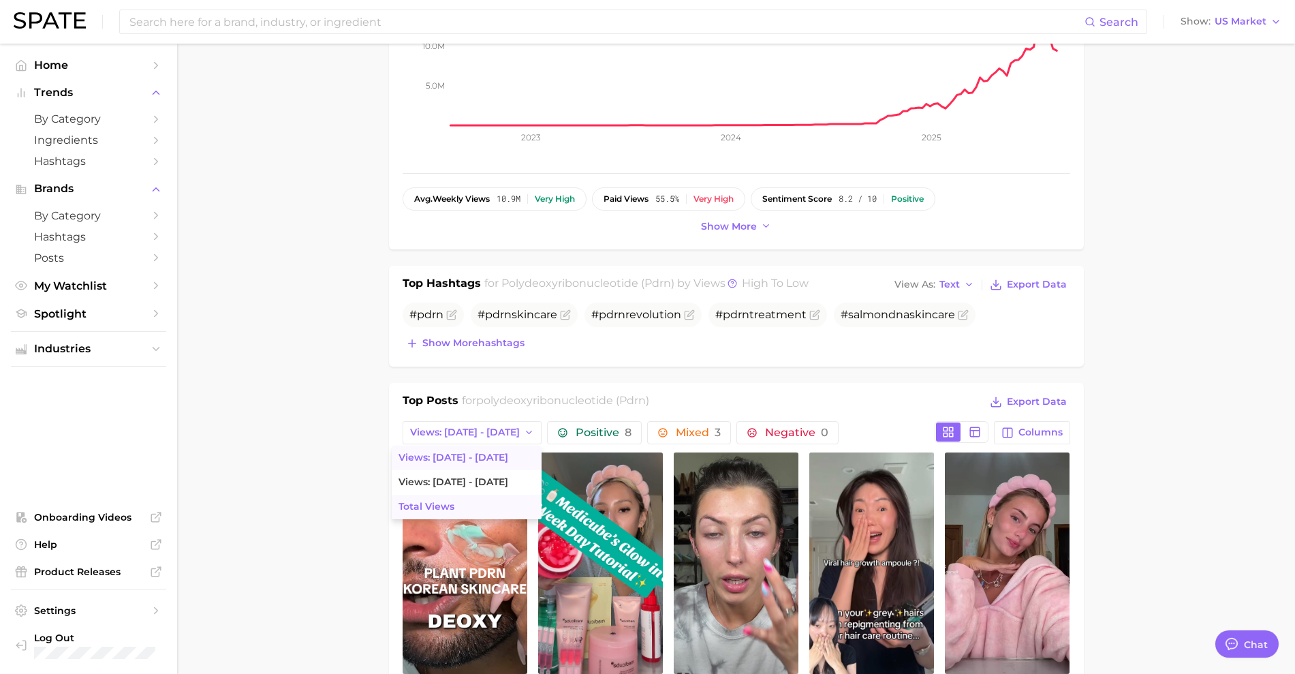
click at [440, 499] on button "Total Views" at bounding box center [467, 507] width 150 height 25
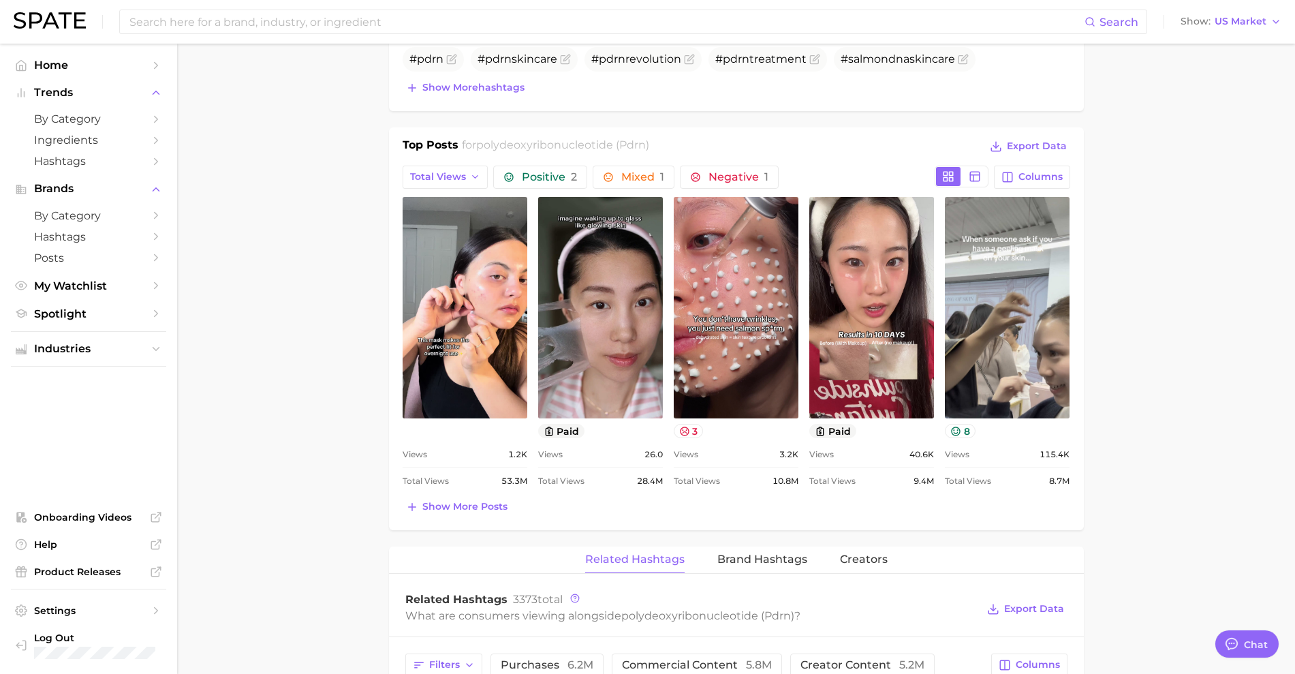
scroll to position [681, 0]
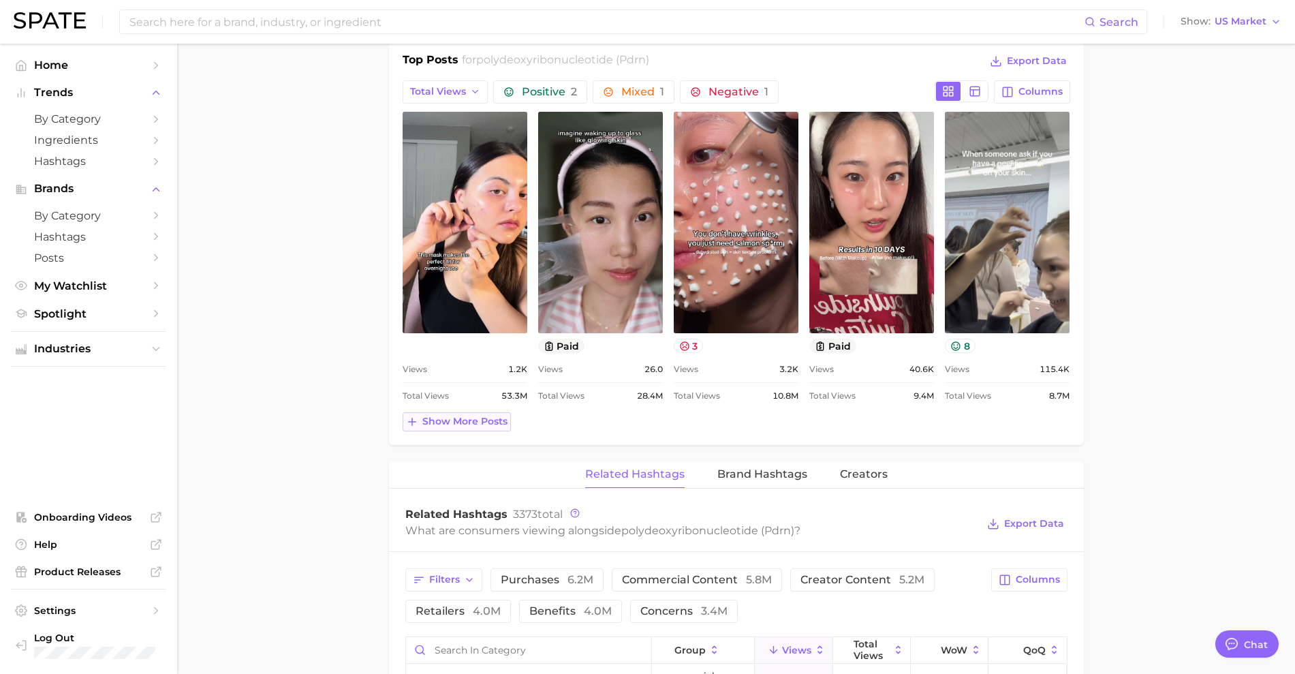
click at [497, 419] on span "Show more posts" at bounding box center [464, 422] width 85 height 12
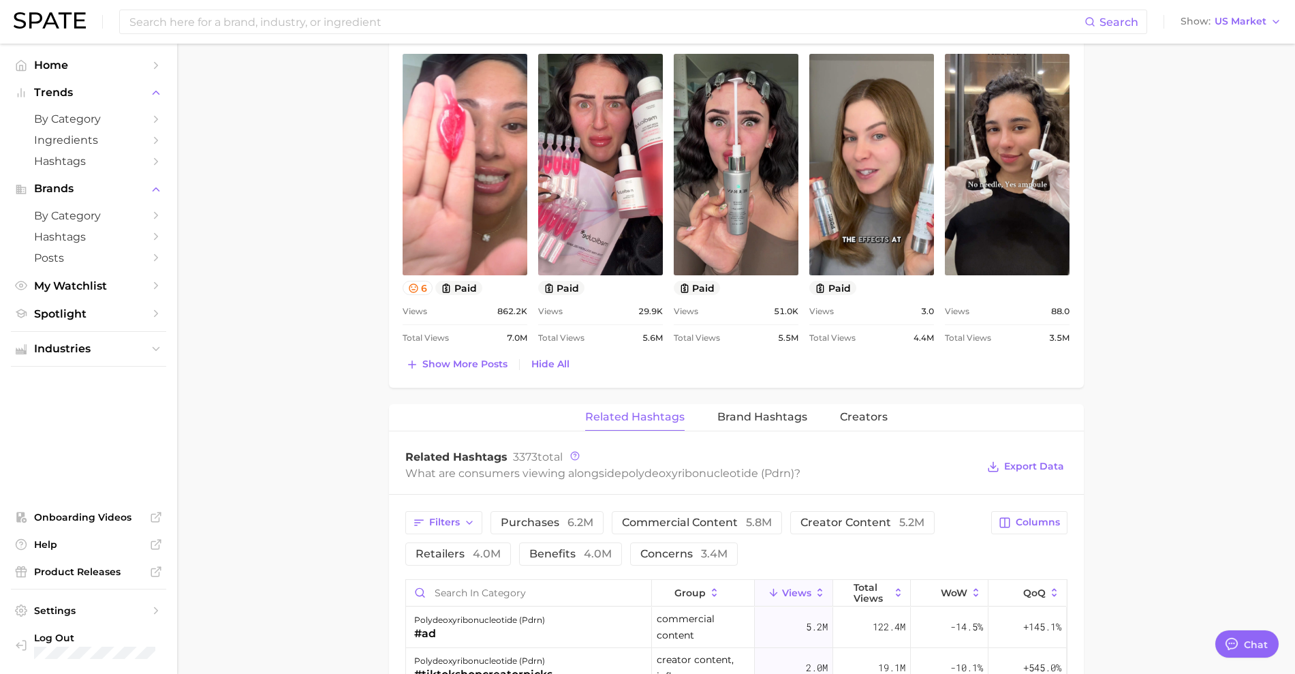
scroll to position [1022, 0]
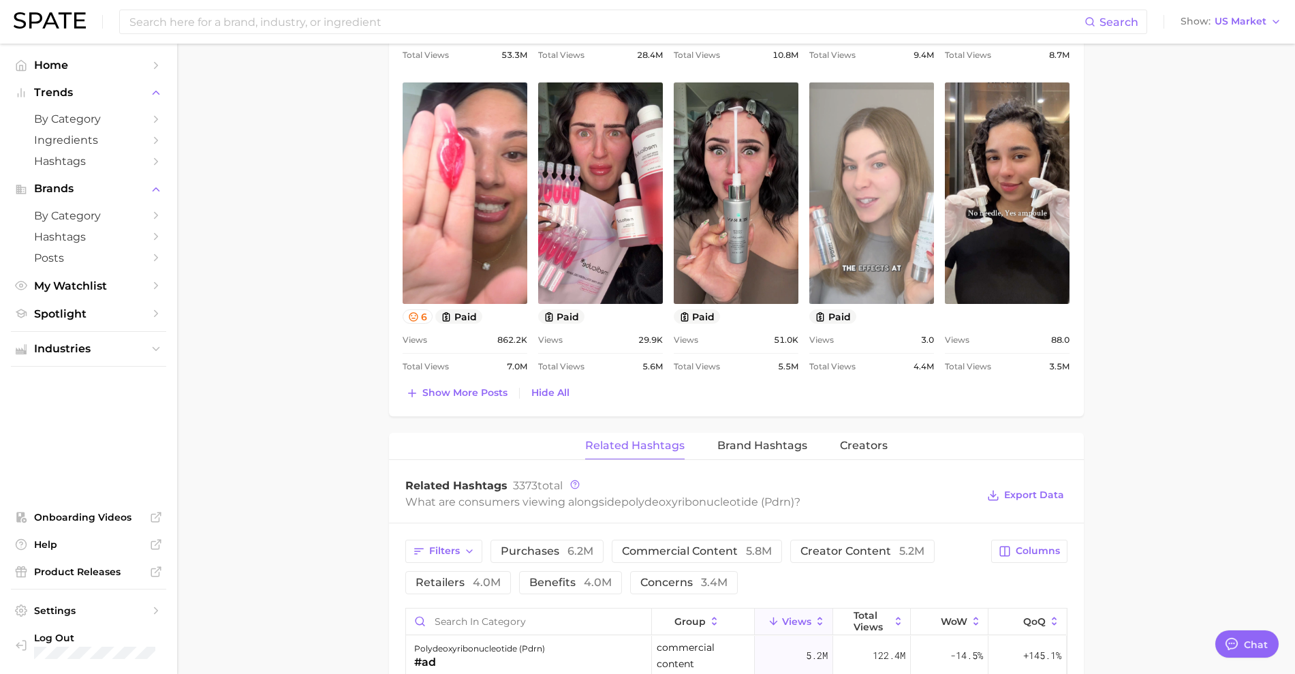
click at [841, 224] on link "view post on TikTok" at bounding box center [872, 192] width 125 height 221
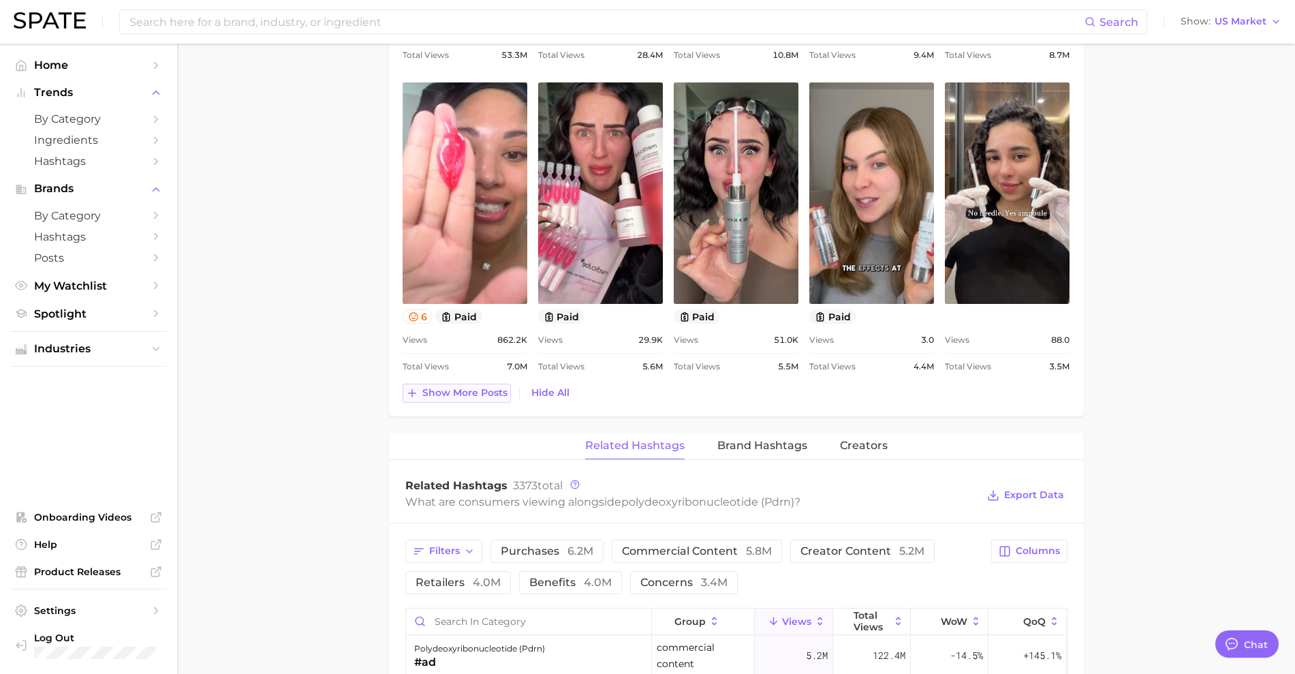
click at [475, 397] on span "Show more posts" at bounding box center [464, 393] width 85 height 12
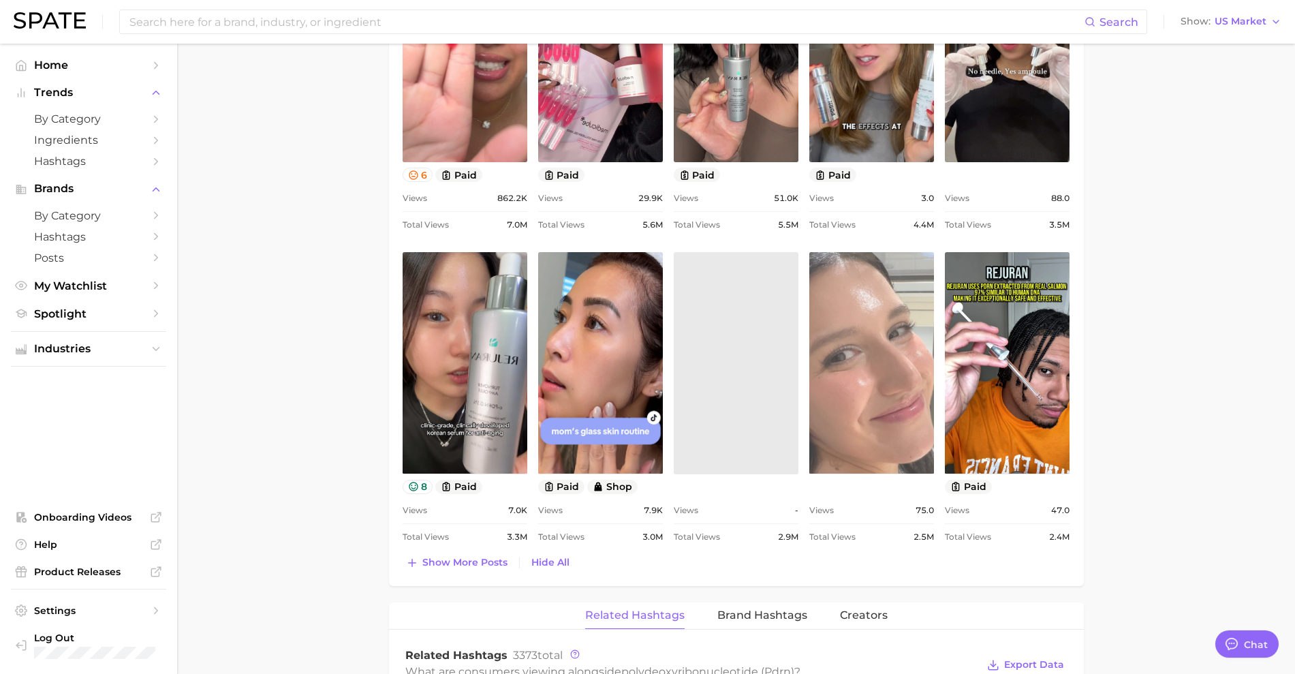
scroll to position [1192, 0]
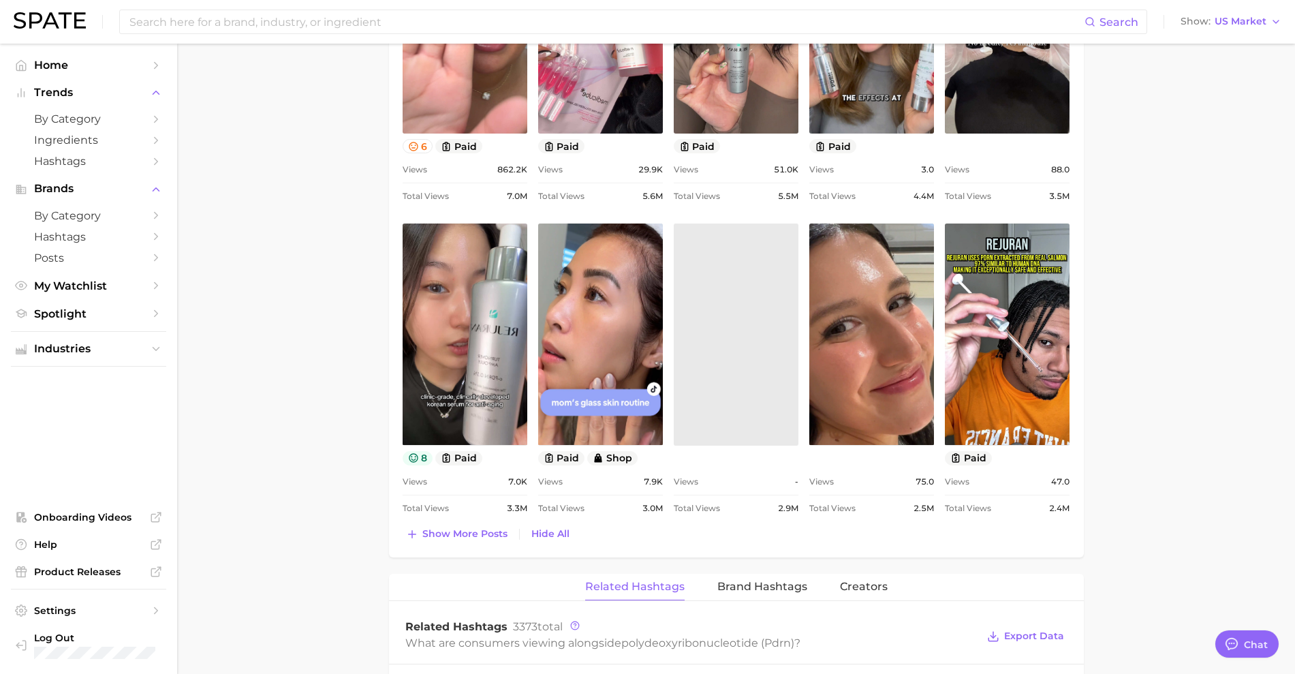
click at [416, 456] on icon at bounding box center [413, 457] width 11 height 11
click at [460, 541] on button "Show more posts" at bounding box center [457, 534] width 108 height 19
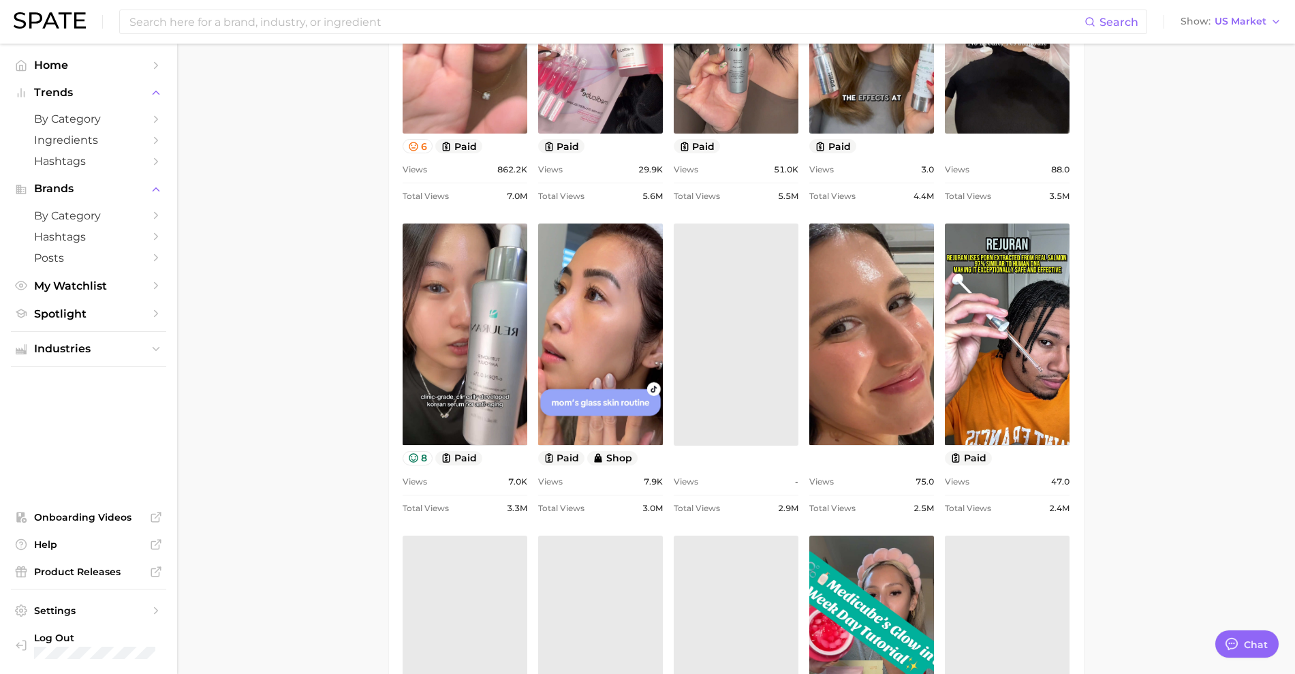
scroll to position [0, 0]
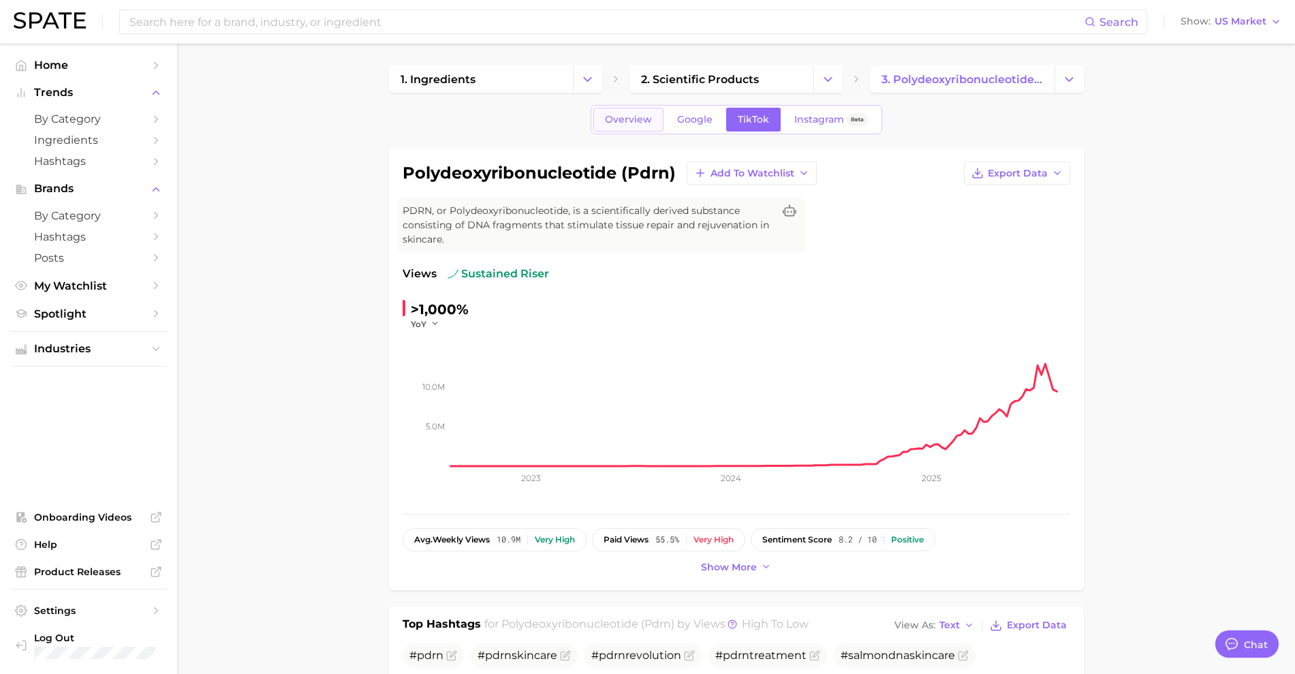
click at [613, 123] on span "Overview" at bounding box center [628, 120] width 47 height 12
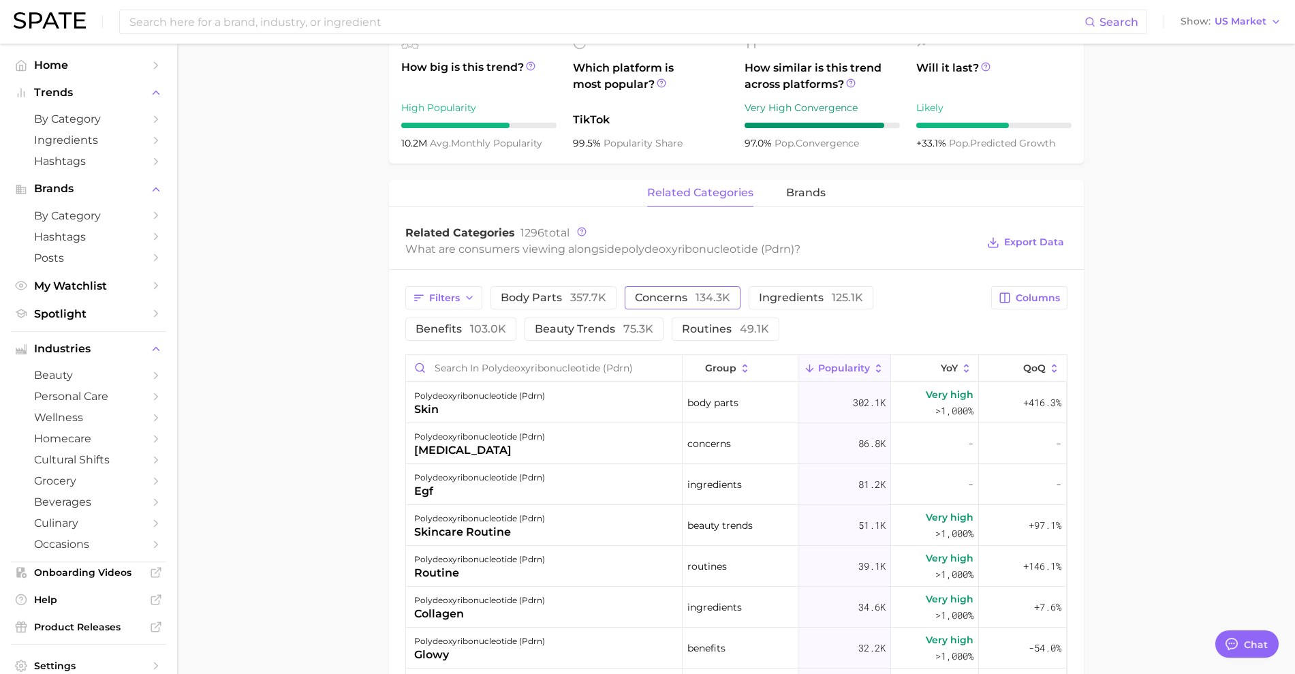
click at [657, 297] on span "concerns 134.3k" at bounding box center [682, 297] width 95 height 11
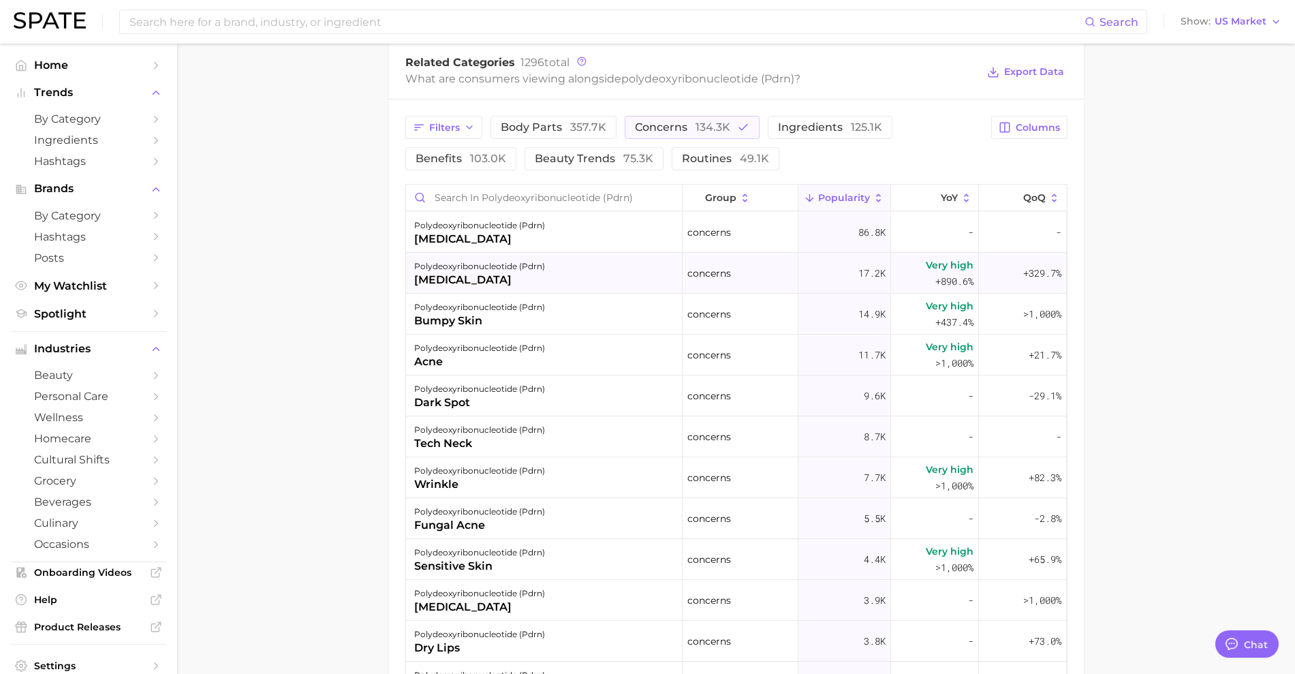
click at [640, 281] on div "polydeoxyribonucleotide (pdrn) [MEDICAL_DATA]" at bounding box center [544, 273] width 277 height 41
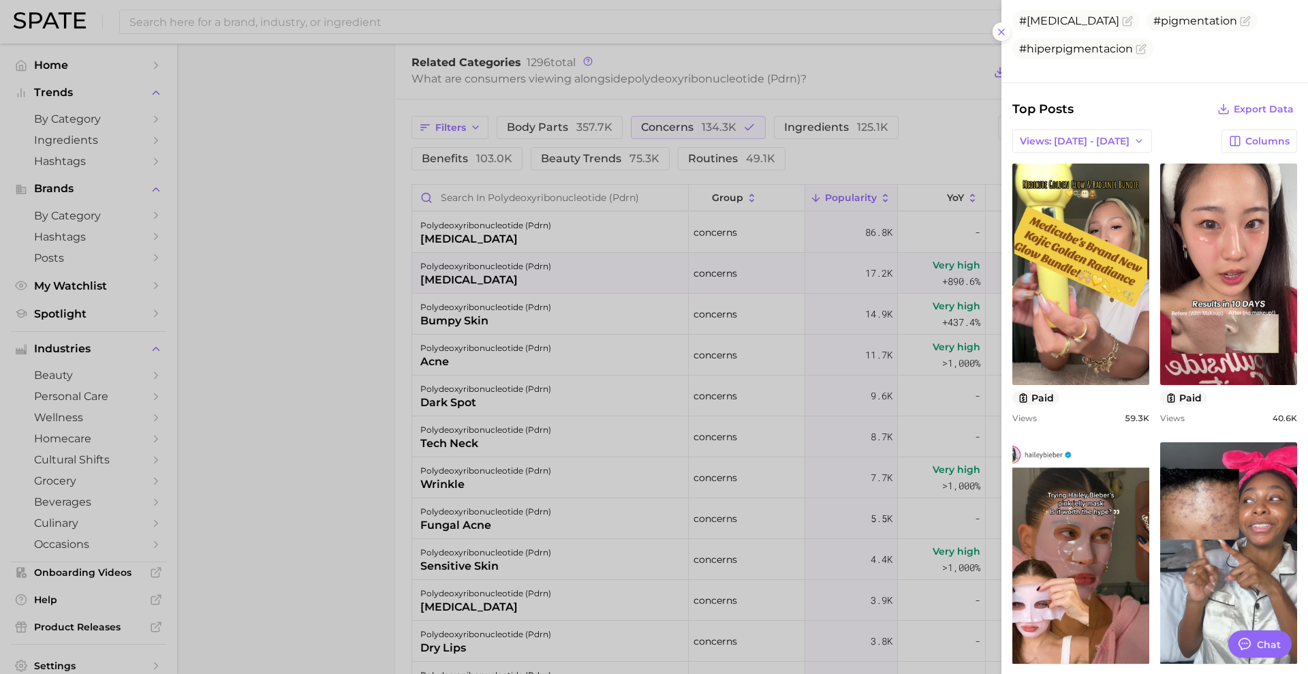
click at [339, 356] on div at bounding box center [654, 337] width 1308 height 674
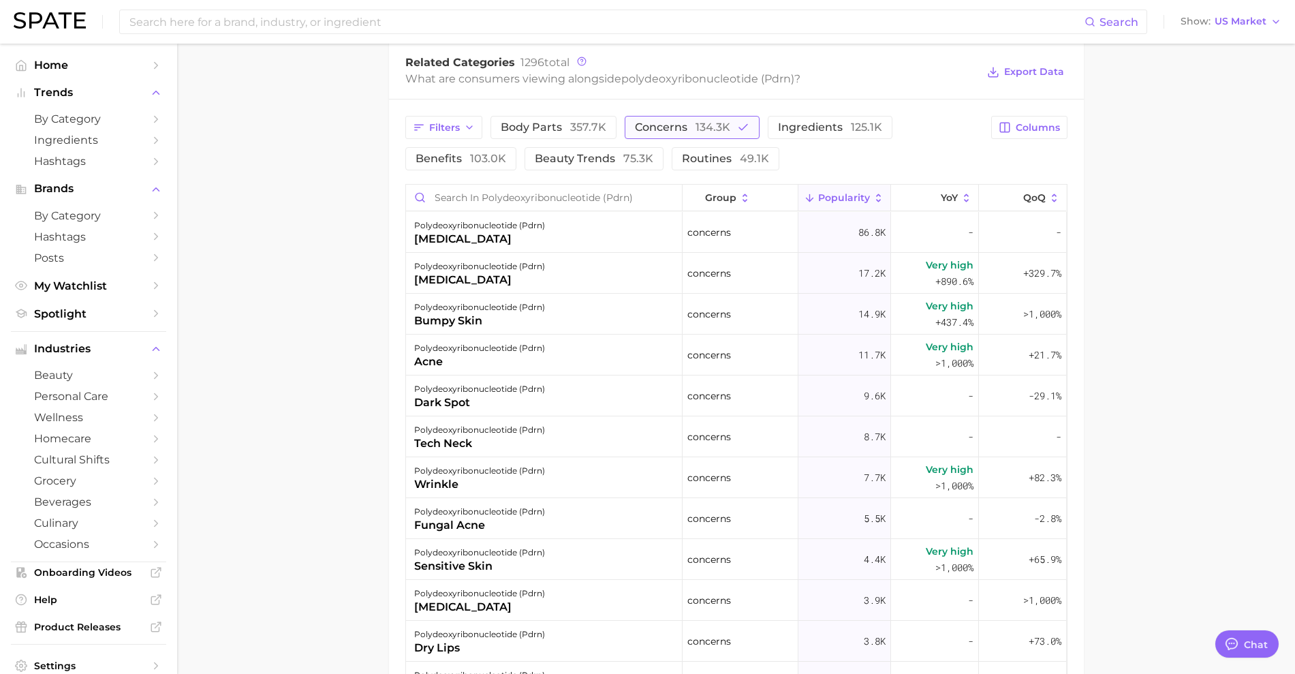
click at [645, 133] on span "concerns 134.3k" at bounding box center [682, 127] width 95 height 11
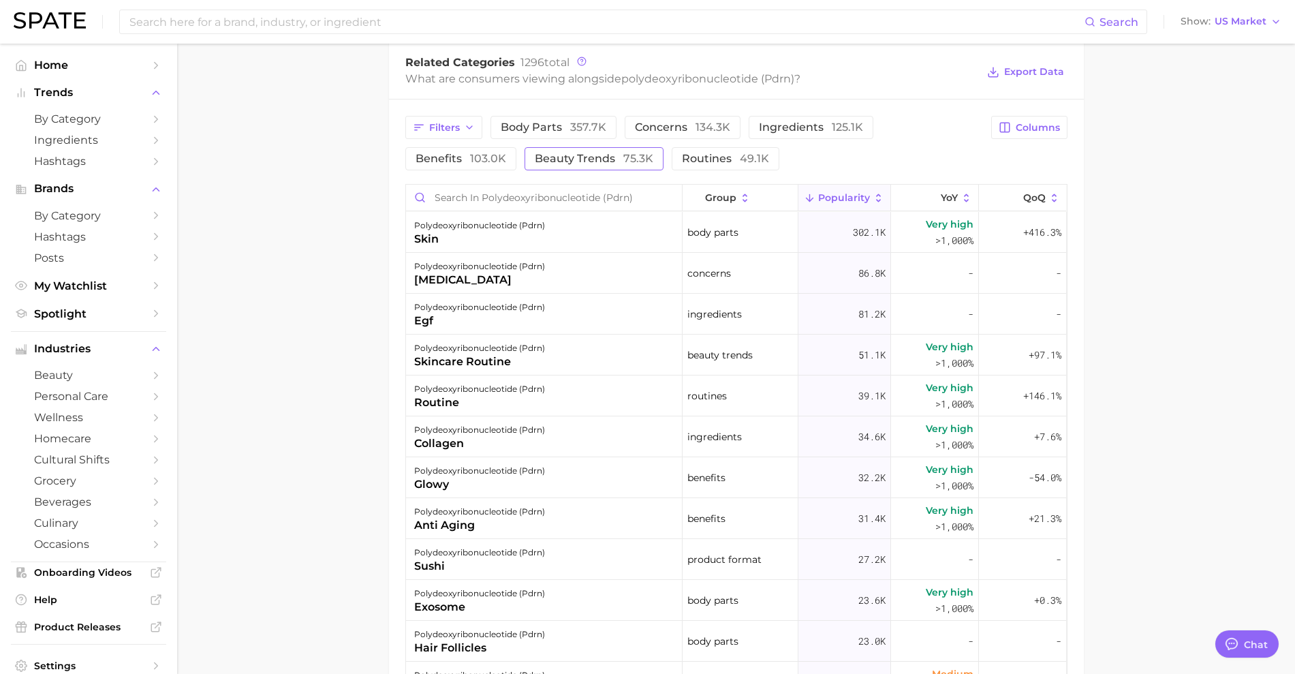
click at [640, 157] on span "75.3k" at bounding box center [639, 158] width 30 height 13
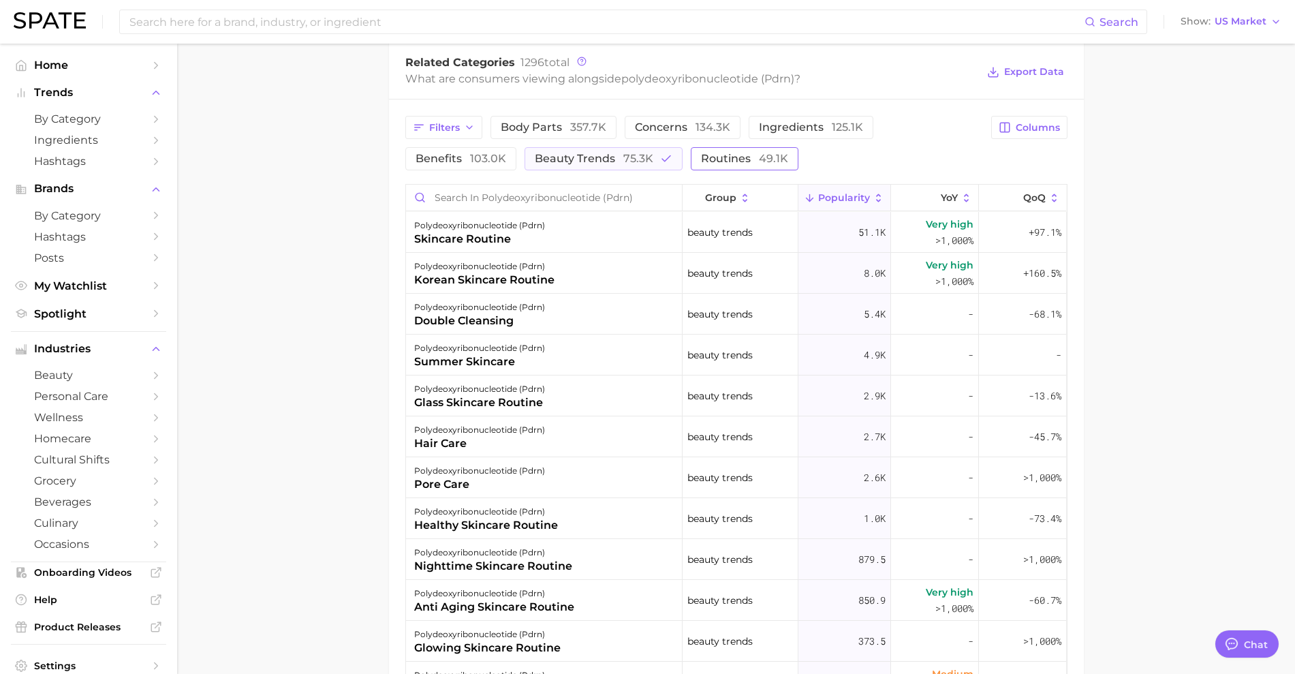
click at [730, 161] on span "routines 49.1k" at bounding box center [744, 158] width 87 height 11
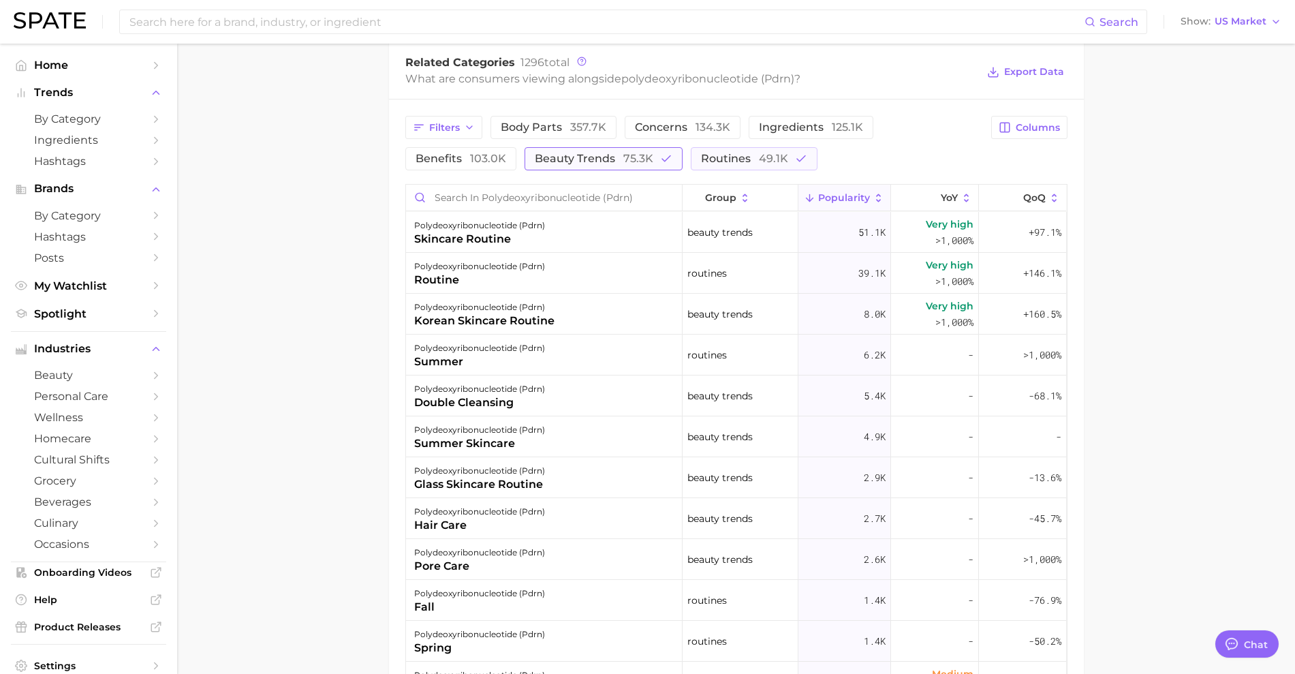
click at [666, 164] on icon "button" at bounding box center [666, 159] width 12 height 12
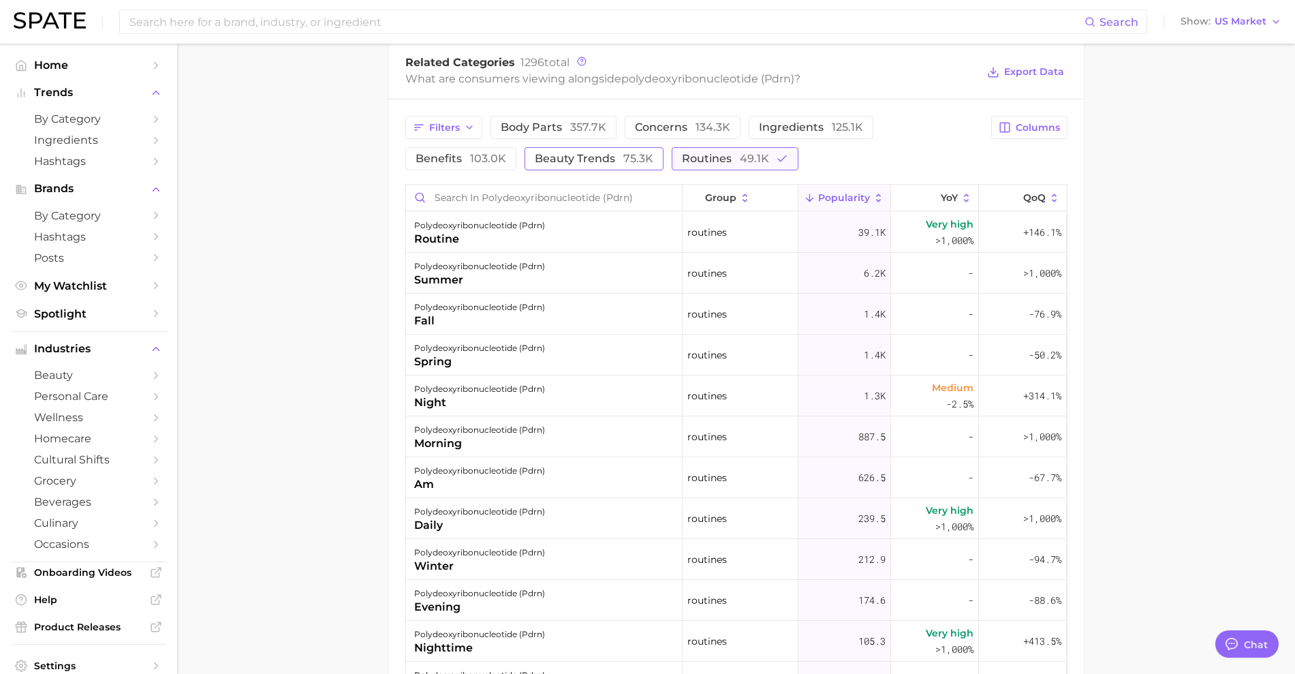
click at [720, 156] on span "routines 49.1k" at bounding box center [725, 158] width 87 height 11
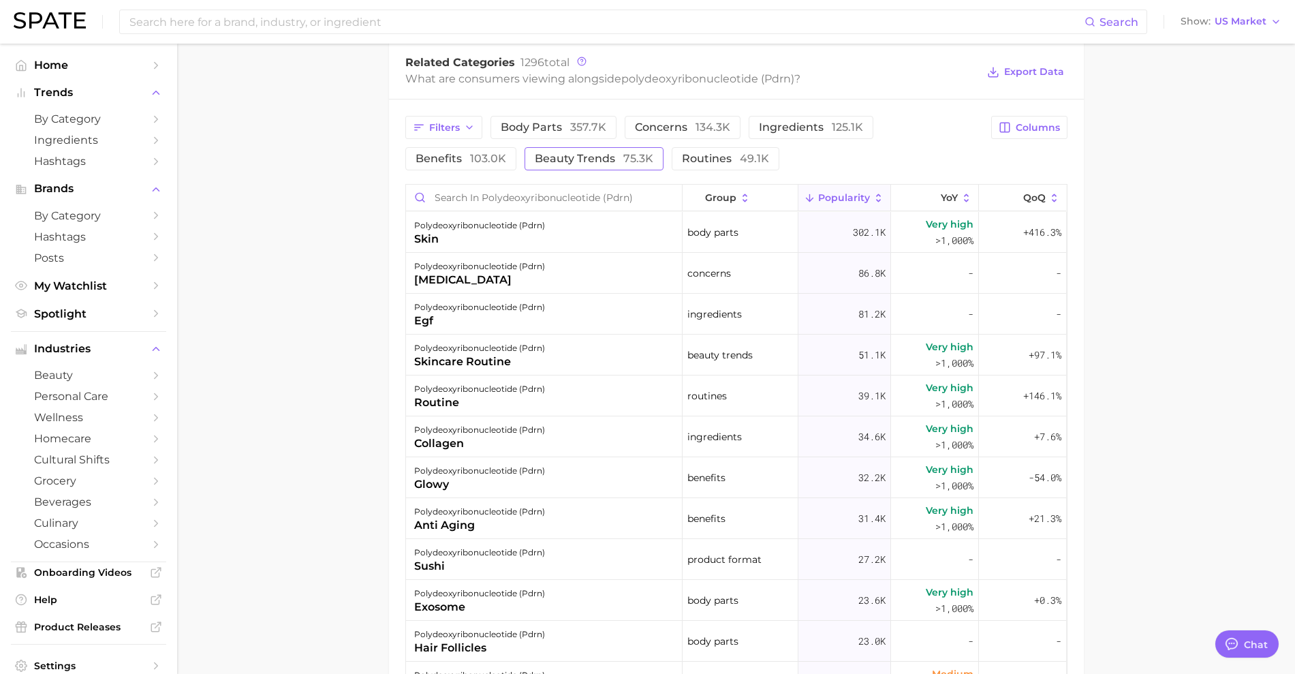
click at [632, 165] on button "beauty trends 75.3k" at bounding box center [594, 158] width 139 height 23
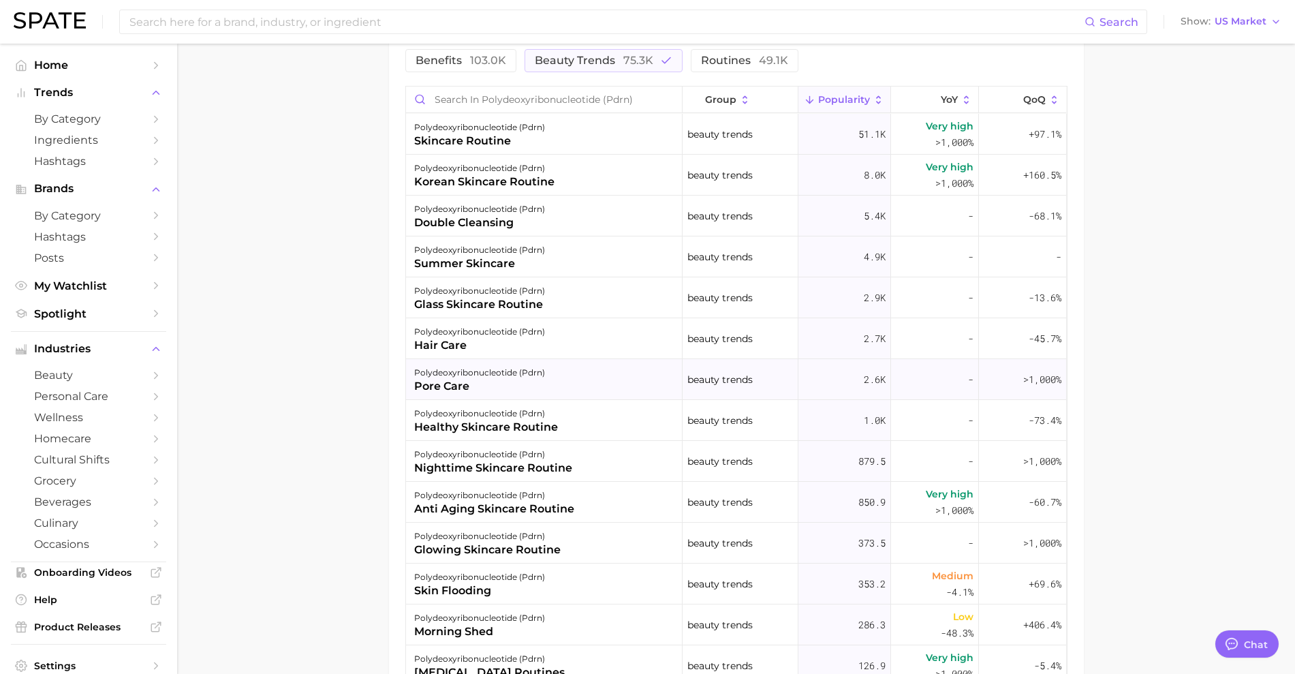
click at [619, 364] on div "polydeoxyribonucleotide (pdrn) pore care" at bounding box center [544, 379] width 277 height 41
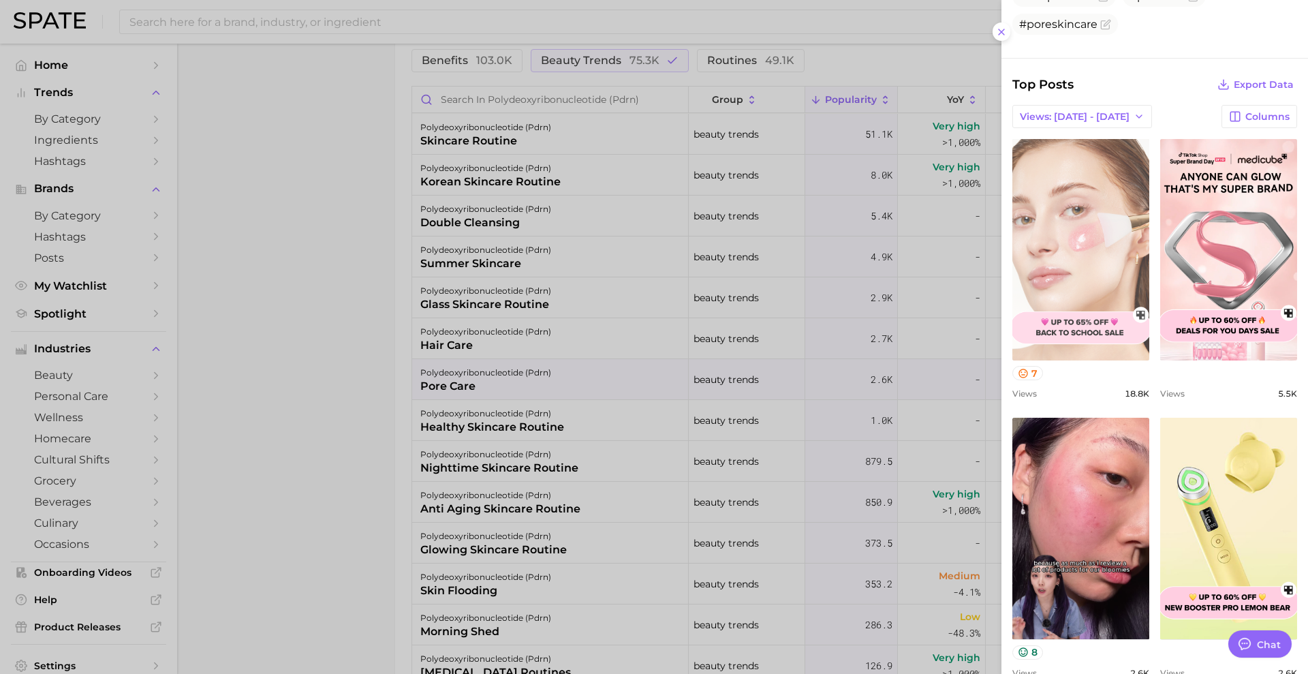
scroll to position [341, 0]
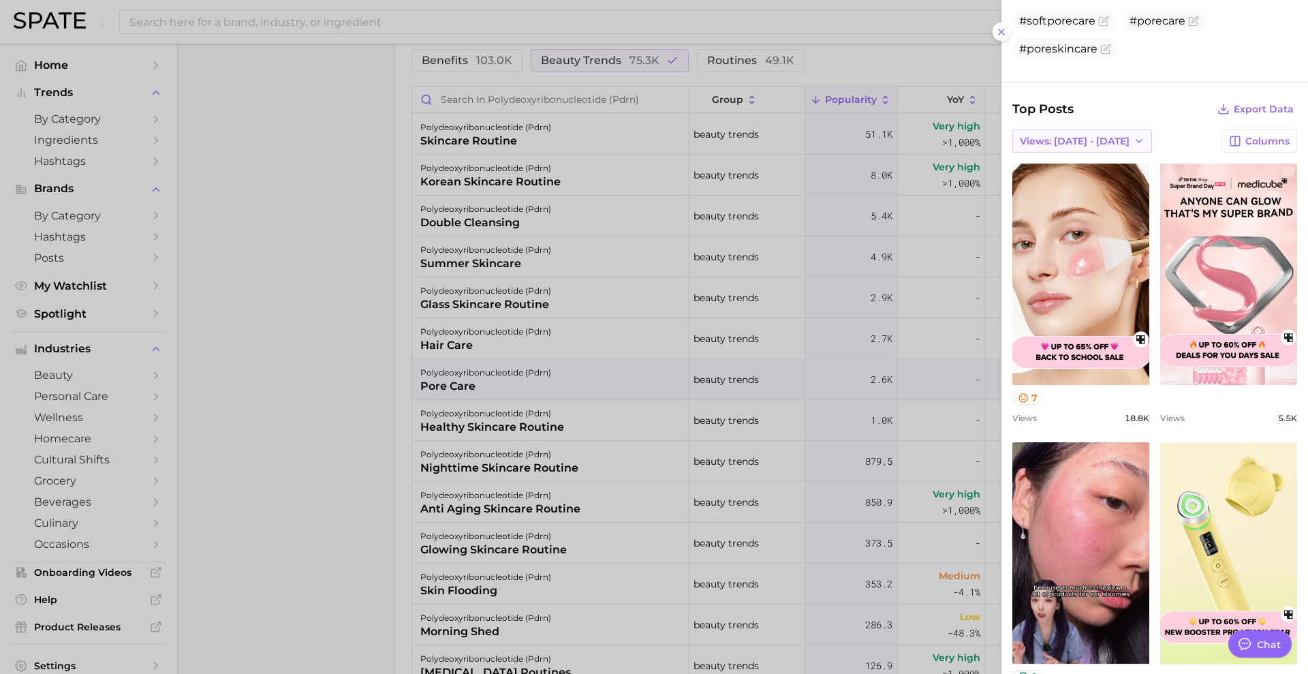
click at [1081, 140] on span "Views: [DATE] - [DATE]" at bounding box center [1075, 142] width 110 height 12
click at [1105, 190] on button "Total Views" at bounding box center [1077, 191] width 150 height 25
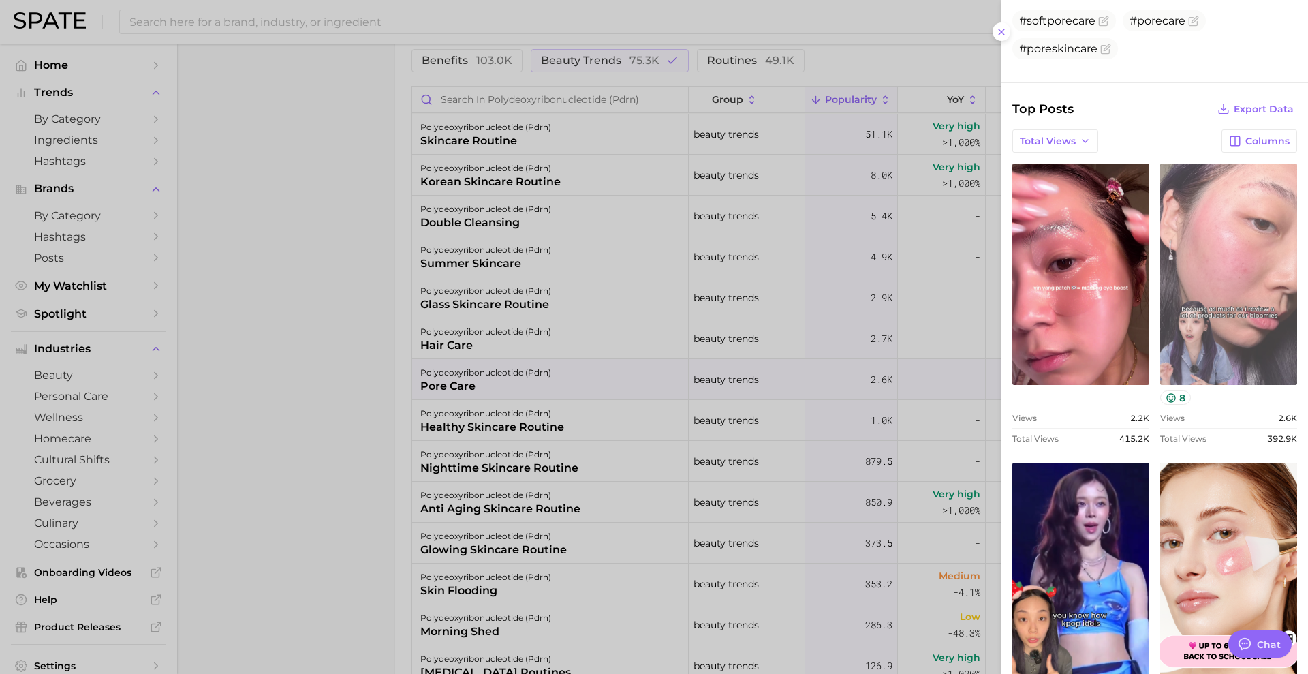
scroll to position [0, 0]
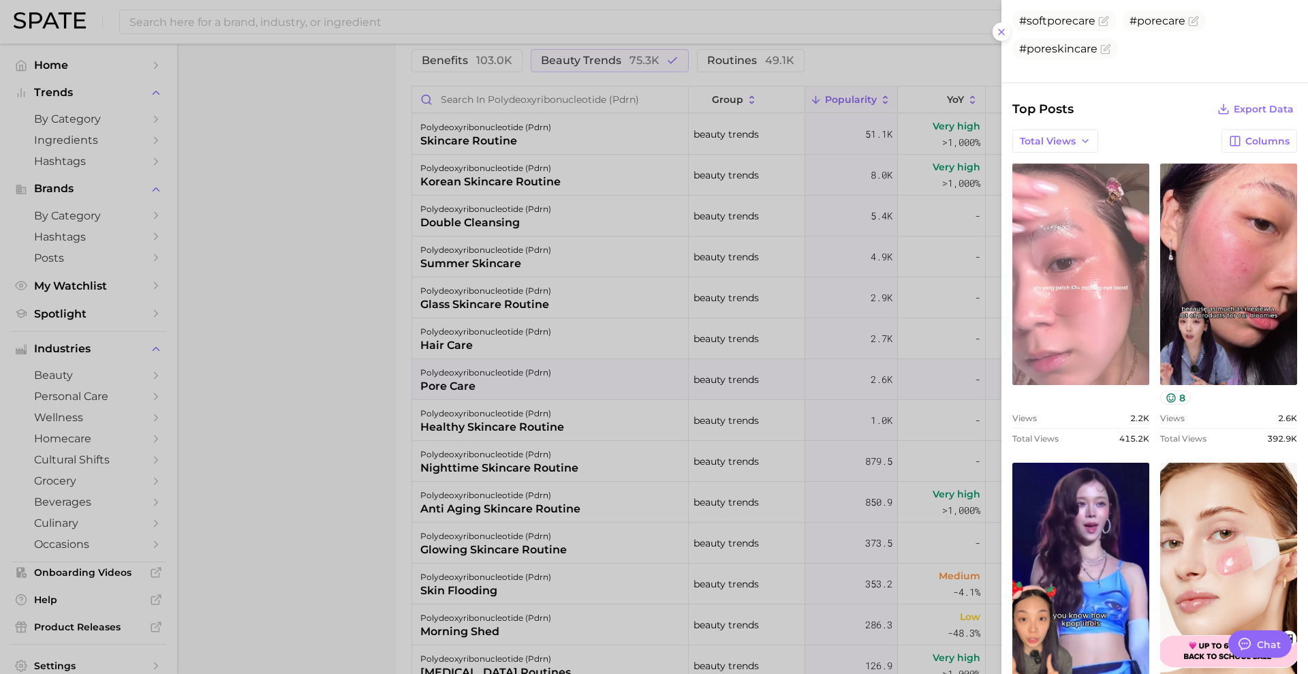
click at [1126, 290] on link "view post on TikTok" at bounding box center [1081, 274] width 137 height 221
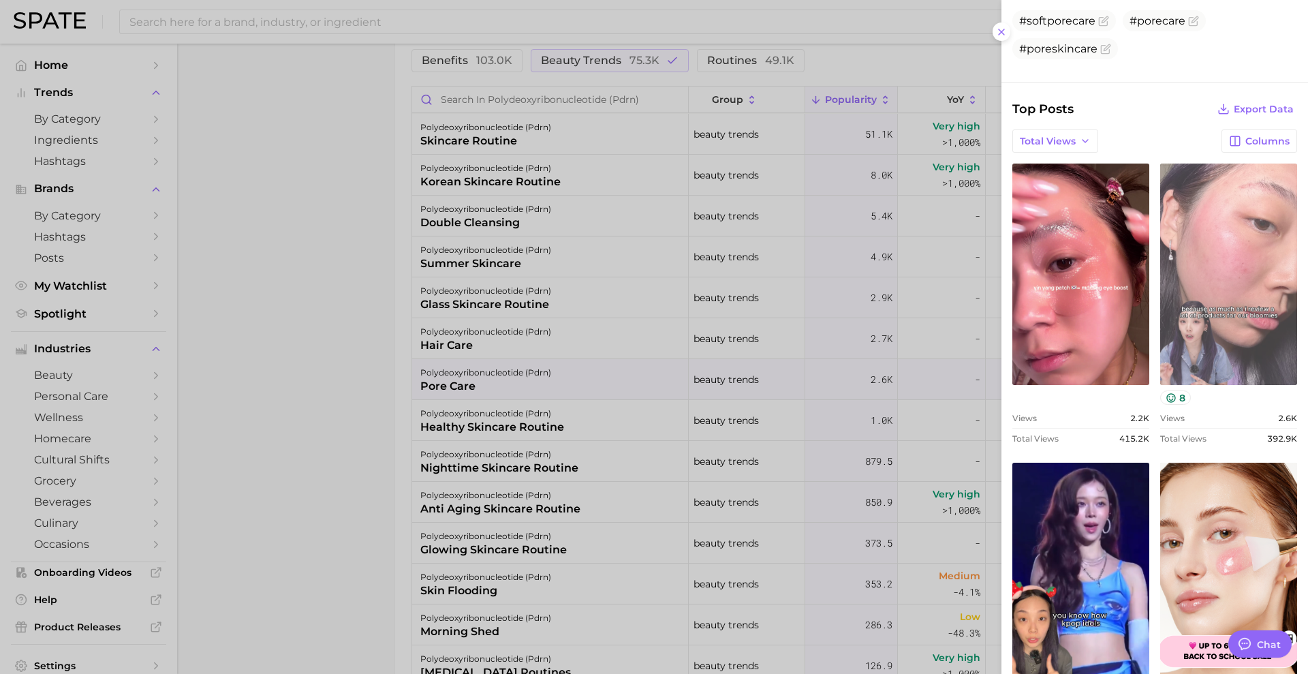
click at [1220, 237] on link "view post on TikTok" at bounding box center [1228, 274] width 137 height 221
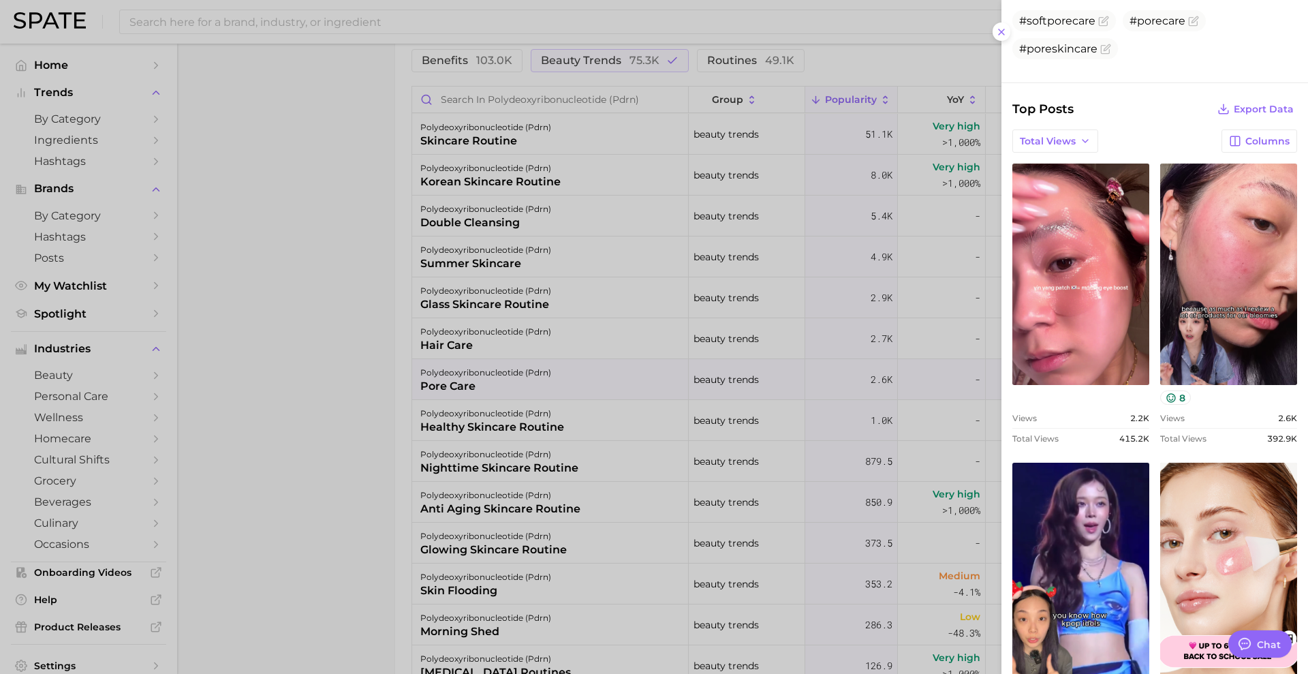
click at [517, 291] on div at bounding box center [654, 337] width 1308 height 674
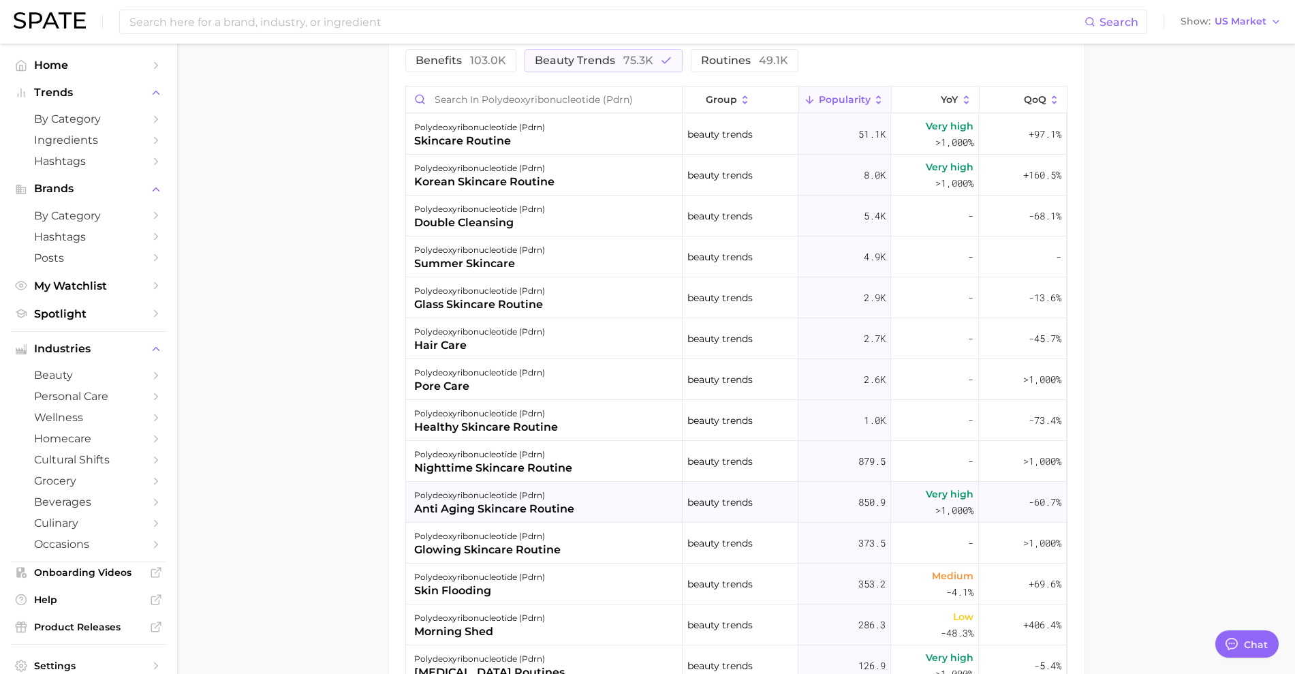
click at [493, 504] on div "anti aging skincare routine" at bounding box center [494, 509] width 160 height 16
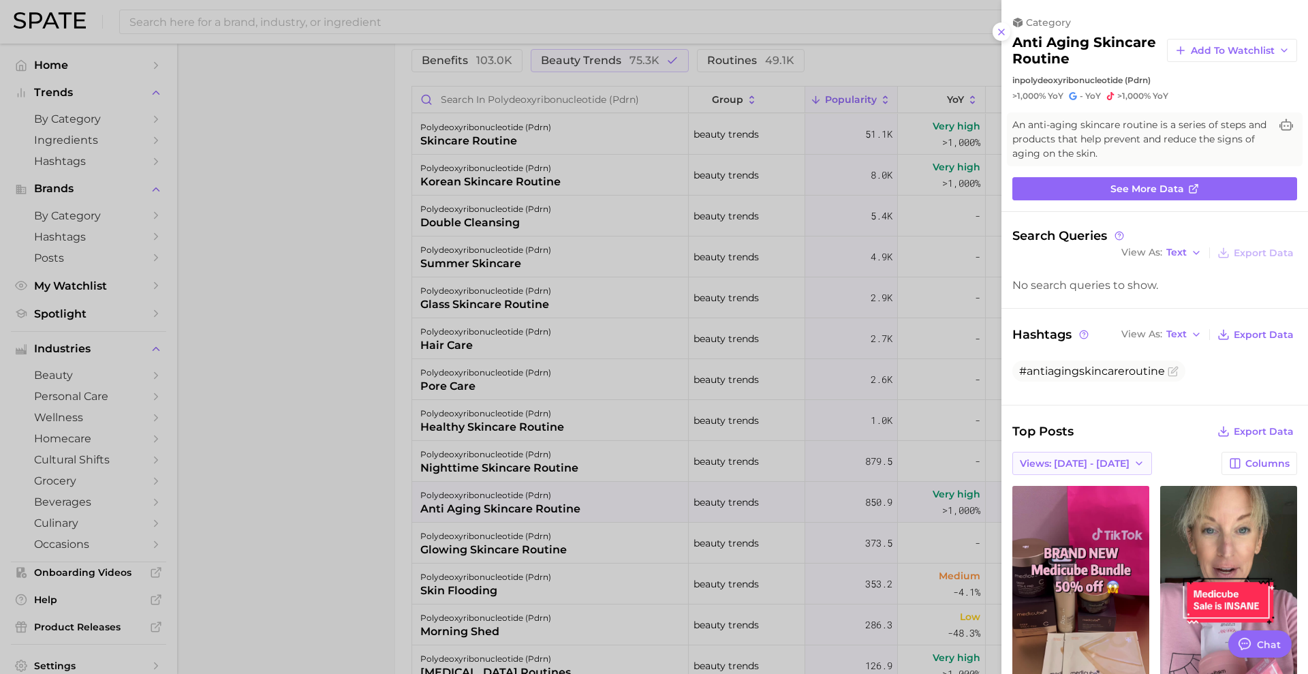
click at [1093, 463] on span "Views: [DATE] - [DATE]" at bounding box center [1075, 464] width 110 height 12
click at [1075, 519] on button "Total Views" at bounding box center [1077, 513] width 150 height 25
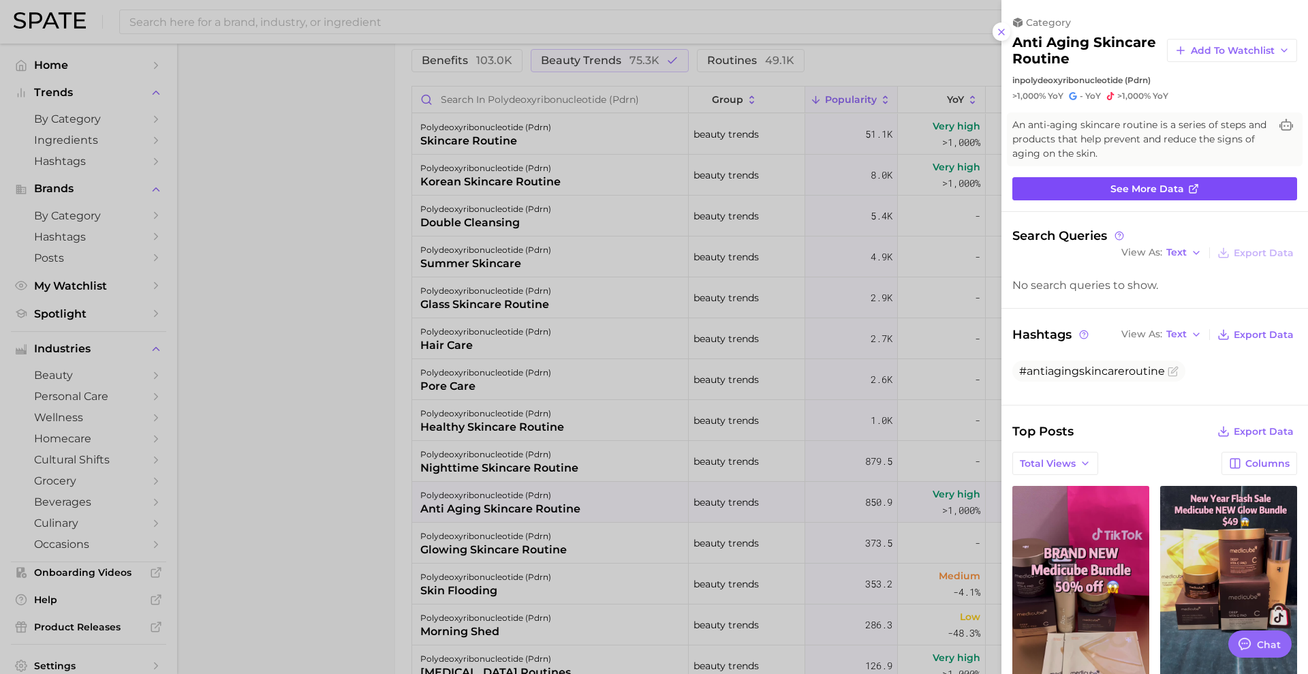
click at [1164, 183] on span "See more data" at bounding box center [1148, 189] width 74 height 12
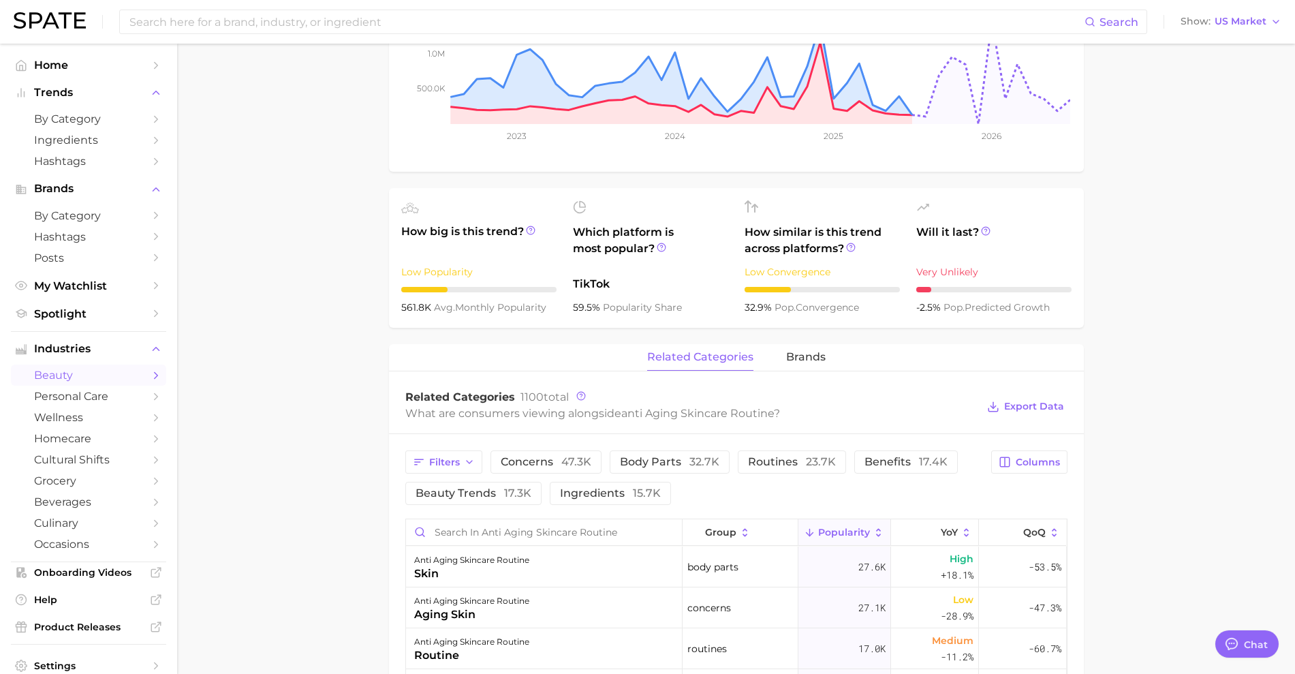
scroll to position [341, 0]
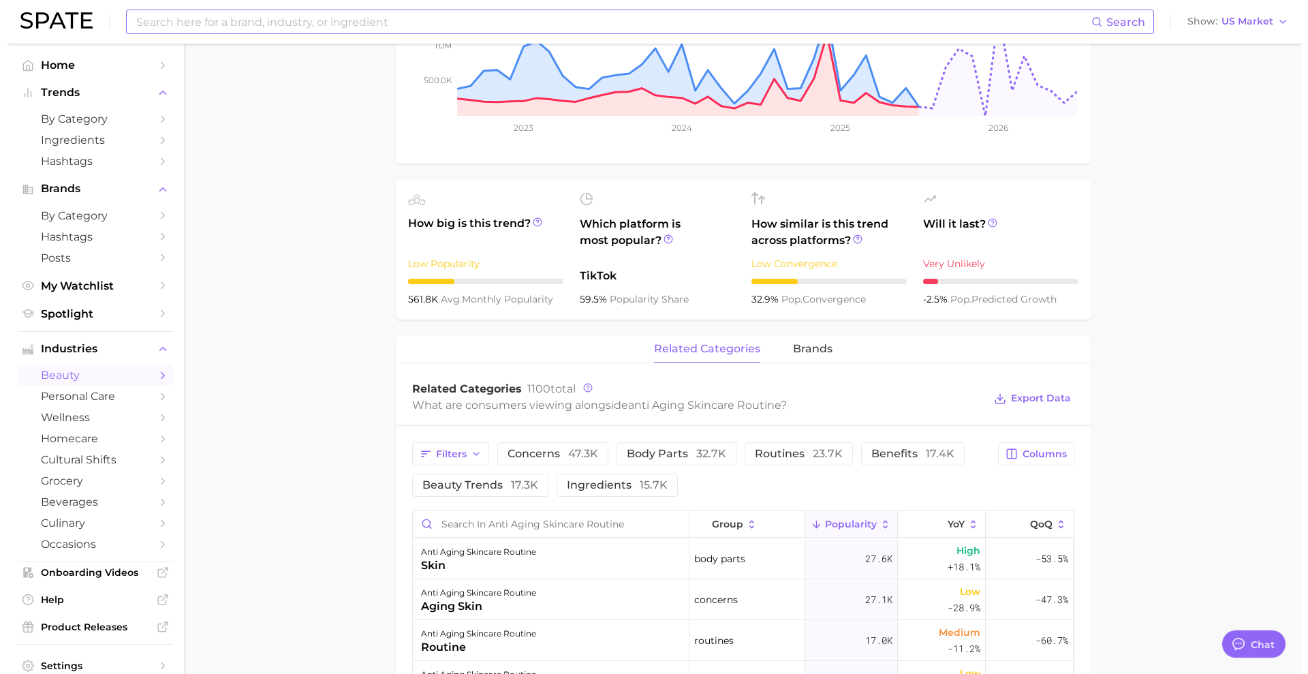
scroll to position [672, 0]
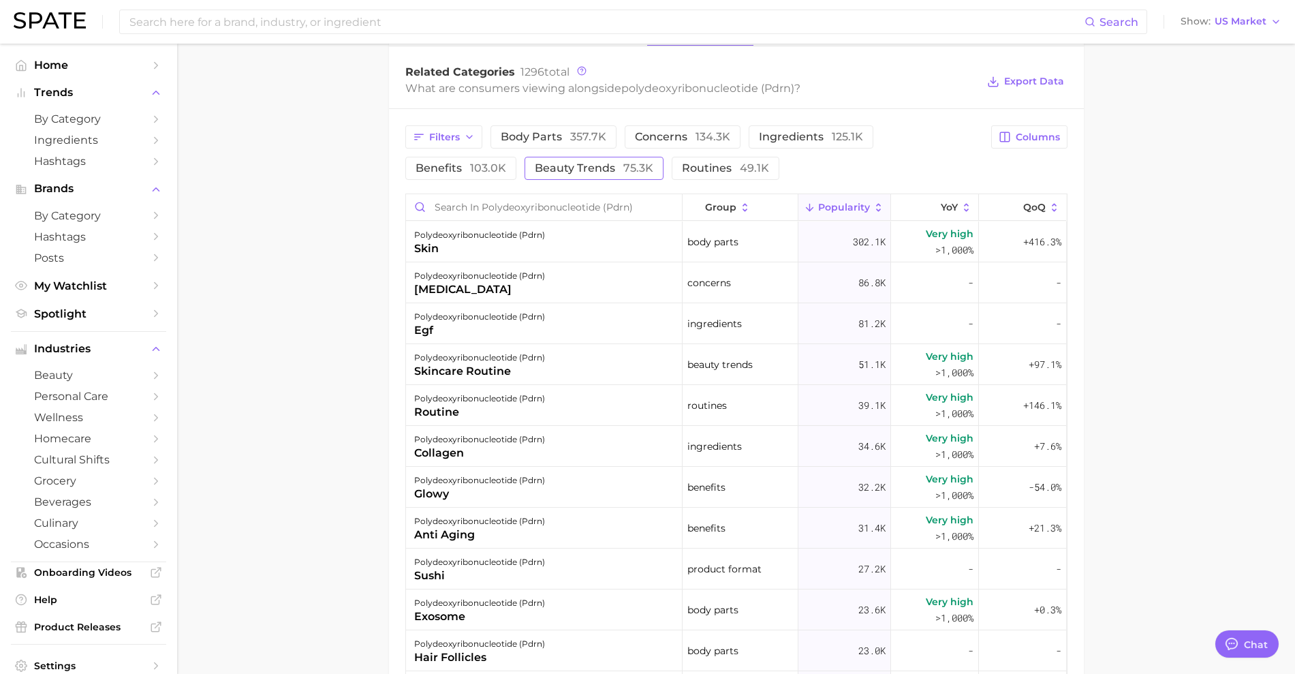
click at [636, 169] on span "75.3k" at bounding box center [639, 167] width 30 height 13
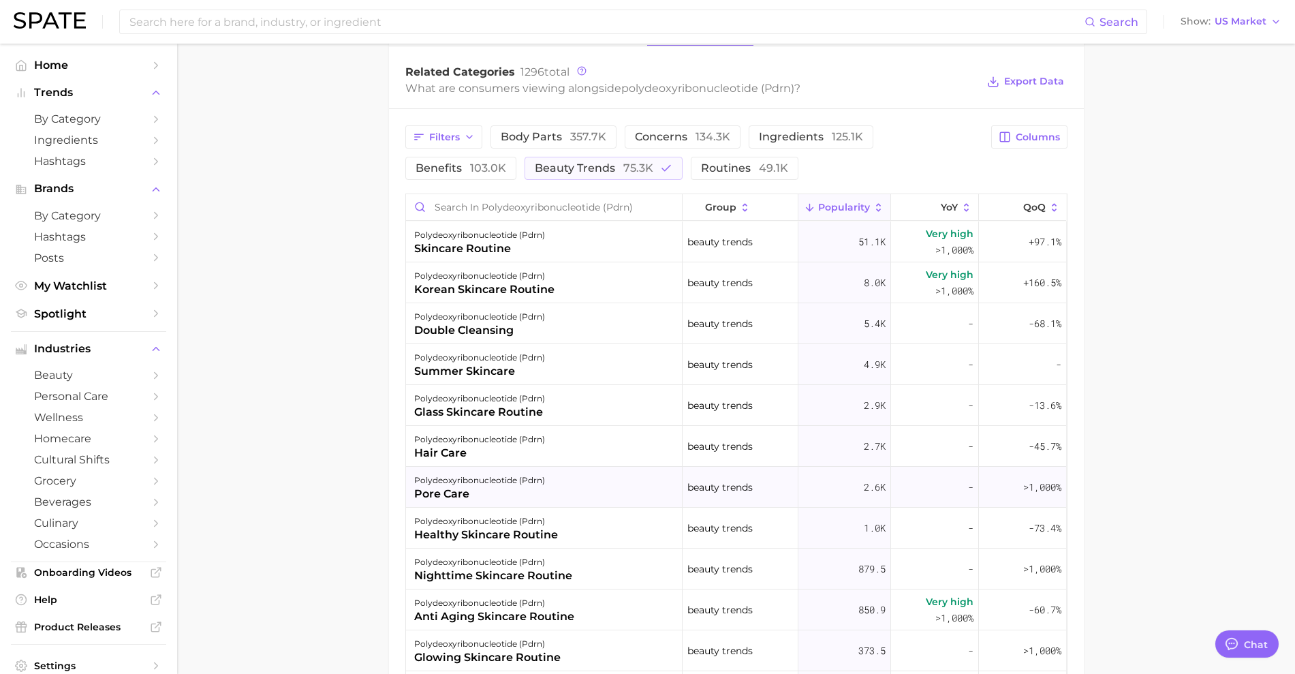
click at [480, 481] on div "polydeoxyribonucleotide (pdrn)" at bounding box center [479, 480] width 131 height 16
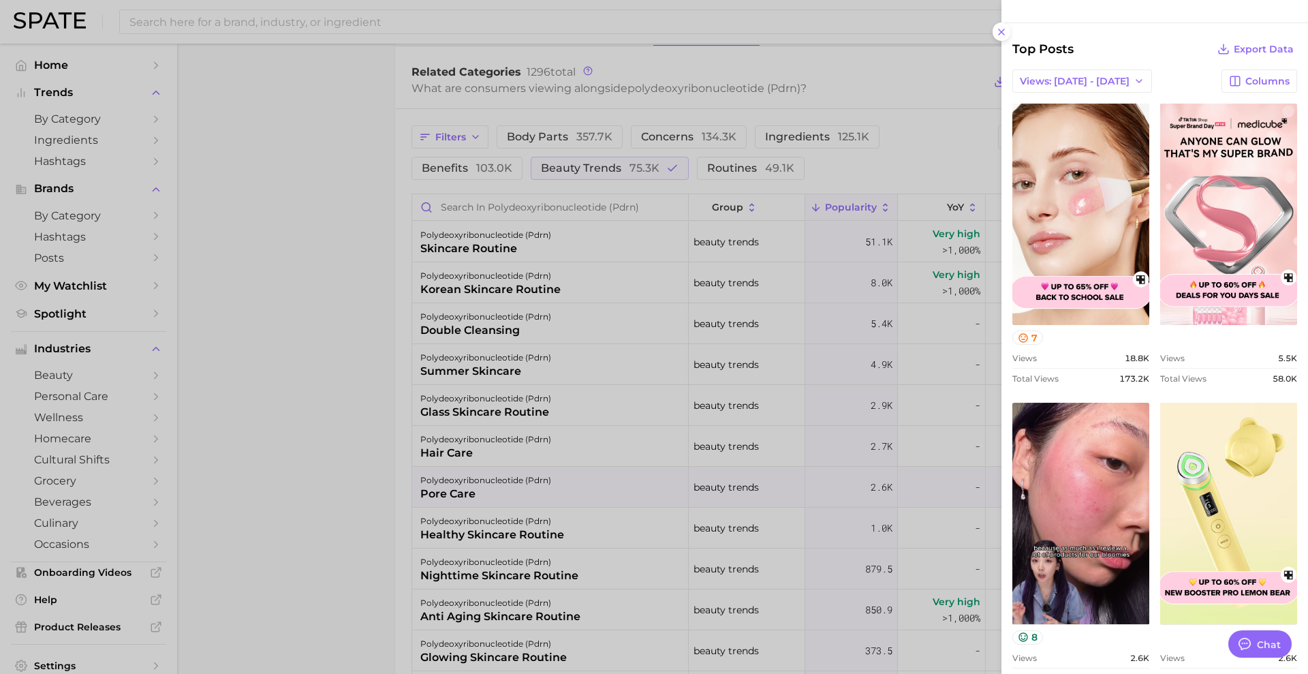
scroll to position [741, 0]
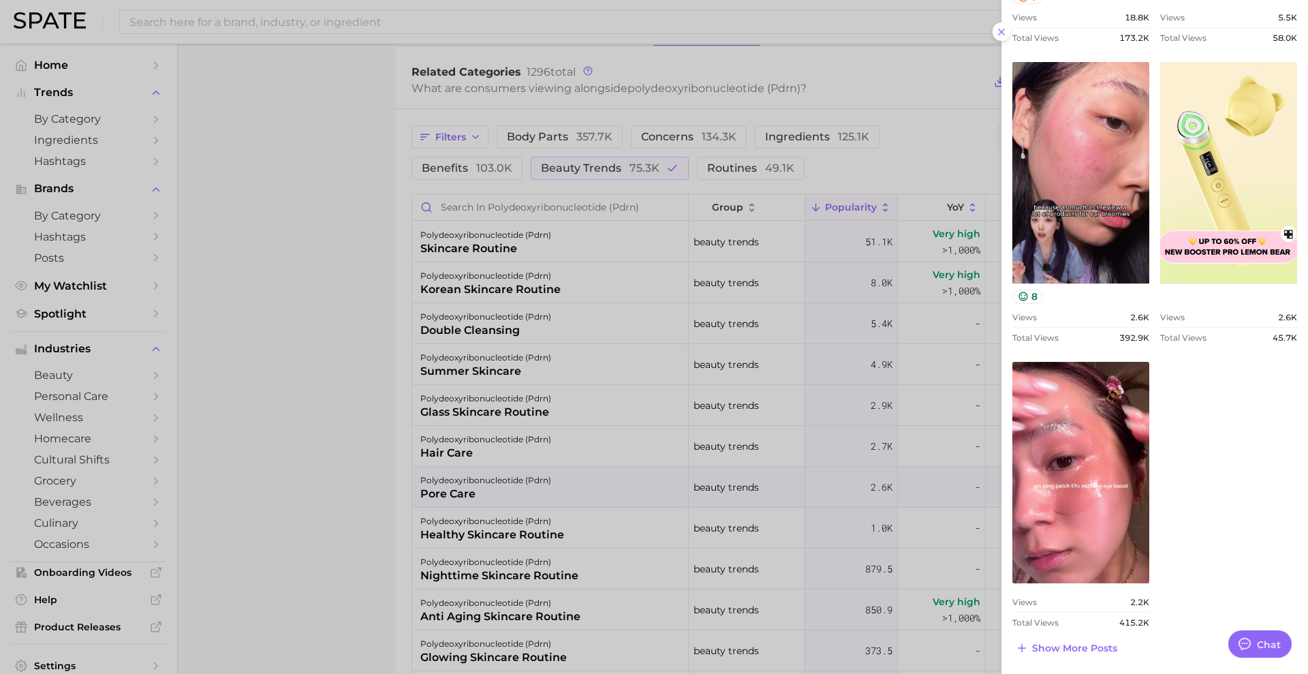
click at [1060, 651] on span "Show more posts" at bounding box center [1074, 649] width 85 height 12
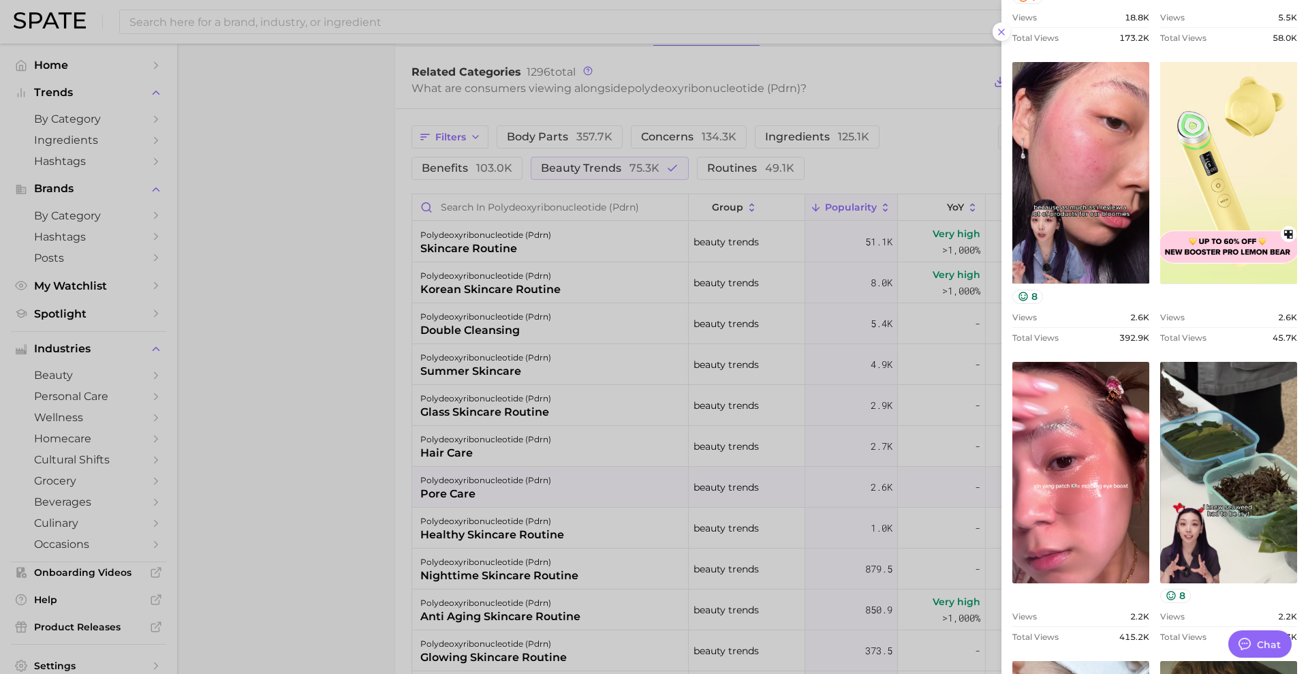
scroll to position [0, 0]
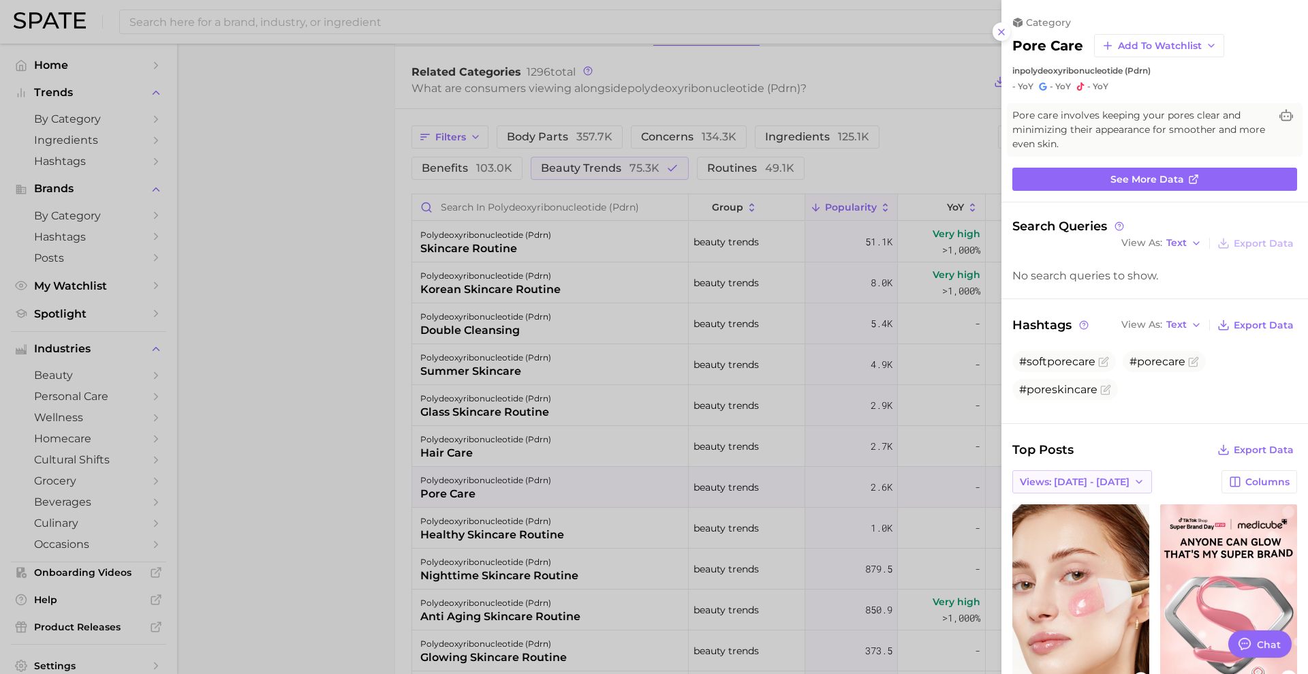
click at [1066, 481] on span "Views: [DATE] - [DATE]" at bounding box center [1075, 482] width 110 height 12
click at [1058, 528] on button "Total Views" at bounding box center [1077, 531] width 150 height 25
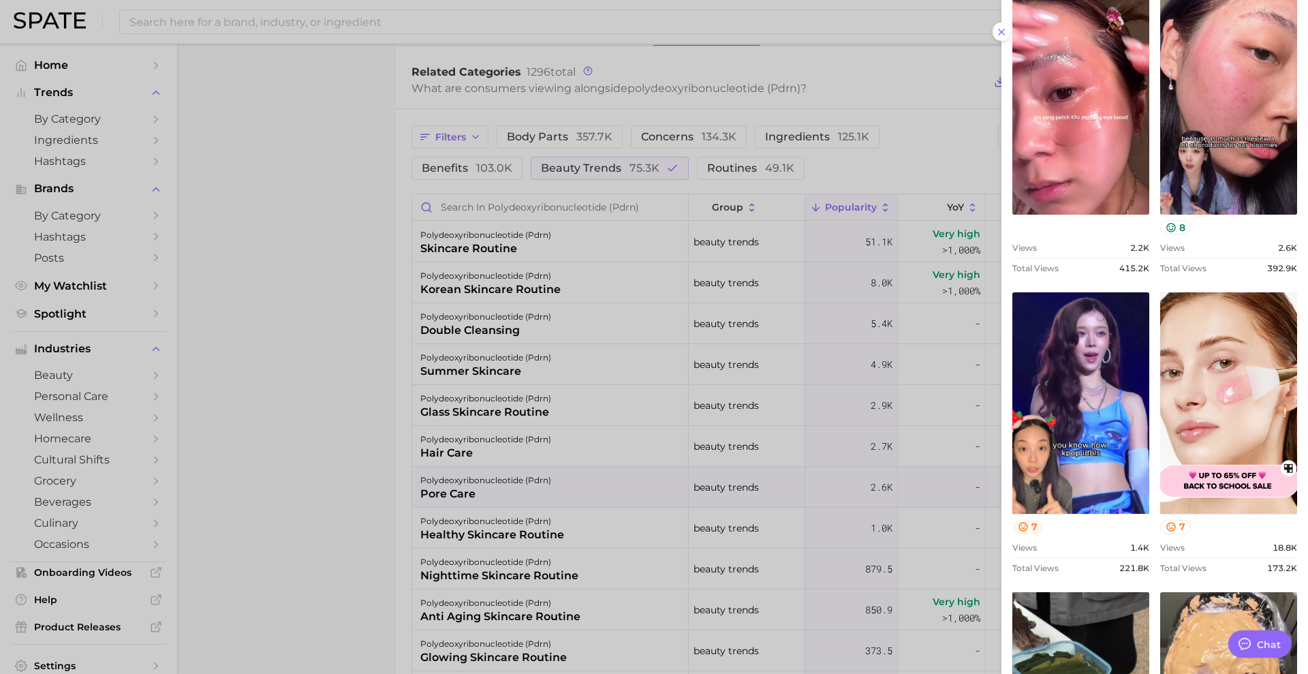
click at [1038, 527] on button "7" at bounding box center [1028, 527] width 31 height 14
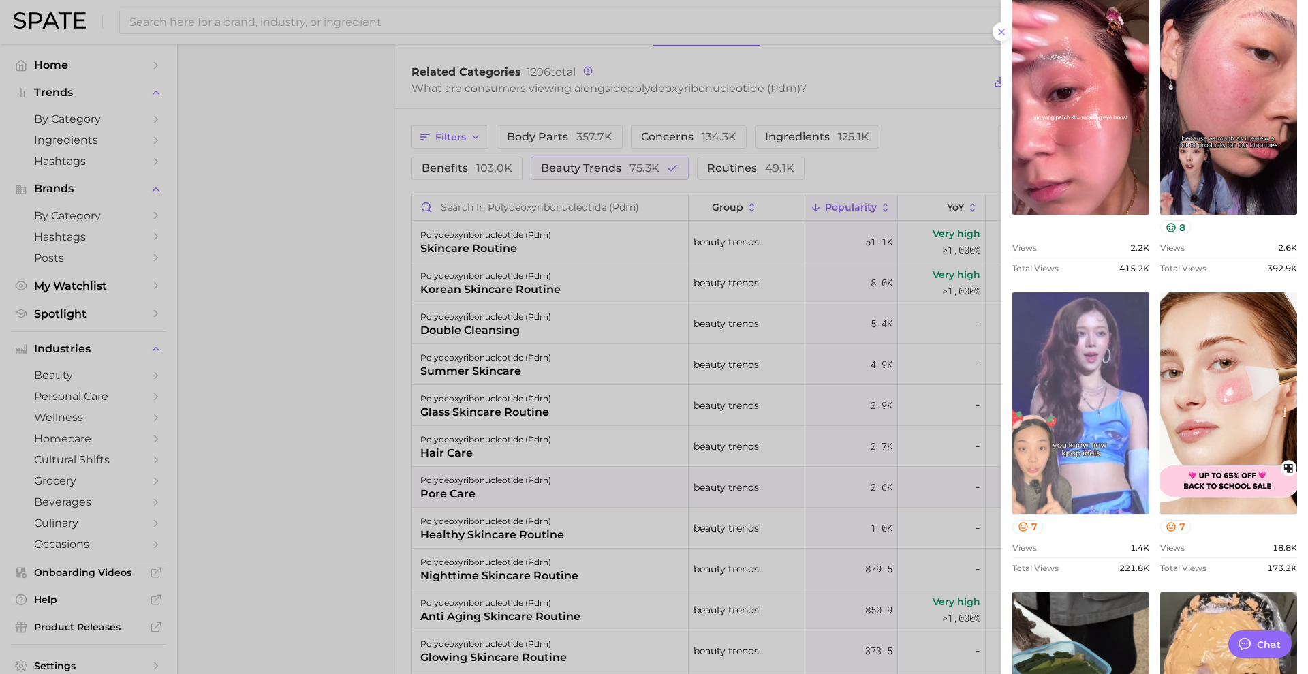
click at [1071, 491] on link "view post on TikTok" at bounding box center [1081, 402] width 137 height 221
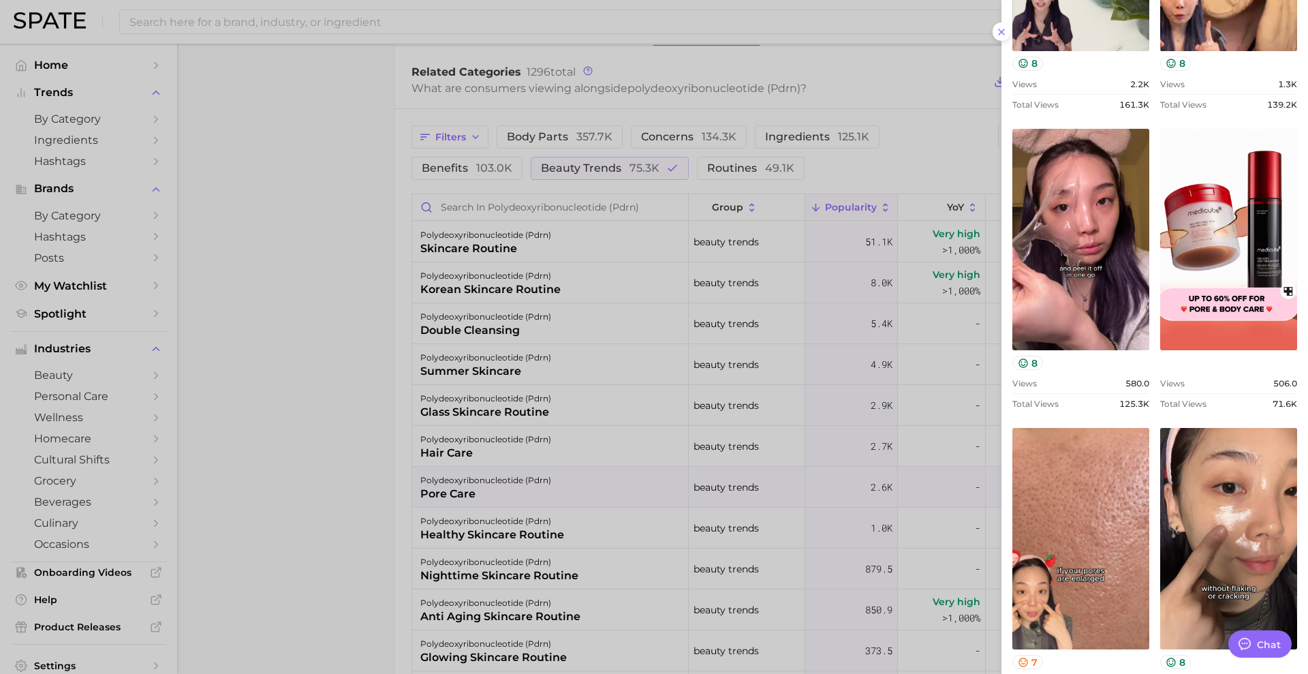
scroll to position [1354, 0]
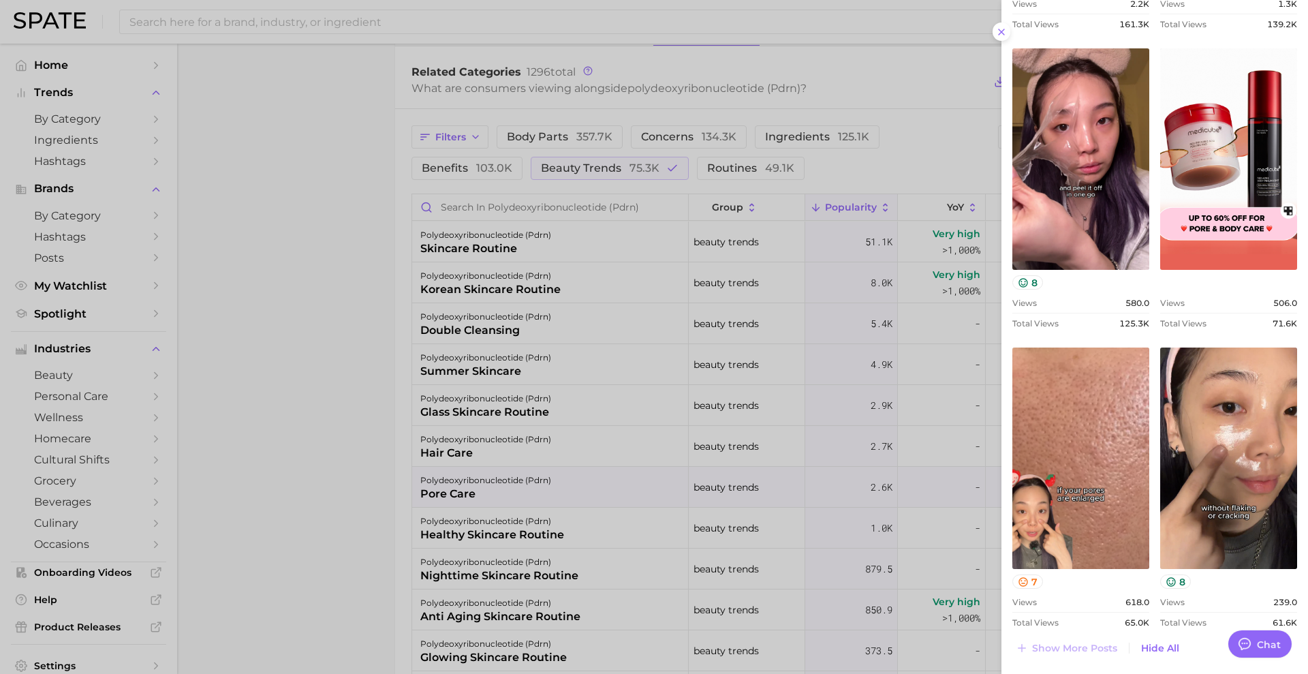
click at [327, 428] on div at bounding box center [654, 337] width 1308 height 674
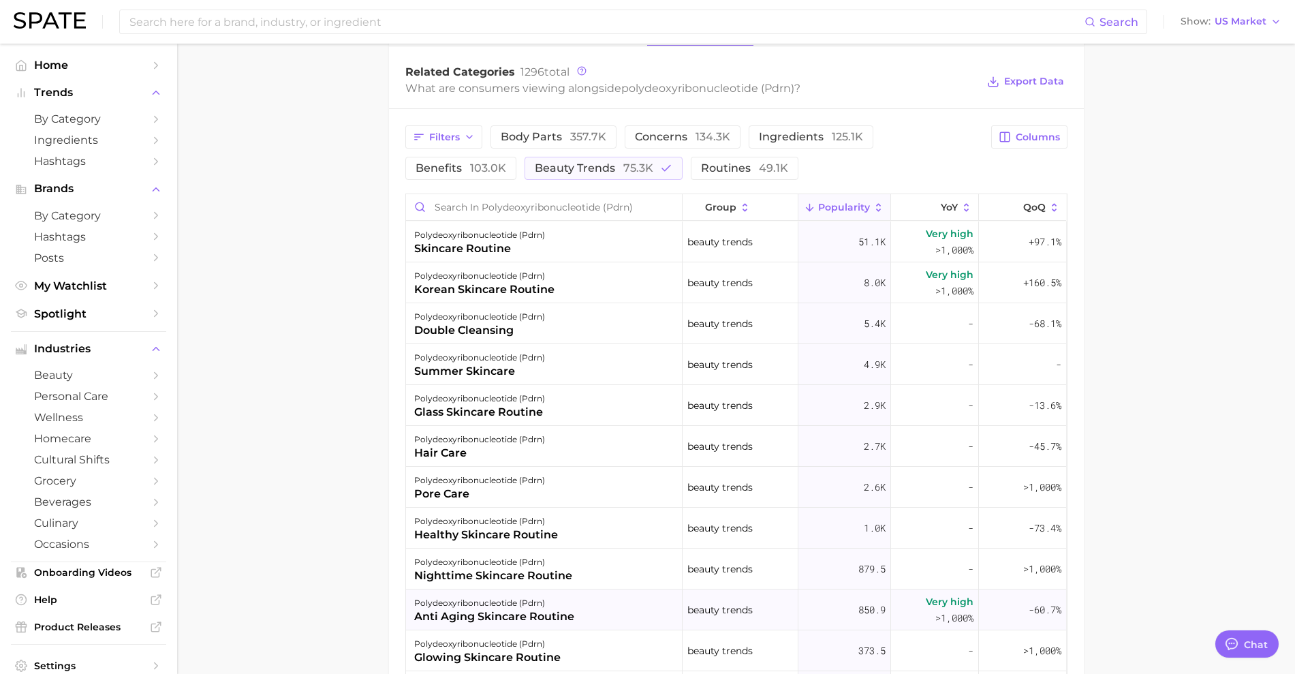
click at [566, 609] on div "anti aging skincare routine" at bounding box center [494, 617] width 160 height 16
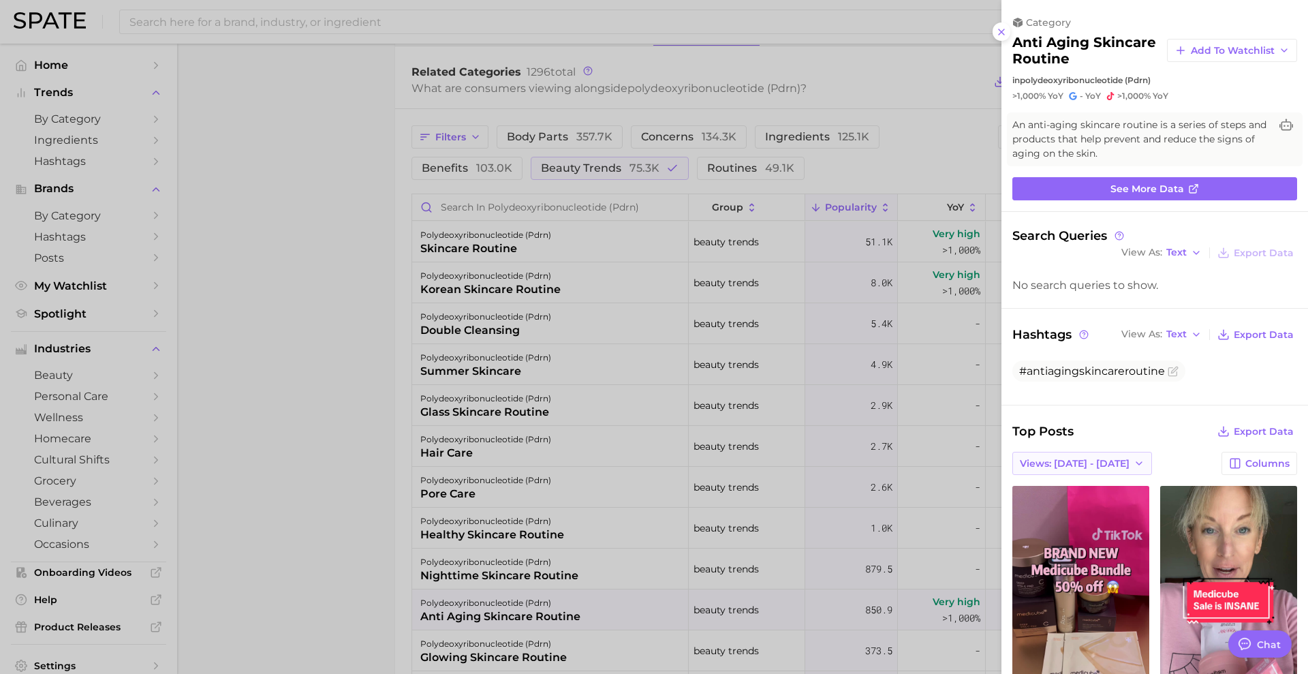
click at [1095, 465] on span "Views: [DATE] - [DATE]" at bounding box center [1075, 464] width 110 height 12
click at [1052, 513] on button "Total Views" at bounding box center [1077, 513] width 150 height 25
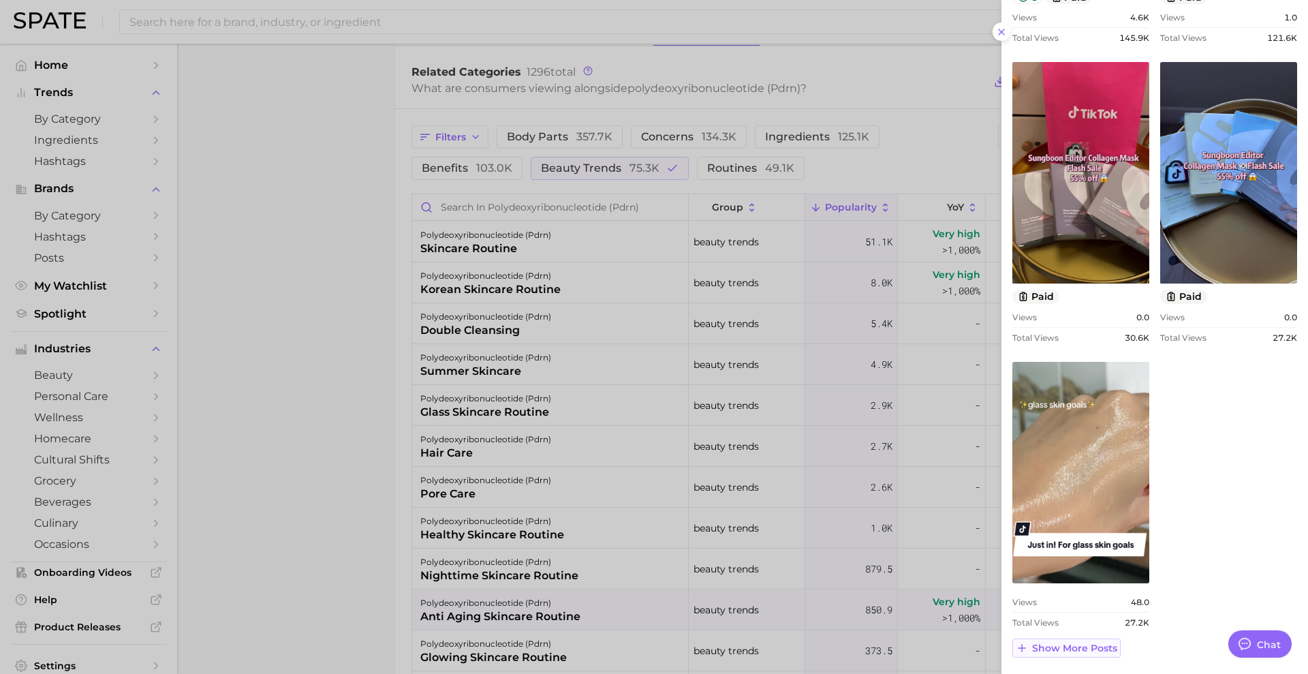
click at [1060, 643] on span "Show more posts" at bounding box center [1074, 649] width 85 height 12
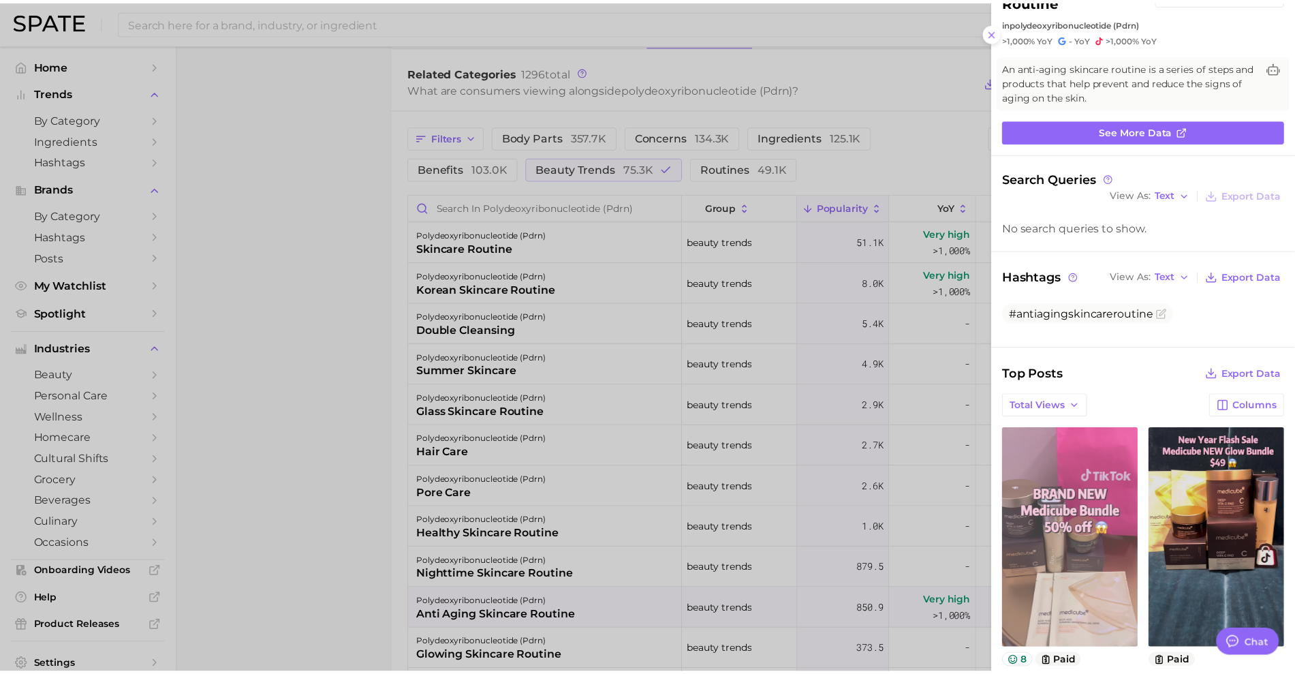
scroll to position [0, 0]
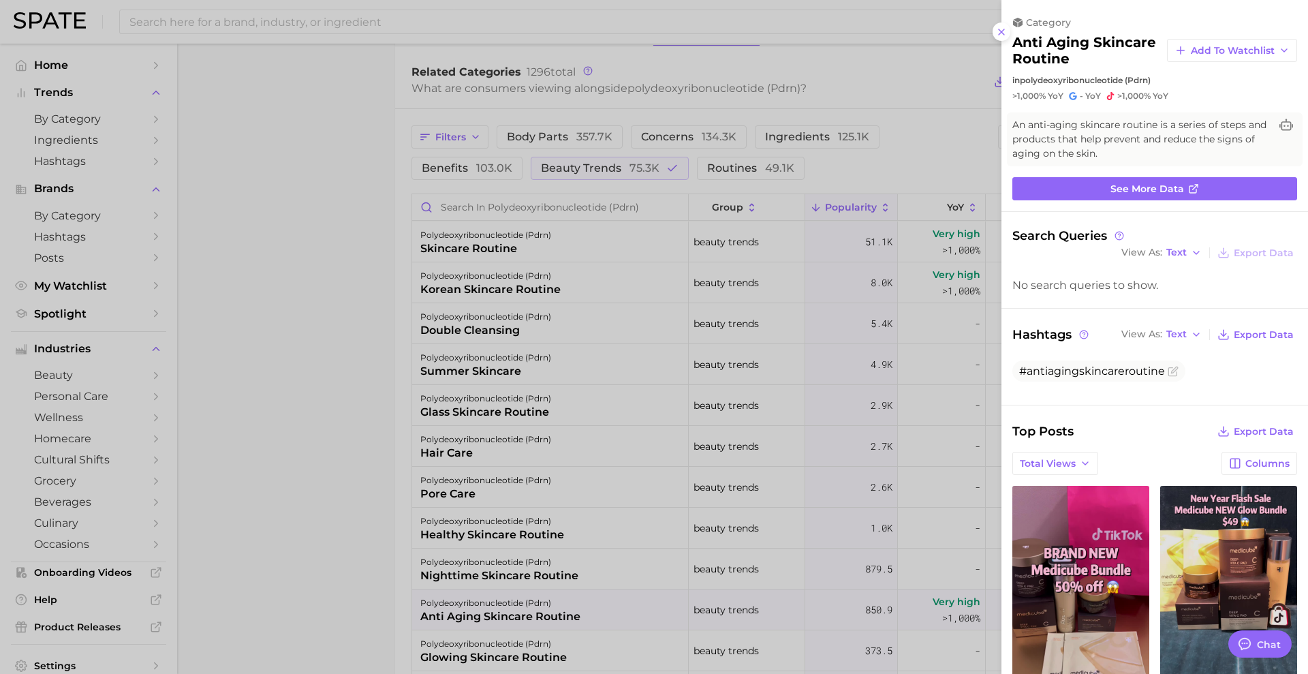
click at [419, 378] on div at bounding box center [654, 337] width 1308 height 674
